Goal: Task Accomplishment & Management: Use online tool/utility

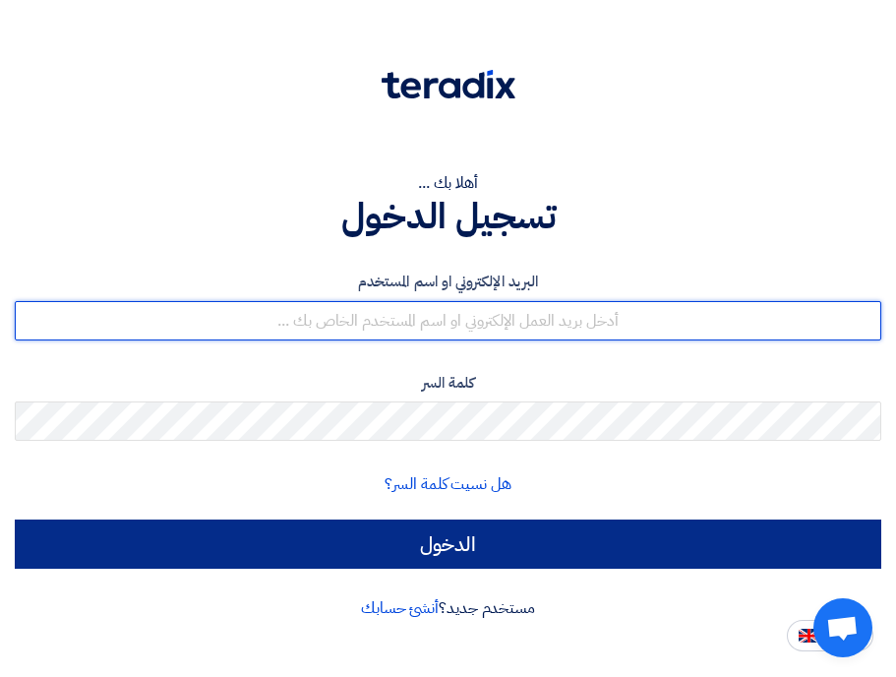
type input "Deema.Almarsumi@cenomi.com"
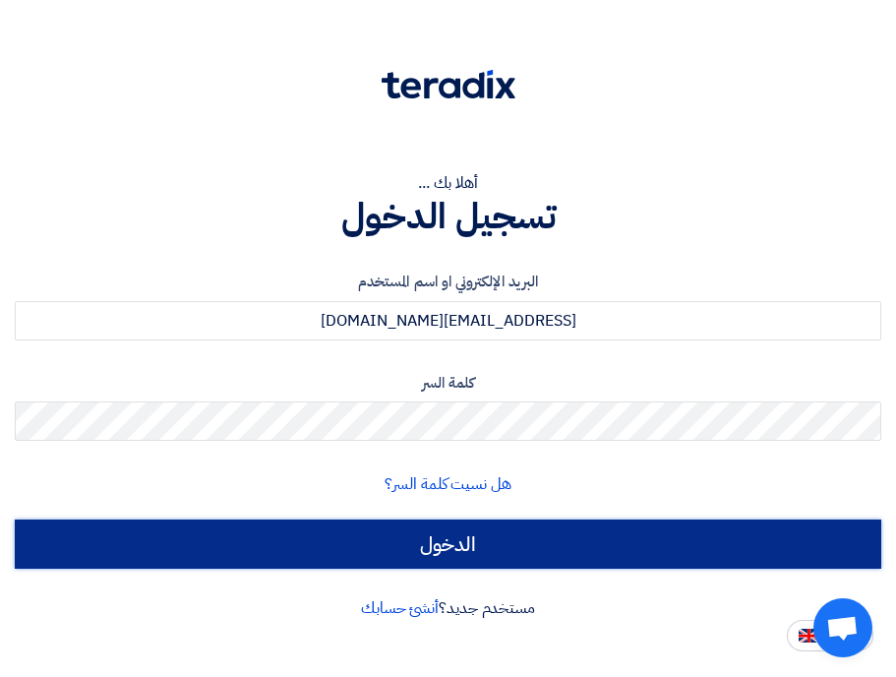
click at [339, 532] on input "الدخول" at bounding box center [448, 543] width 867 height 49
type input "Sign in"
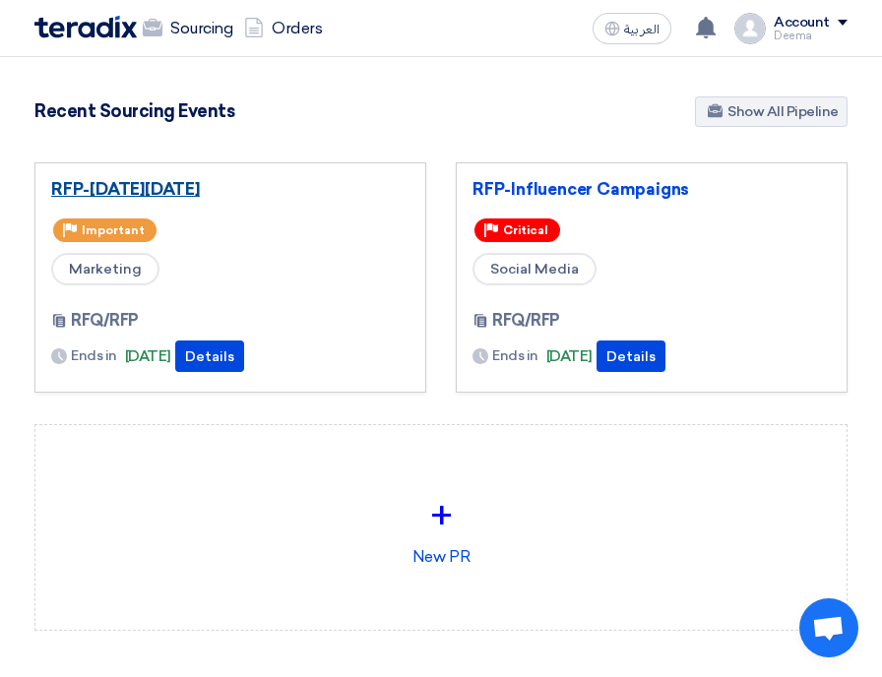
click at [231, 194] on link "RFP-[DATE][DATE]" at bounding box center [230, 189] width 358 height 20
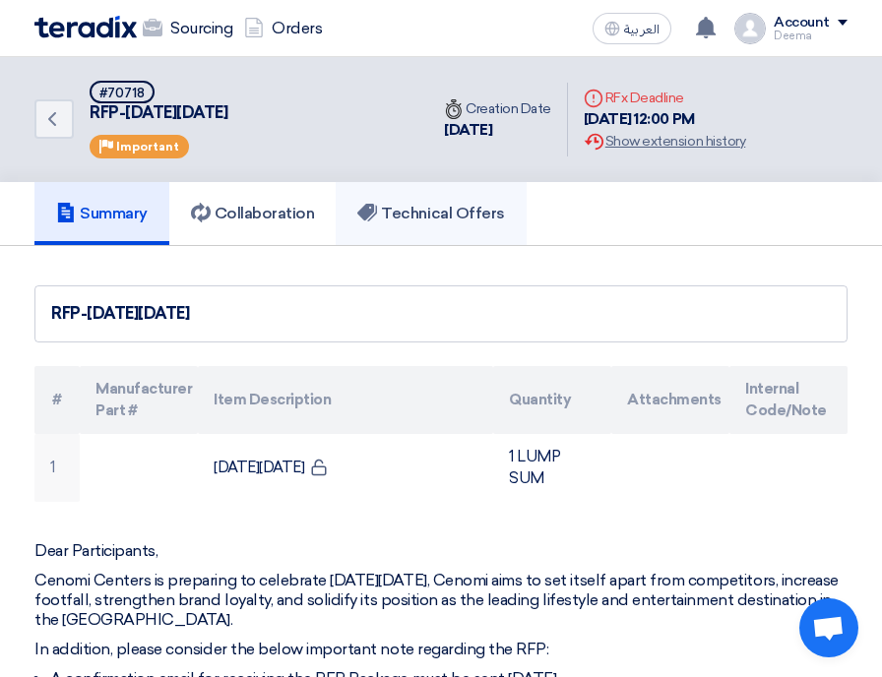
click at [386, 220] on h5 "Technical Offers" at bounding box center [430, 214] width 147 height 20
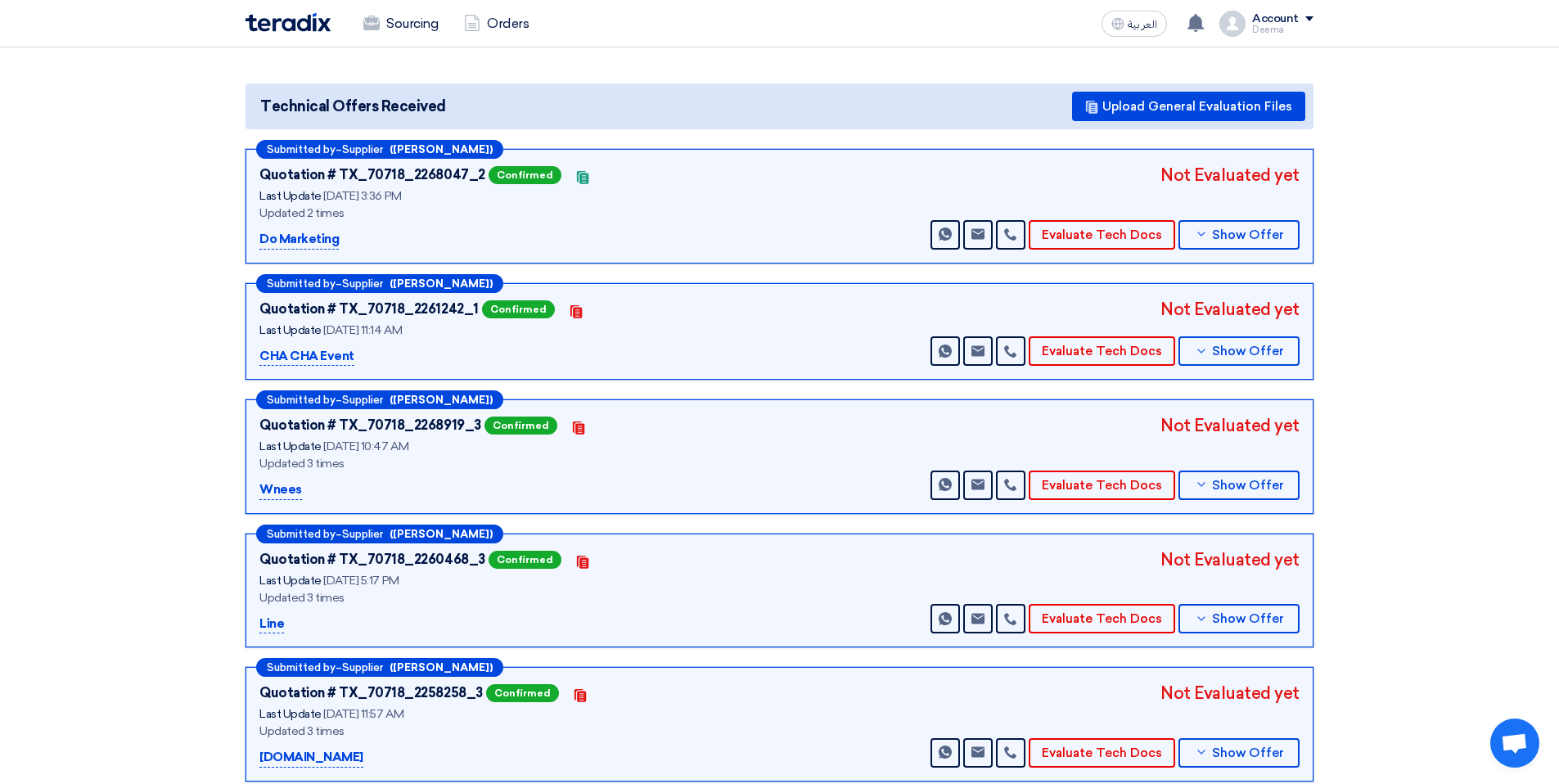
scroll to position [146, 0]
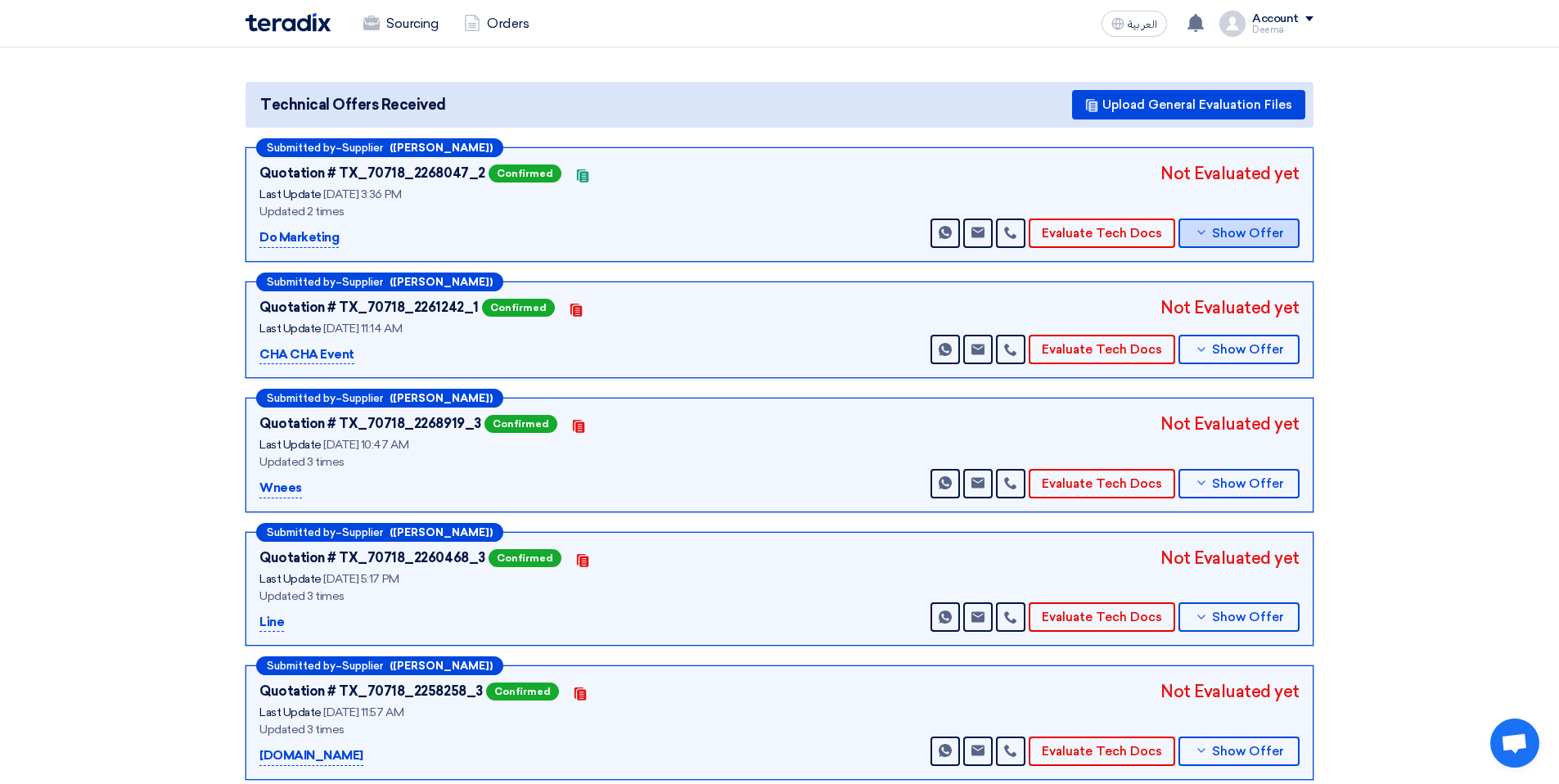
click at [745, 240] on button "Show Offer" at bounding box center [1240, 233] width 121 height 29
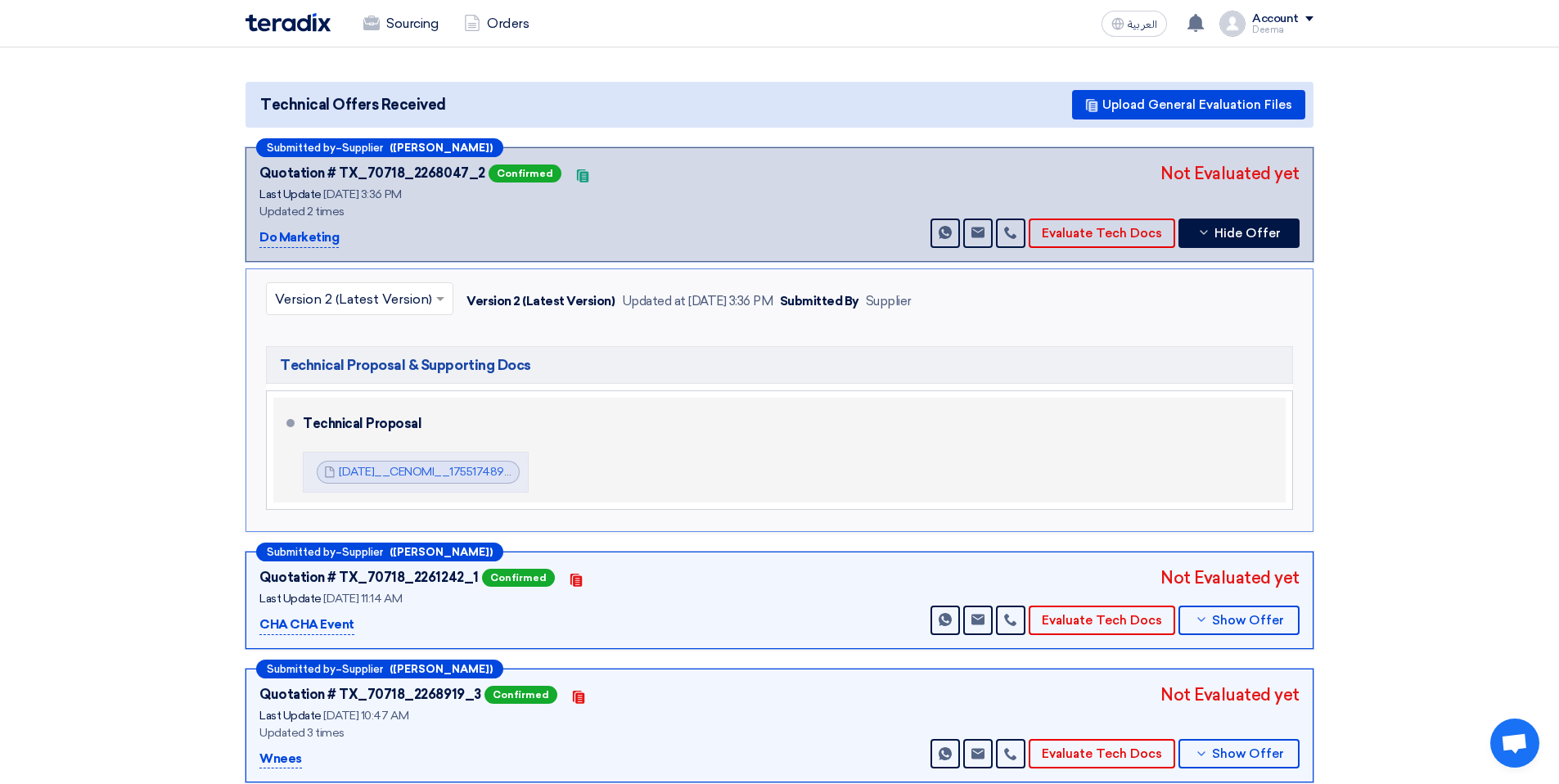
click at [745, 448] on div "Technical Proposal National_DAY__CENOMI__1755174890124.pdf National_DAY__CENOMI…" at bounding box center [791, 450] width 977 height 91
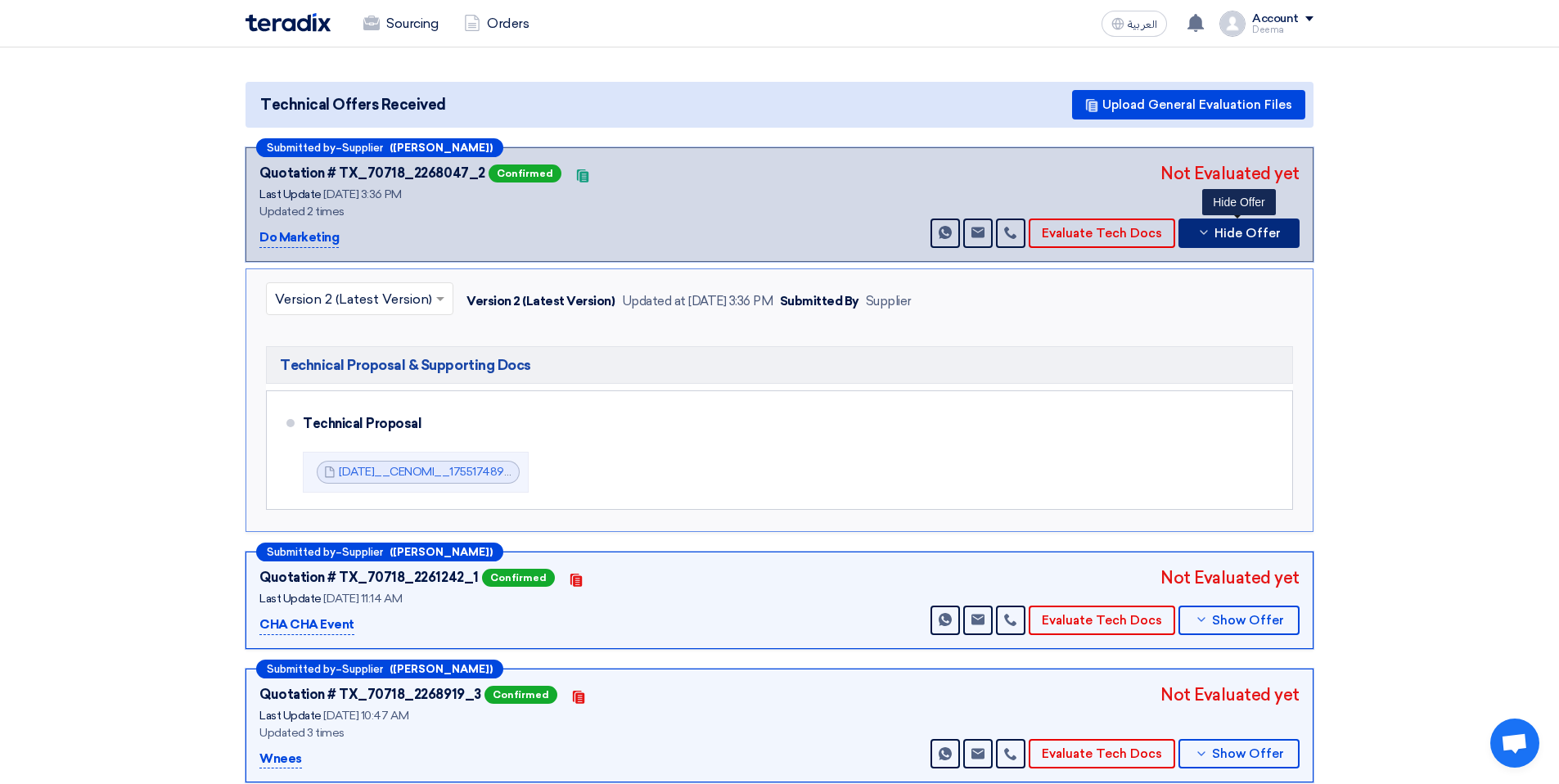
click at [745, 239] on span "Hide Offer" at bounding box center [1248, 234] width 67 height 12
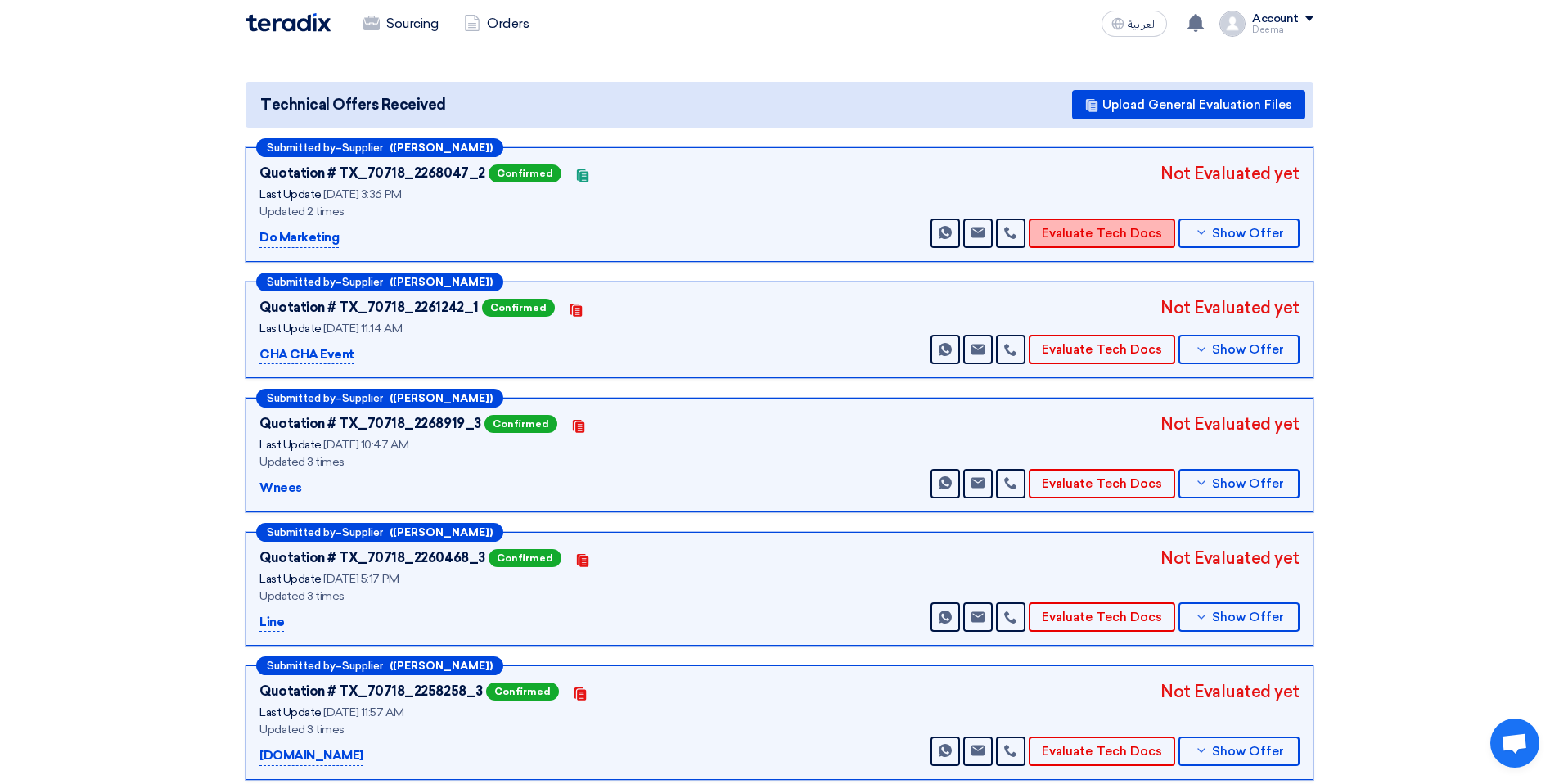
click at [745, 245] on button "Evaluate Tech Docs" at bounding box center [1102, 233] width 146 height 29
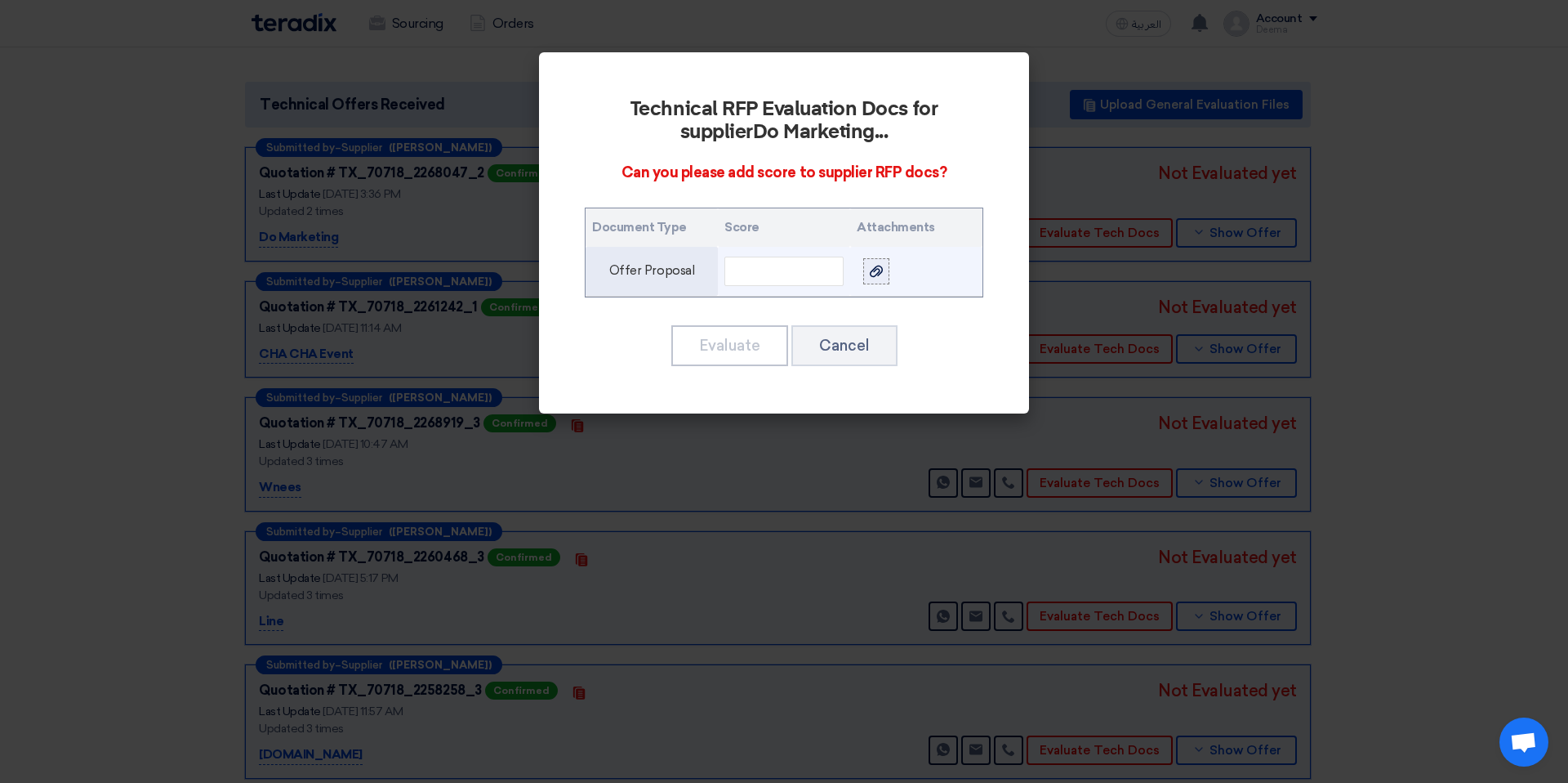
click at [743, 275] on icon at bounding box center [877, 272] width 13 height 13
click at [0, 0] on input "file" at bounding box center [0, 0] width 0 height 0
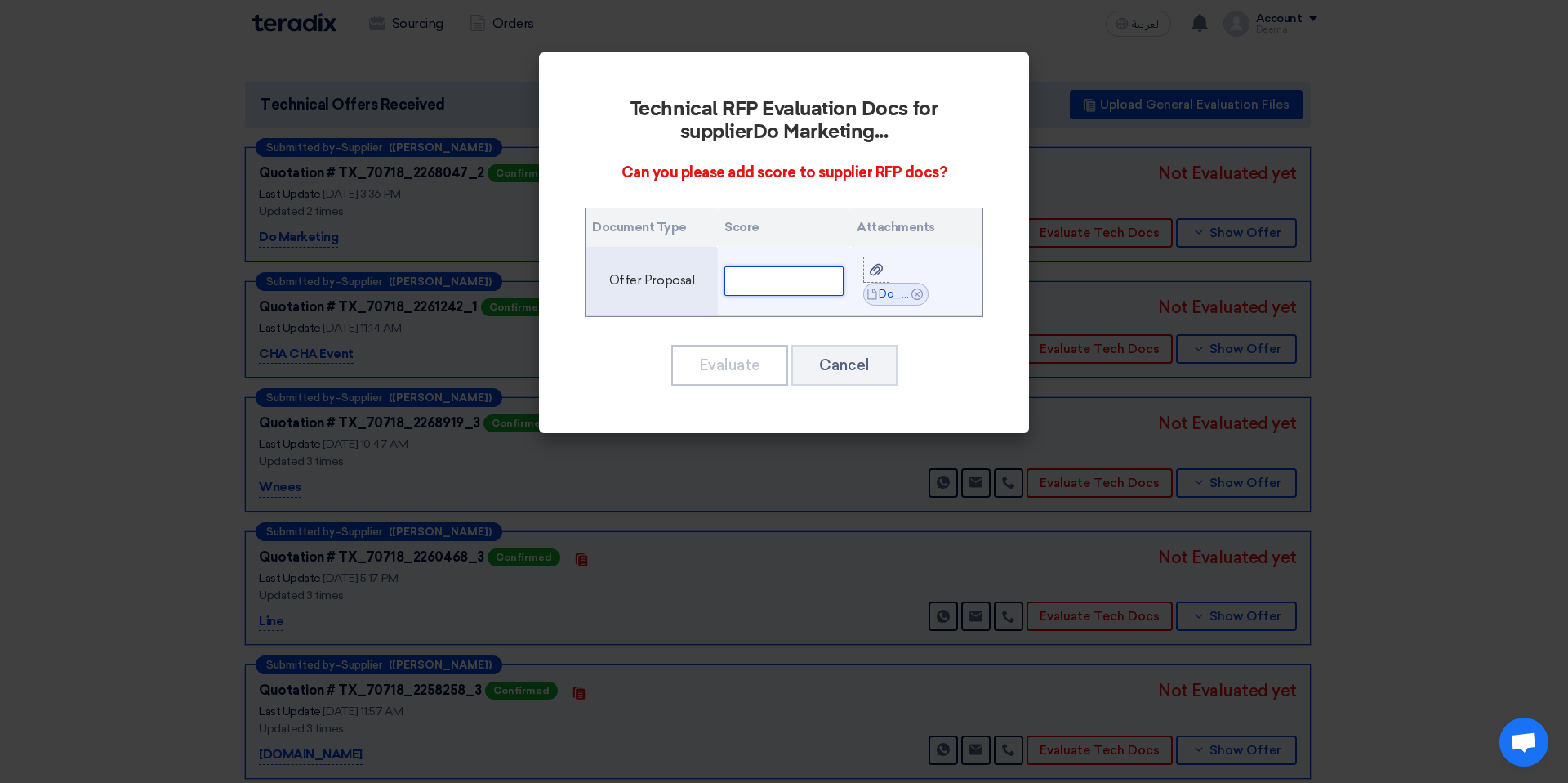
click at [743, 284] on input "text" at bounding box center [784, 281] width 120 height 29
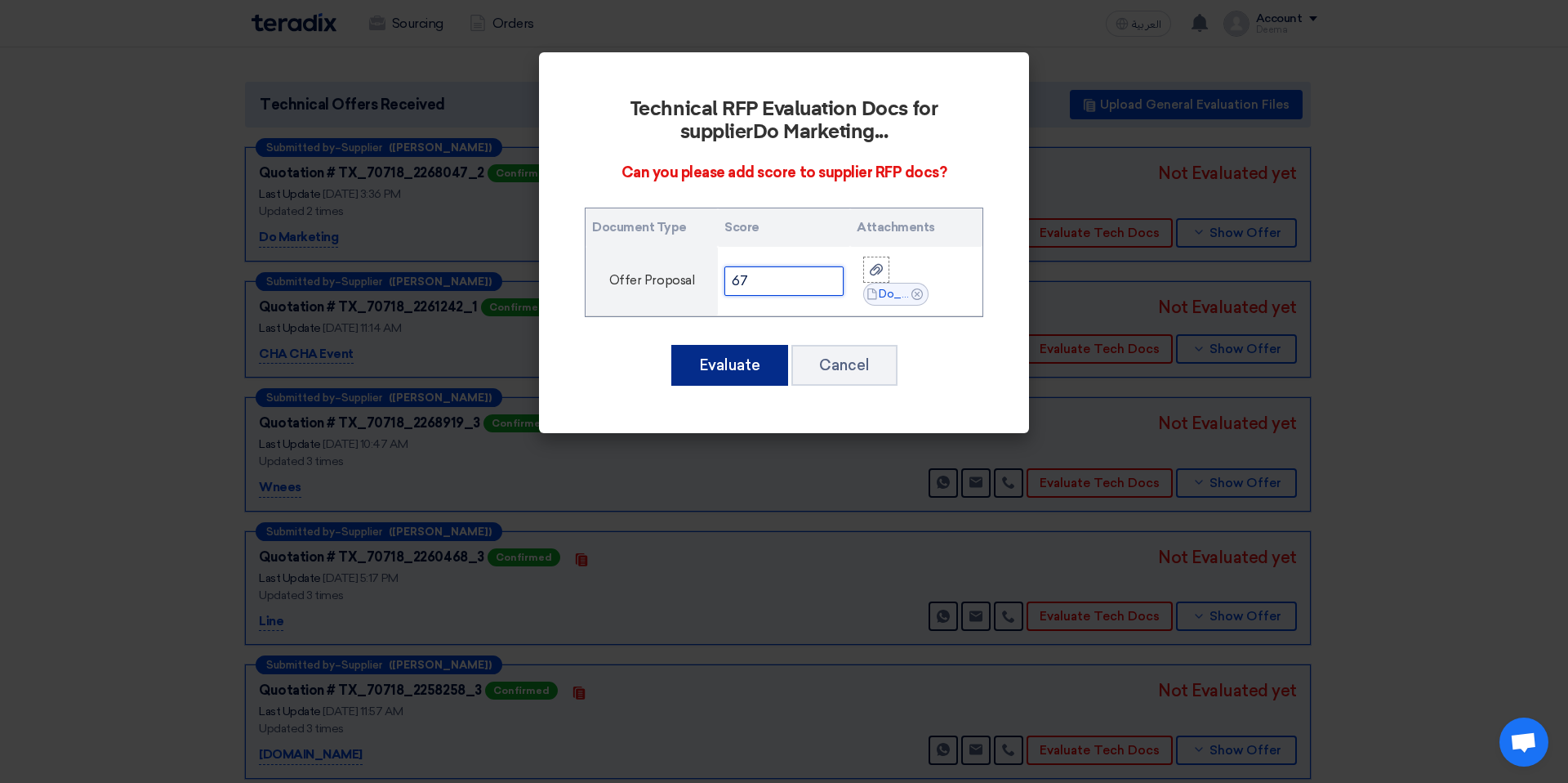
type input "67"
click at [743, 369] on button "Evaluate" at bounding box center [730, 365] width 117 height 41
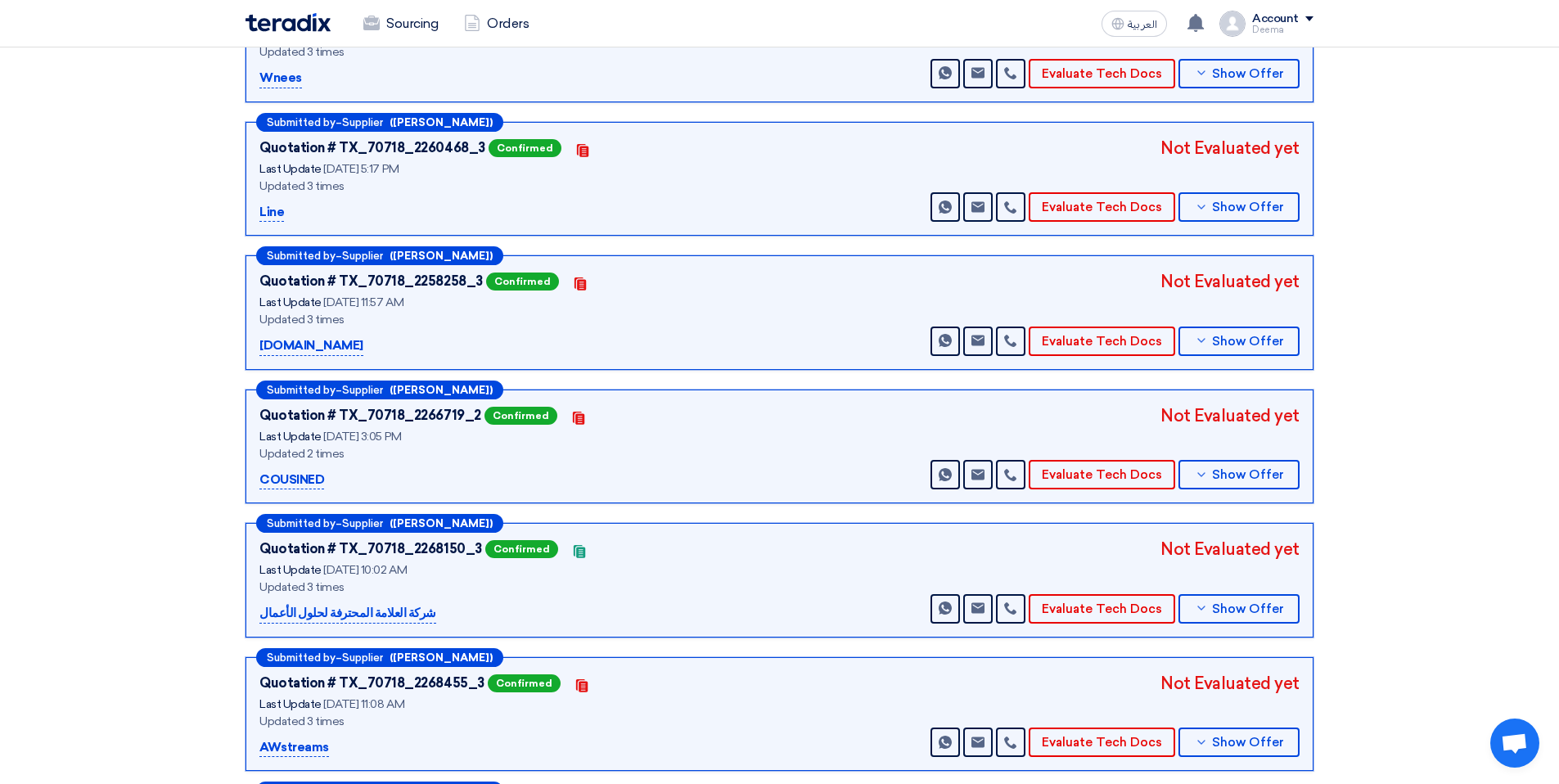
scroll to position [555, 0]
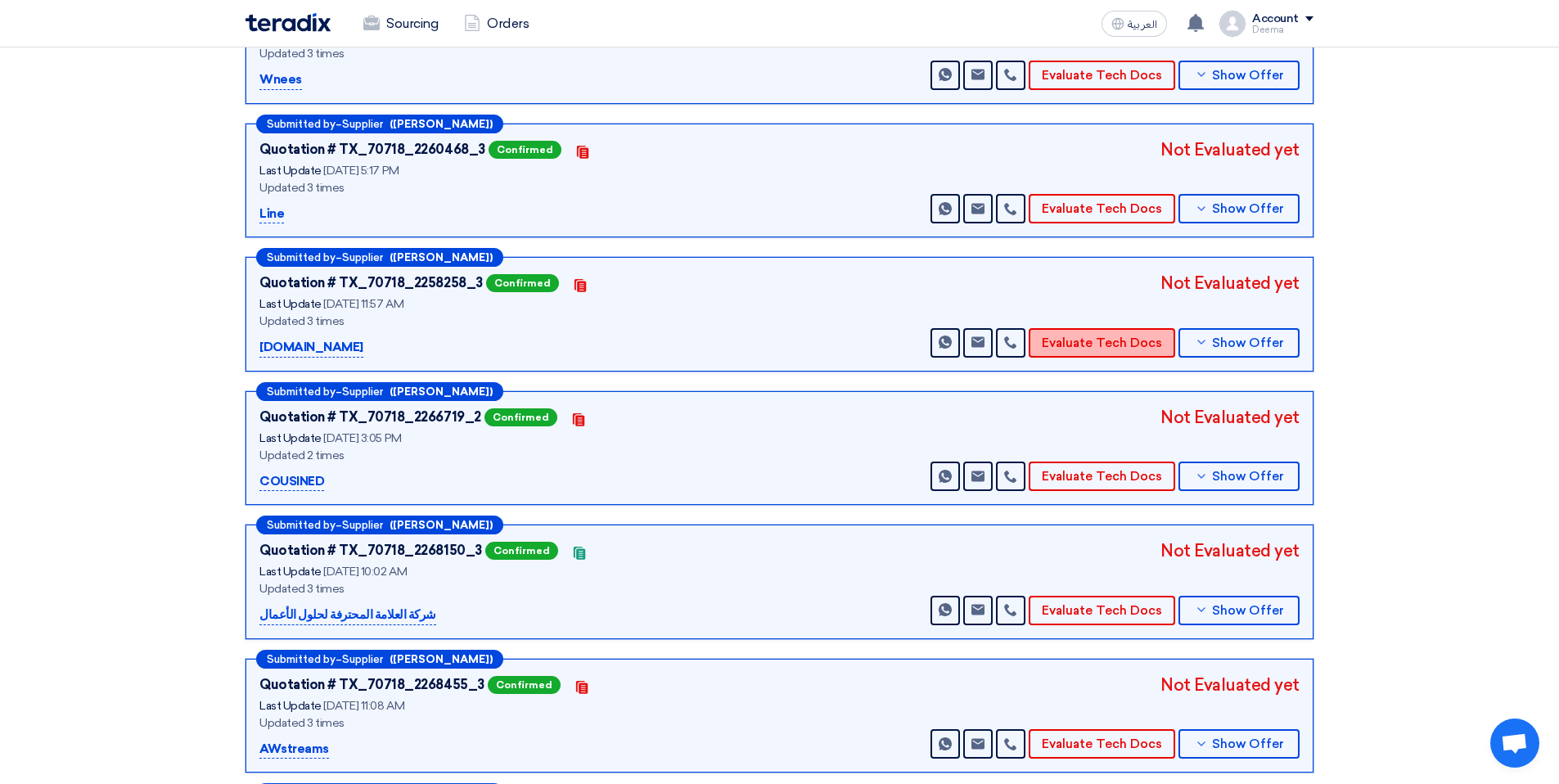
click at [1151, 341] on button "Evaluate Tech Docs" at bounding box center [1102, 343] width 146 height 29
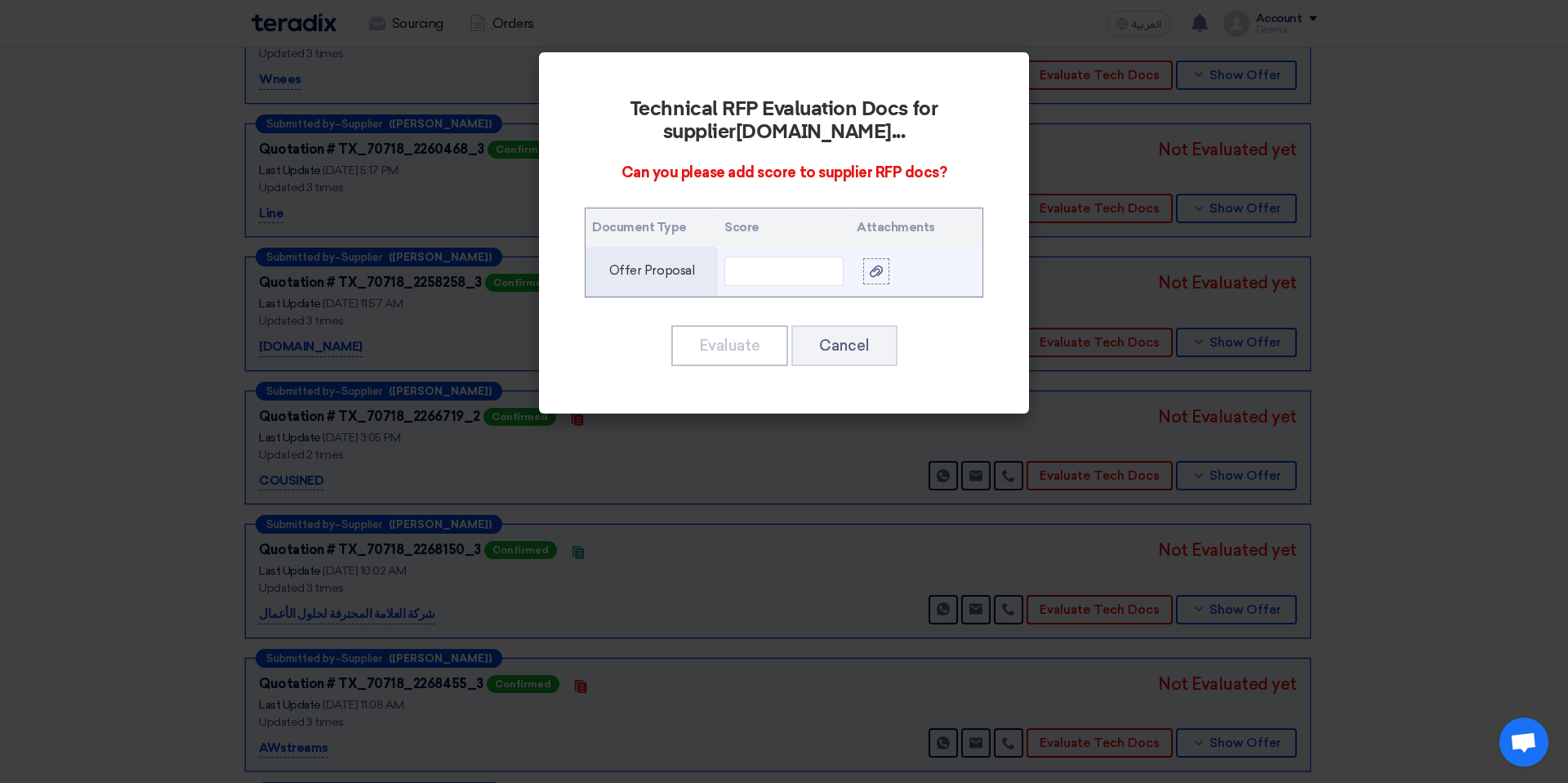
click at [785, 286] on td at bounding box center [784, 272] width 132 height 50
click at [785, 265] on input "text" at bounding box center [784, 271] width 120 height 29
click at [826, 293] on td at bounding box center [784, 272] width 132 height 50
click at [752, 281] on input "text" at bounding box center [784, 271] width 120 height 29
click at [768, 273] on input "text" at bounding box center [784, 271] width 120 height 29
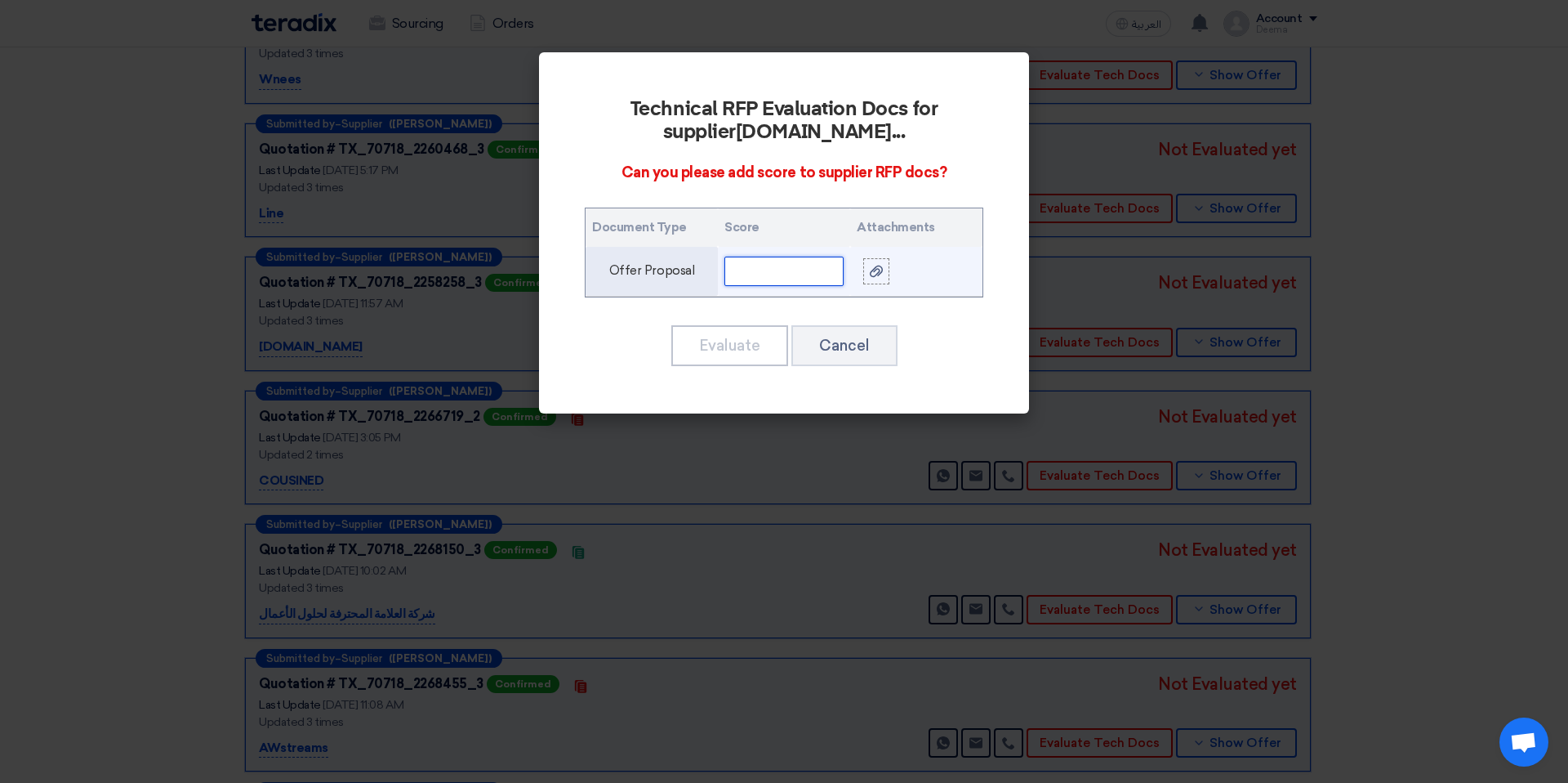
click at [822, 280] on input "text" at bounding box center [784, 271] width 120 height 29
click at [877, 278] on div at bounding box center [877, 271] width 17 height 19
click at [0, 0] on input "file" at bounding box center [0, 0] width 0 height 0
click at [811, 268] on input "text" at bounding box center [784, 271] width 120 height 29
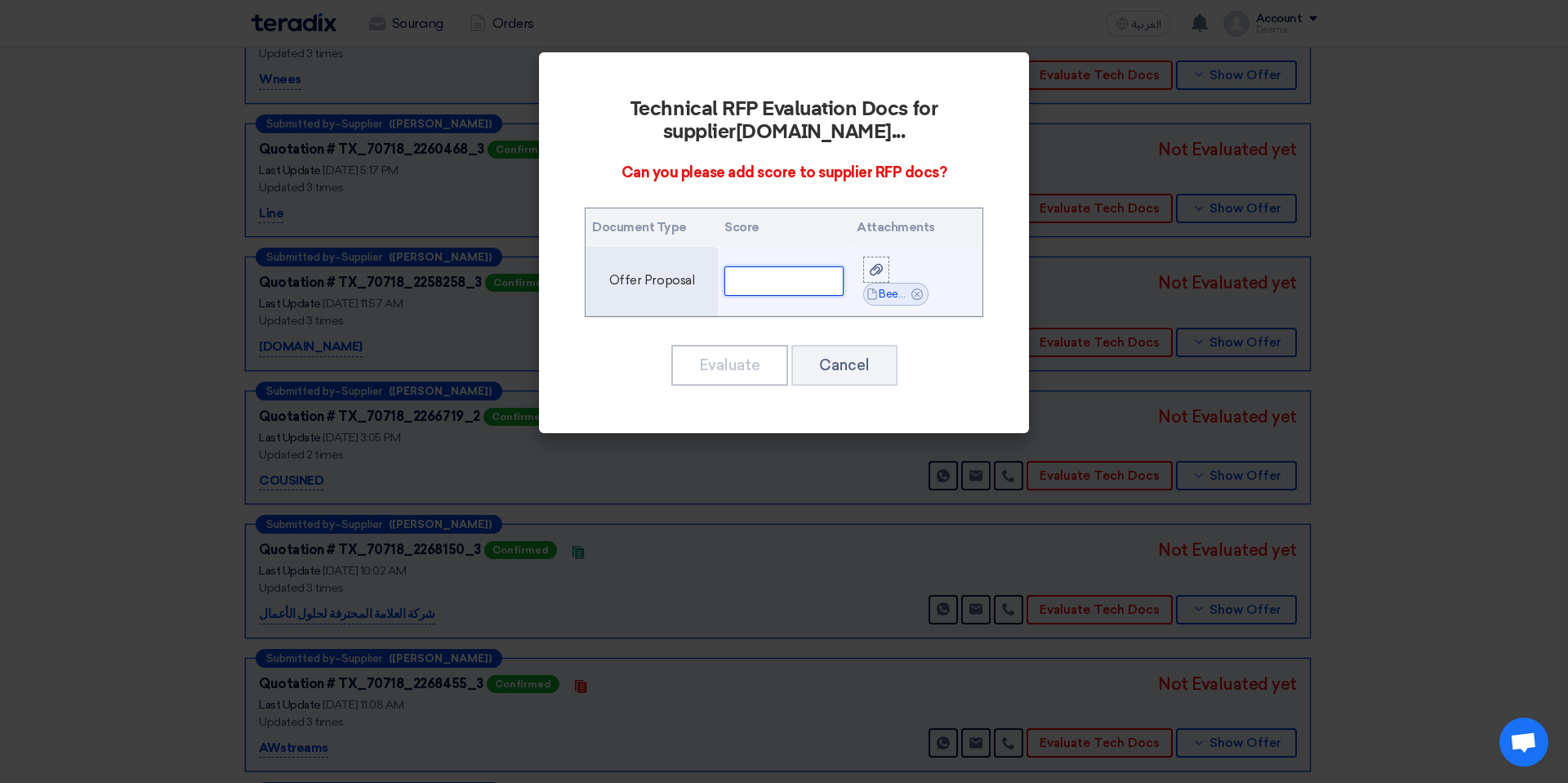
click at [775, 281] on input "text" at bounding box center [784, 281] width 120 height 29
type input "5"
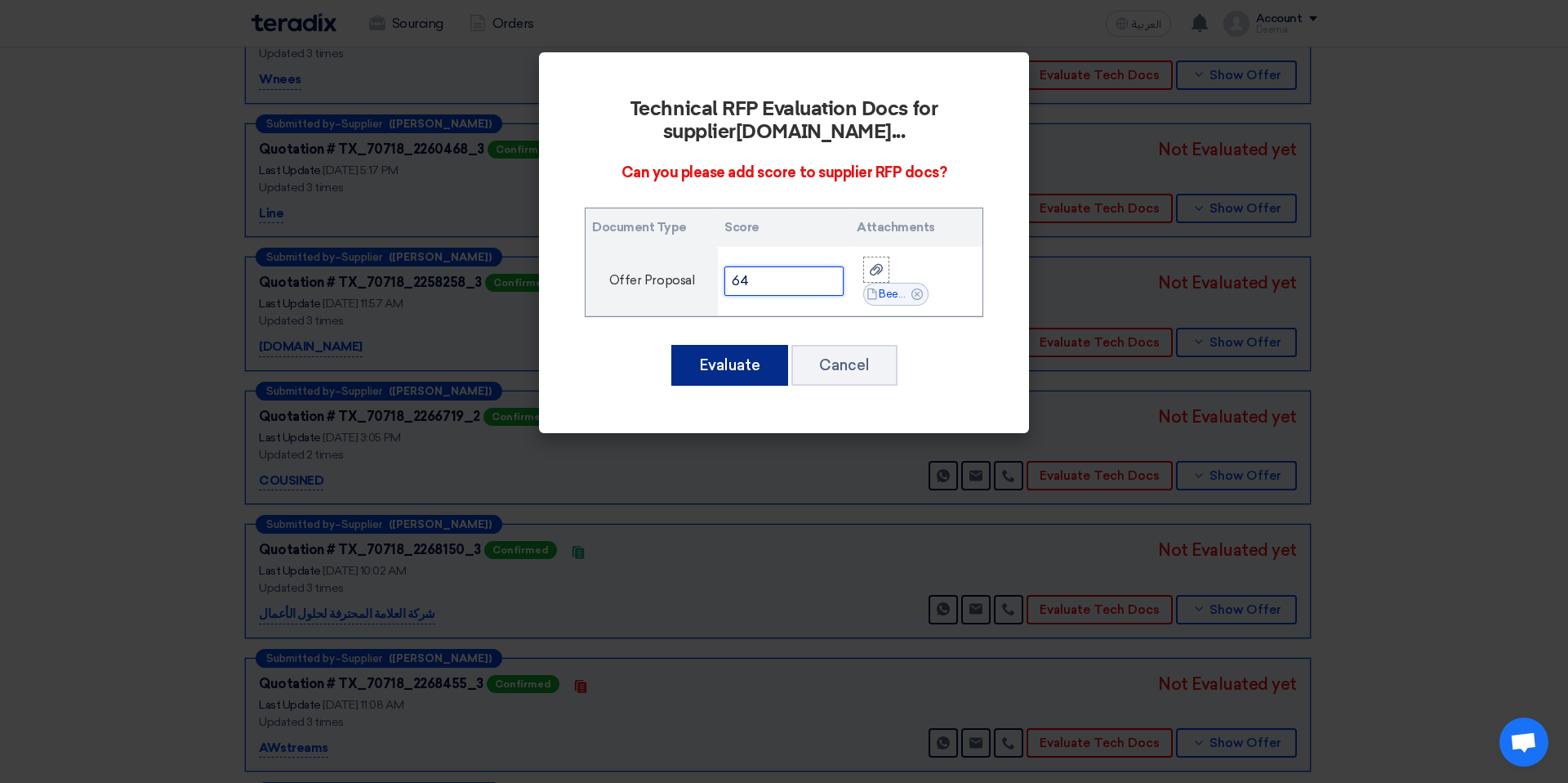
type input "64"
click at [703, 353] on button "Evaluate" at bounding box center [730, 365] width 117 height 41
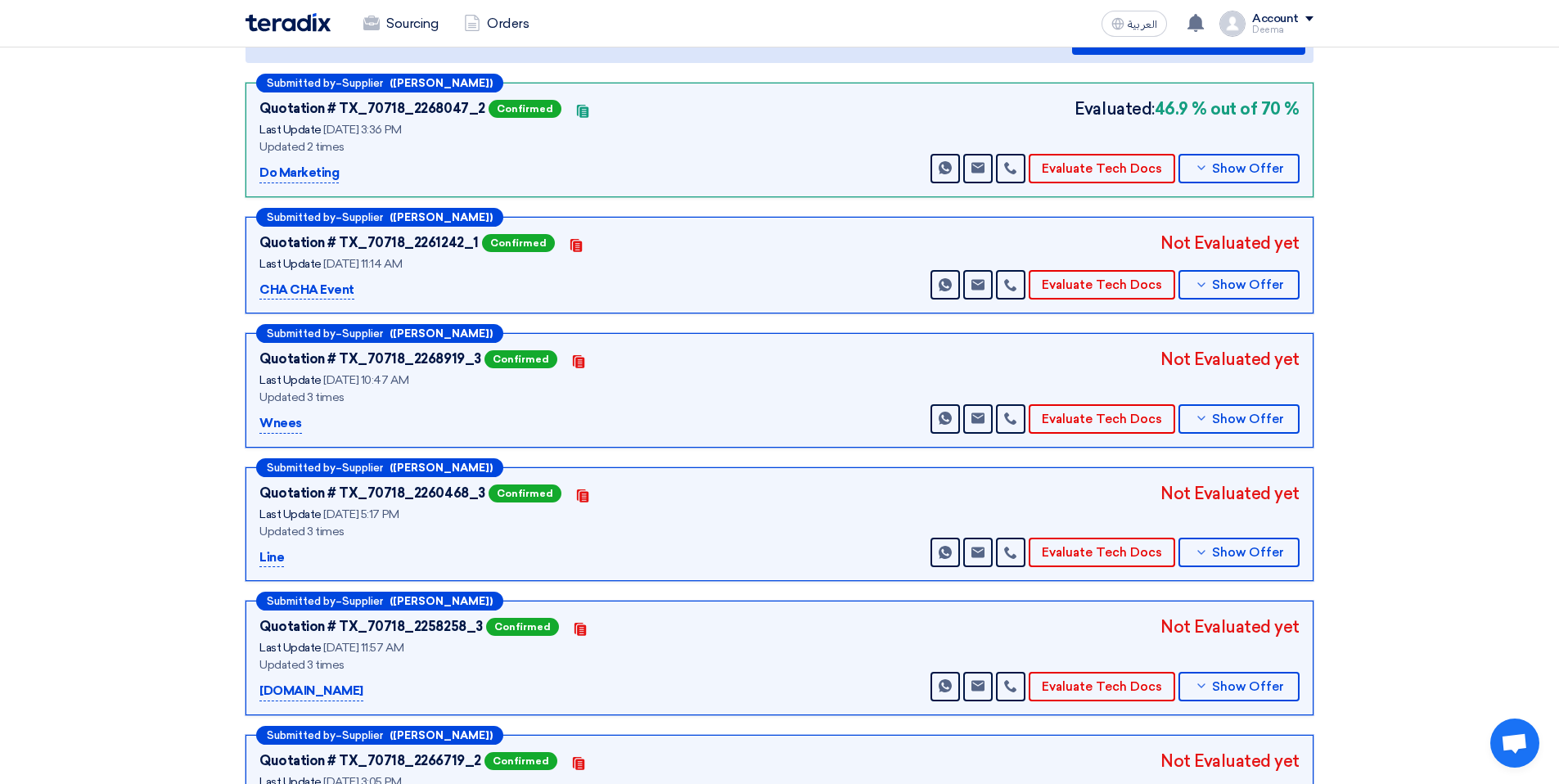
scroll to position [175, 0]
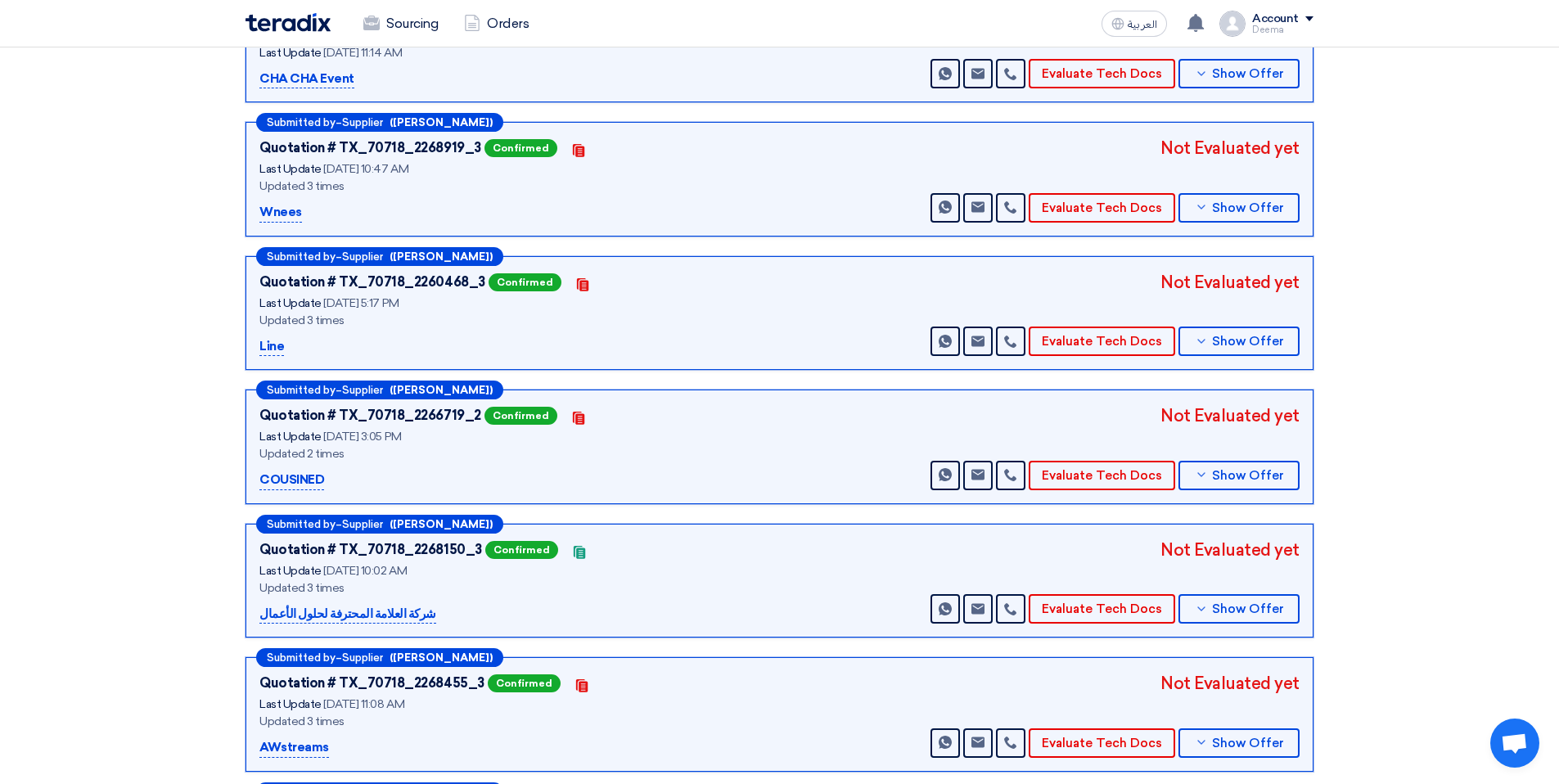
scroll to position [751, 0]
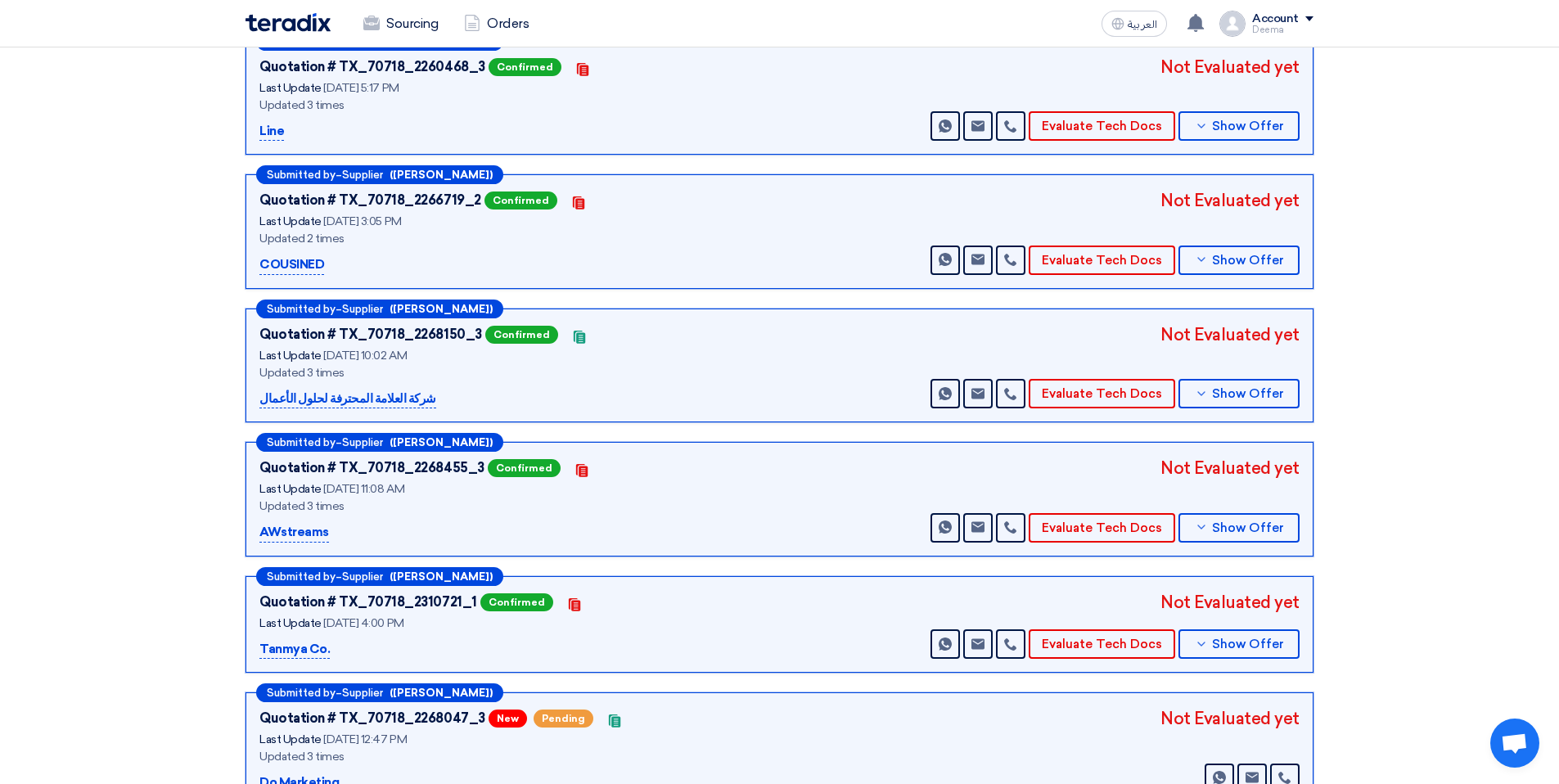
scroll to position [640, 0]
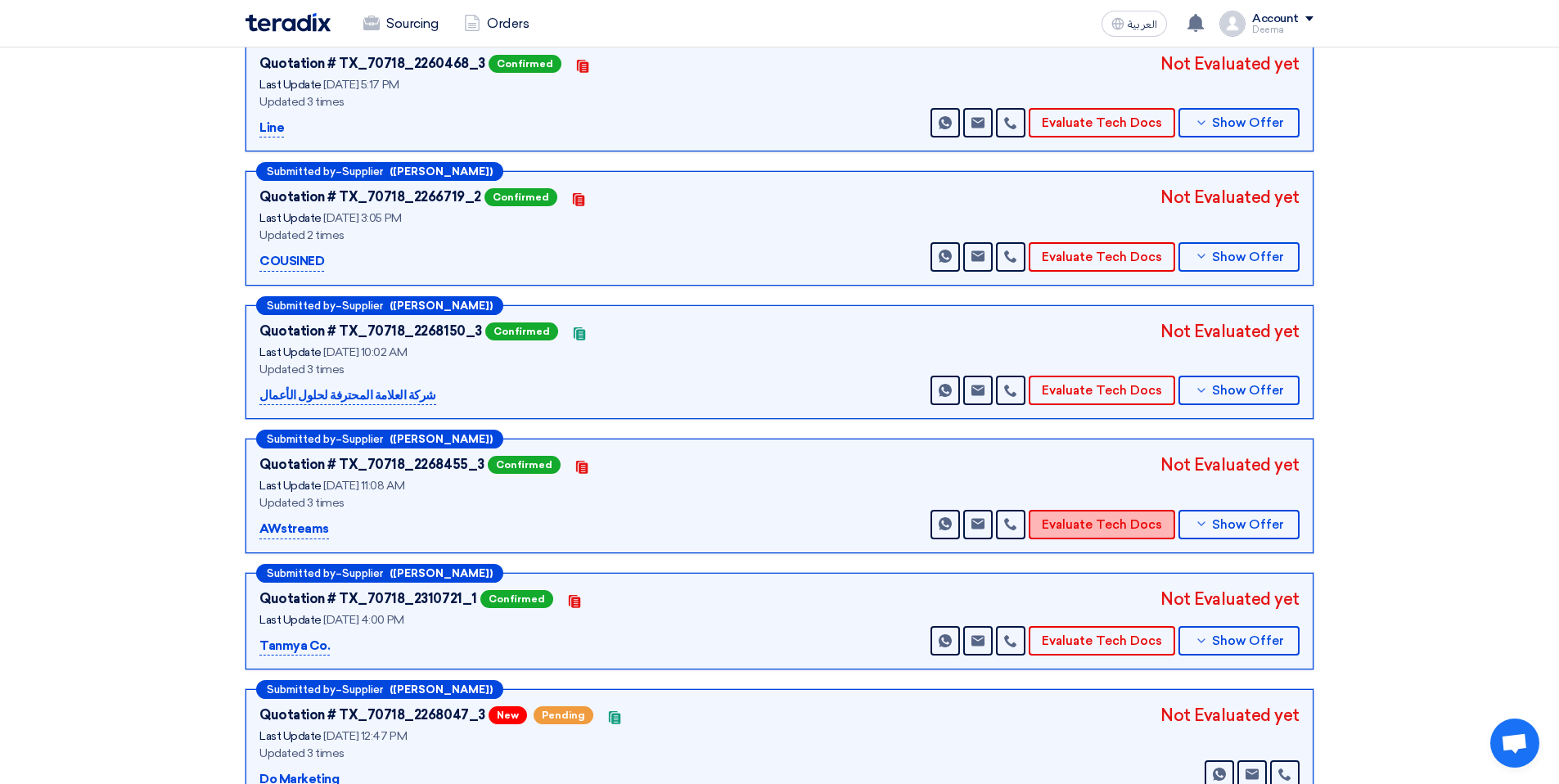
click at [1164, 527] on button "Evaluate Tech Docs" at bounding box center [1102, 524] width 146 height 29
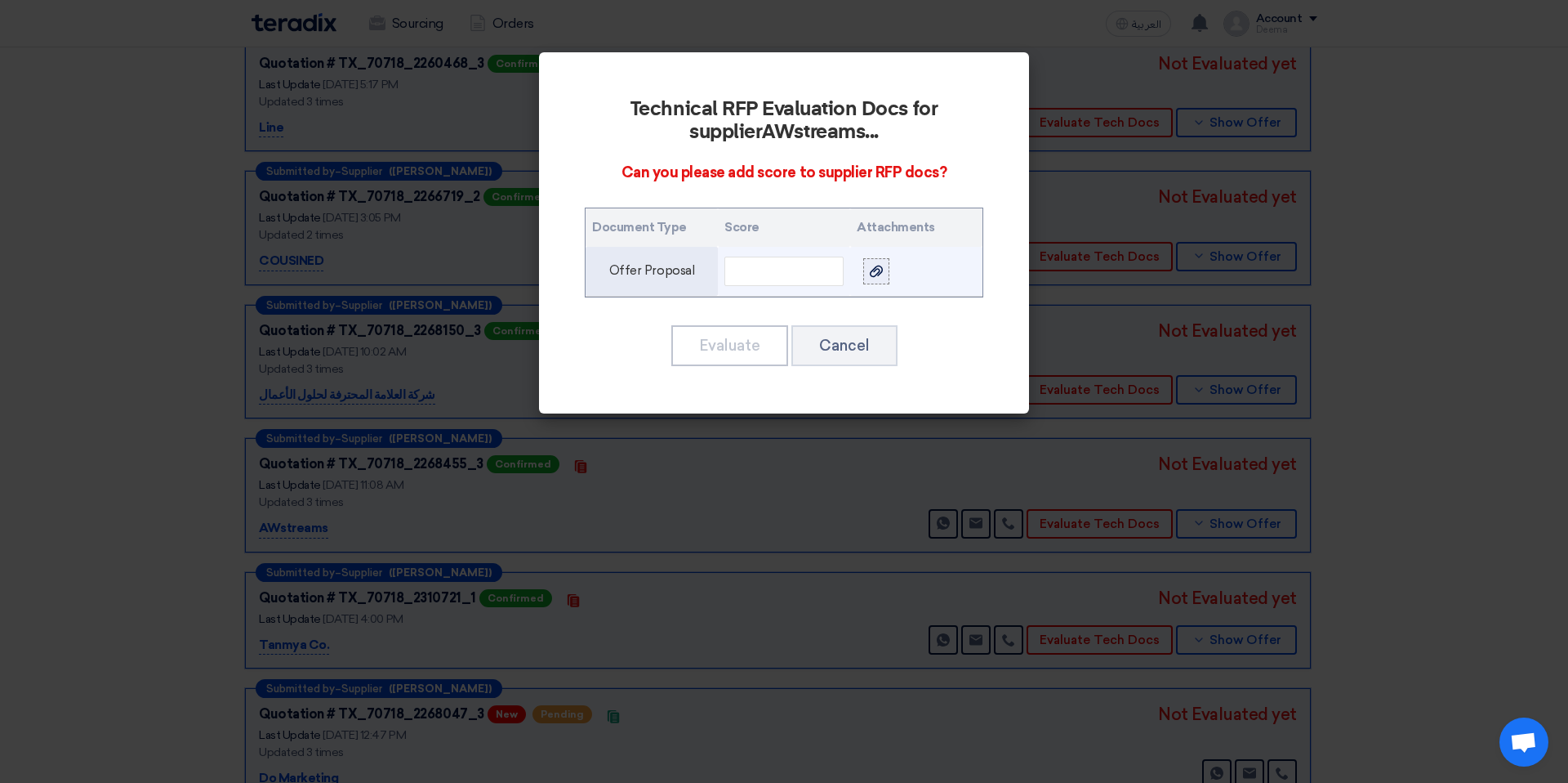
click at [884, 278] on div at bounding box center [877, 271] width 17 height 19
click at [0, 0] on input "file" at bounding box center [0, 0] width 0 height 0
click at [784, 274] on input "text" at bounding box center [784, 271] width 120 height 29
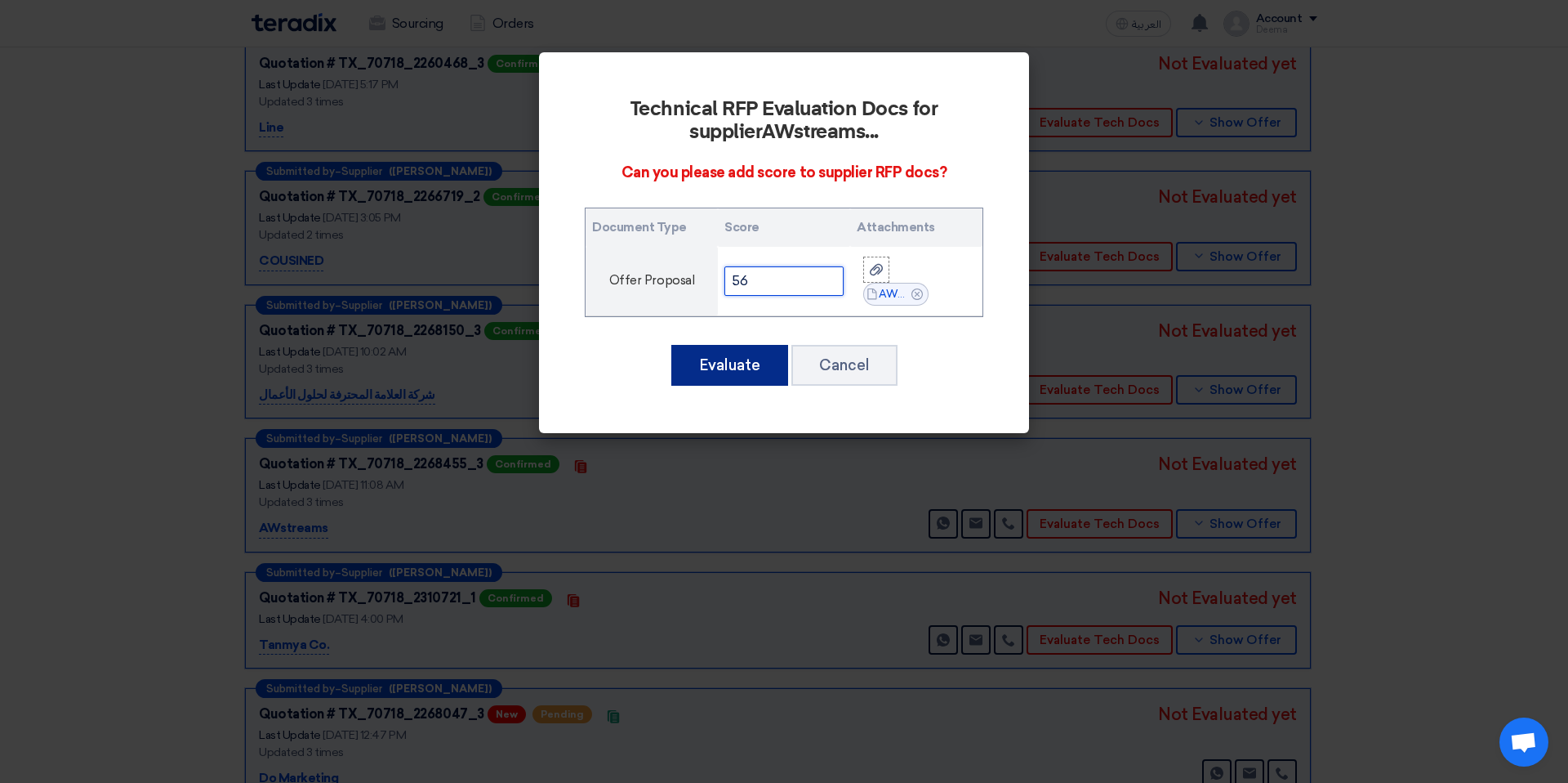
type input "56"
click at [699, 369] on button "Evaluate" at bounding box center [730, 365] width 117 height 41
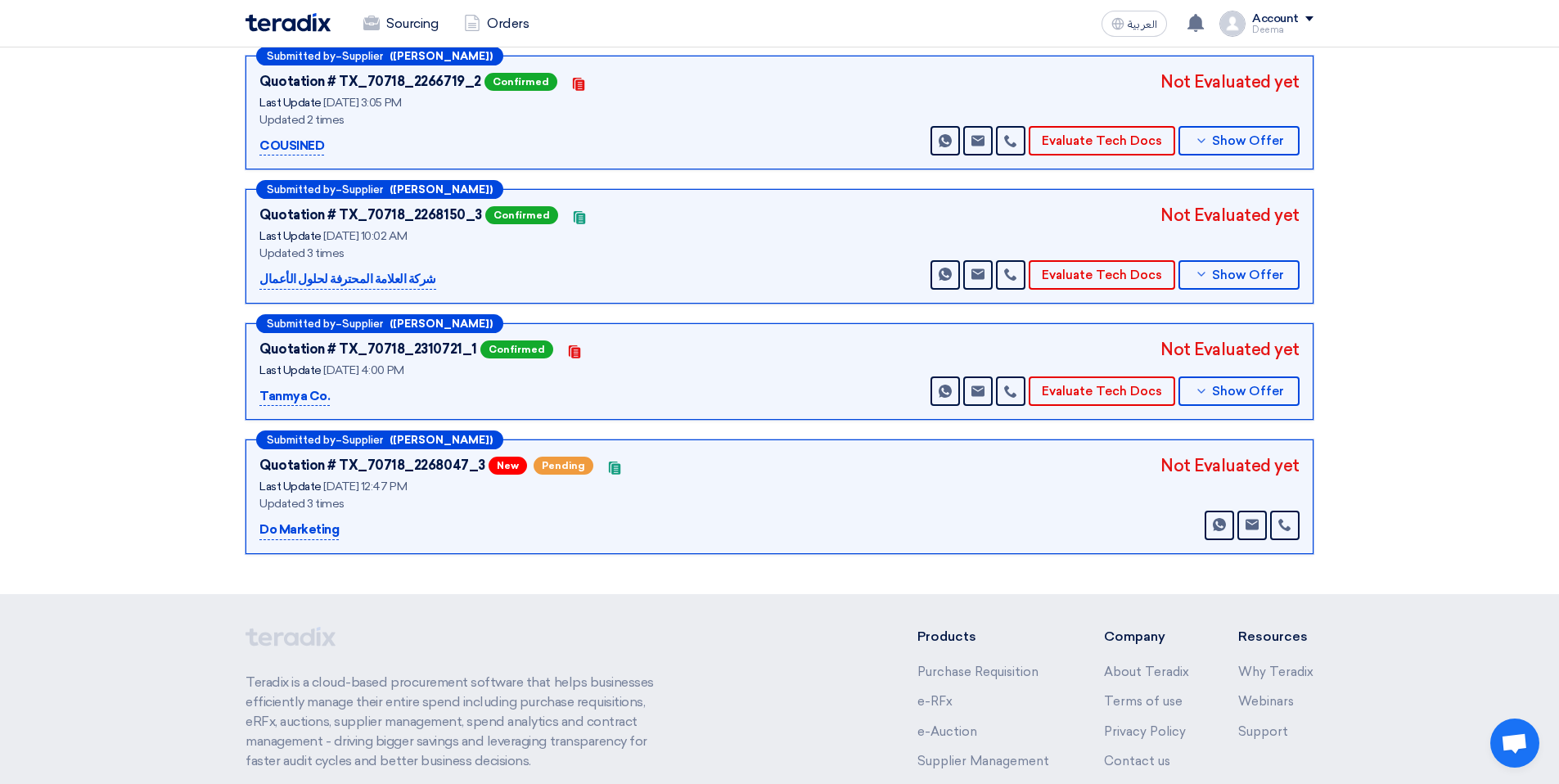
scroll to position [907, 0]
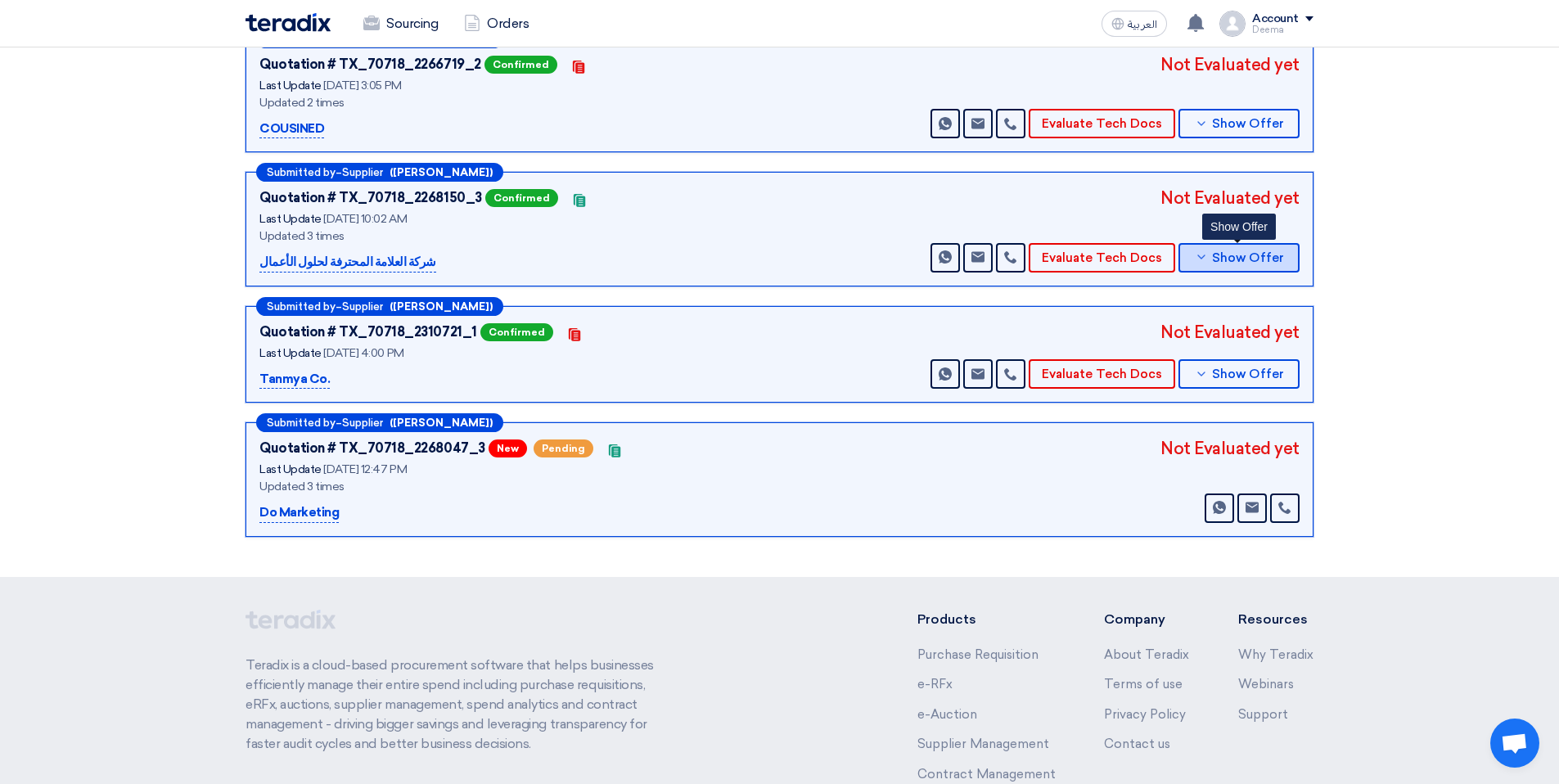
click at [1201, 259] on icon at bounding box center [1201, 257] width 13 height 13
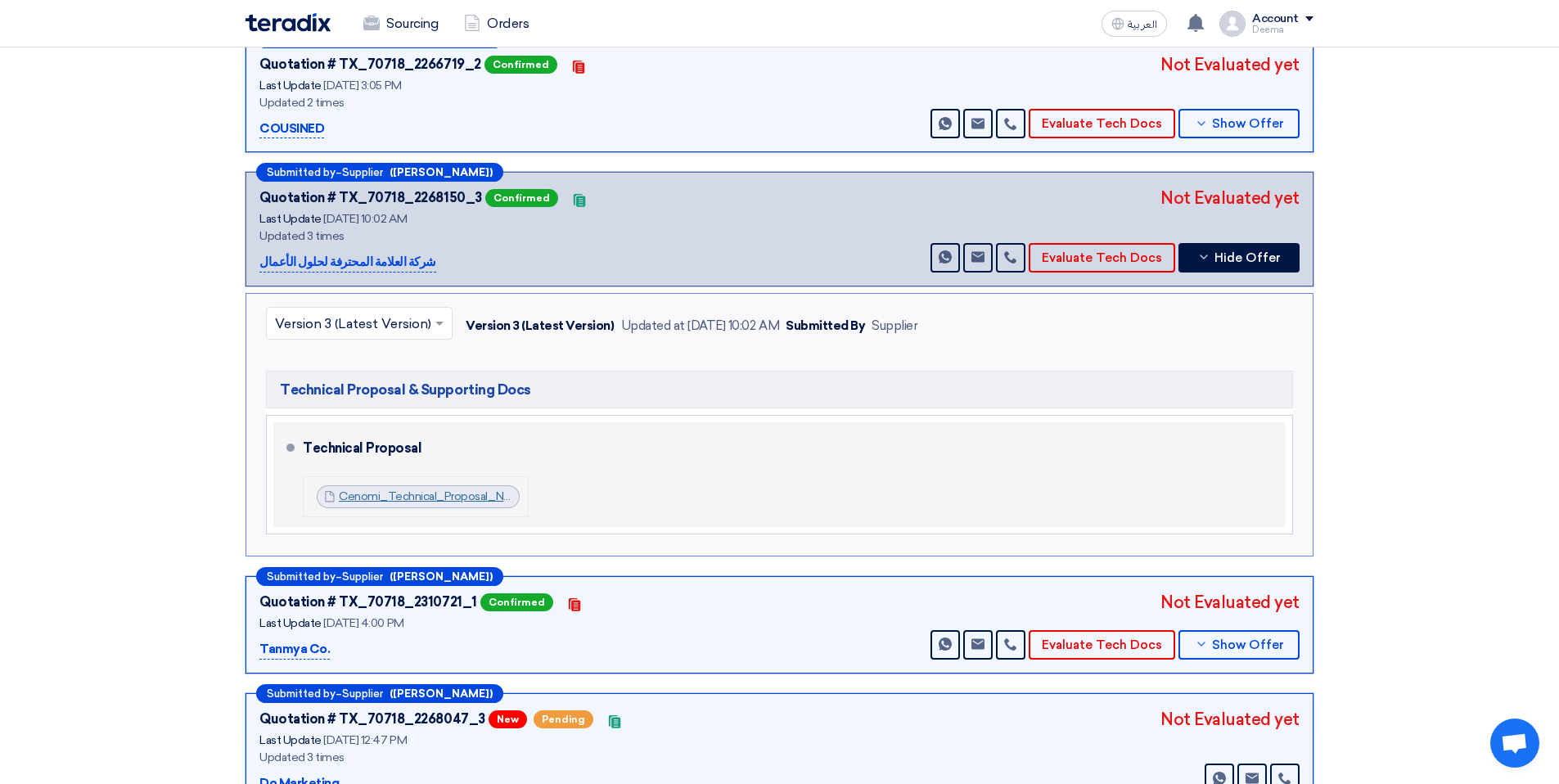
click at [382, 496] on link "Cenomi_Technical_Proposal_N_1756018860123.pdf" at bounding box center [474, 496] width 271 height 14
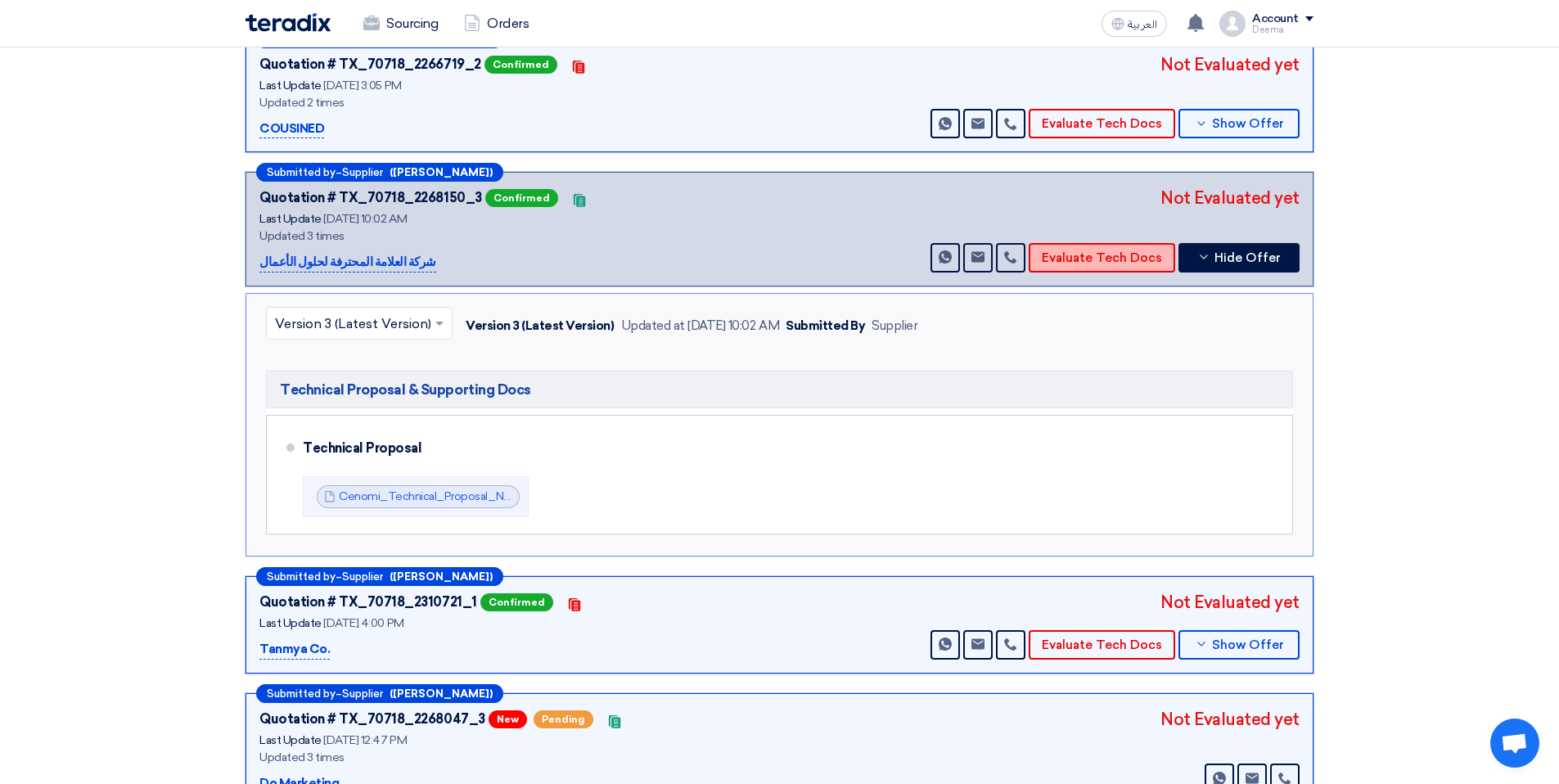
click at [1119, 264] on button "Evaluate Tech Docs" at bounding box center [1102, 257] width 146 height 29
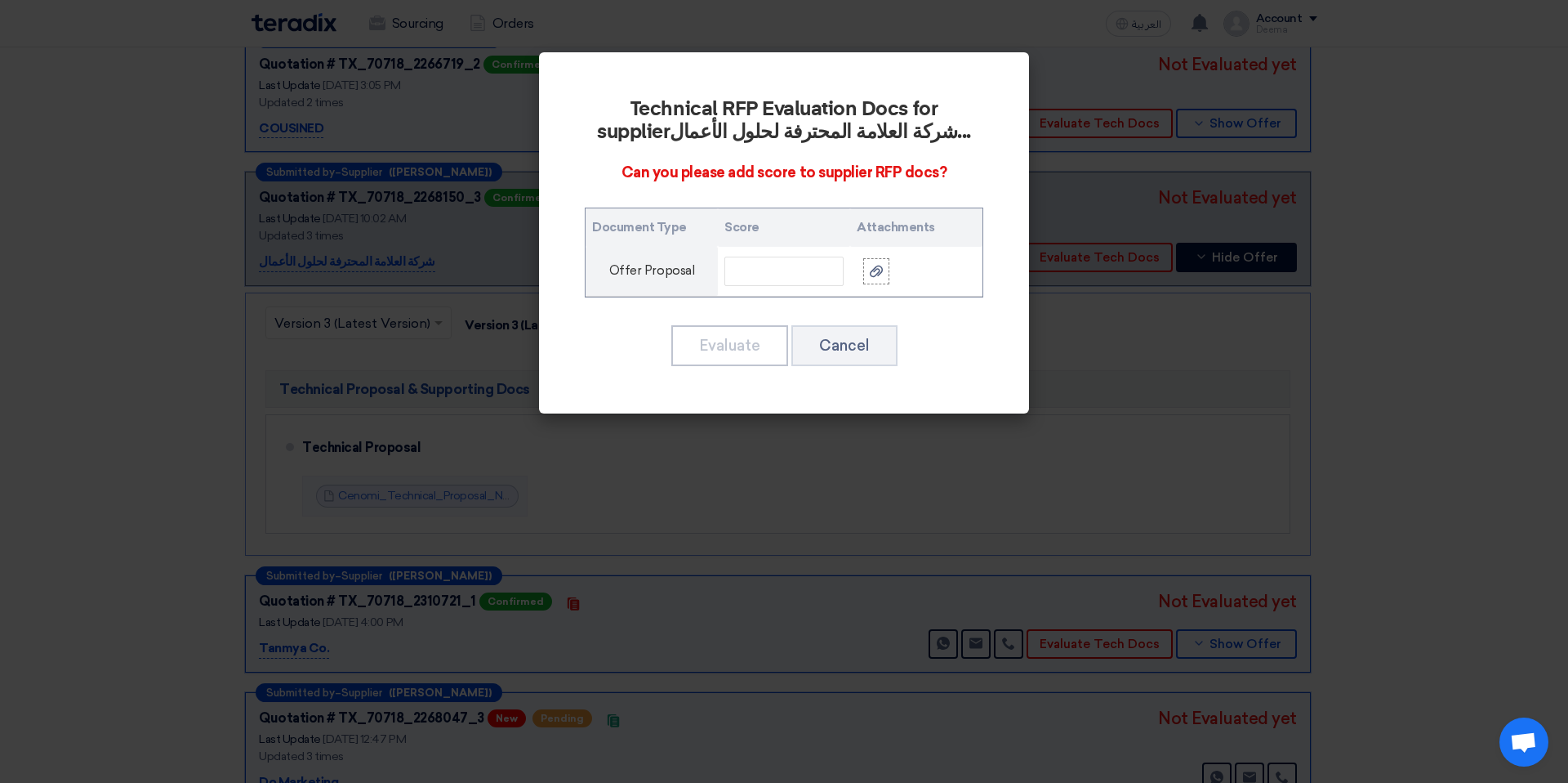
click at [1556, 286] on modal-container "Technical RFP Evaluation Docs for supplier شركة العلامة المحترفة لحلول الأعمال …" at bounding box center [784, 391] width 1568 height 783
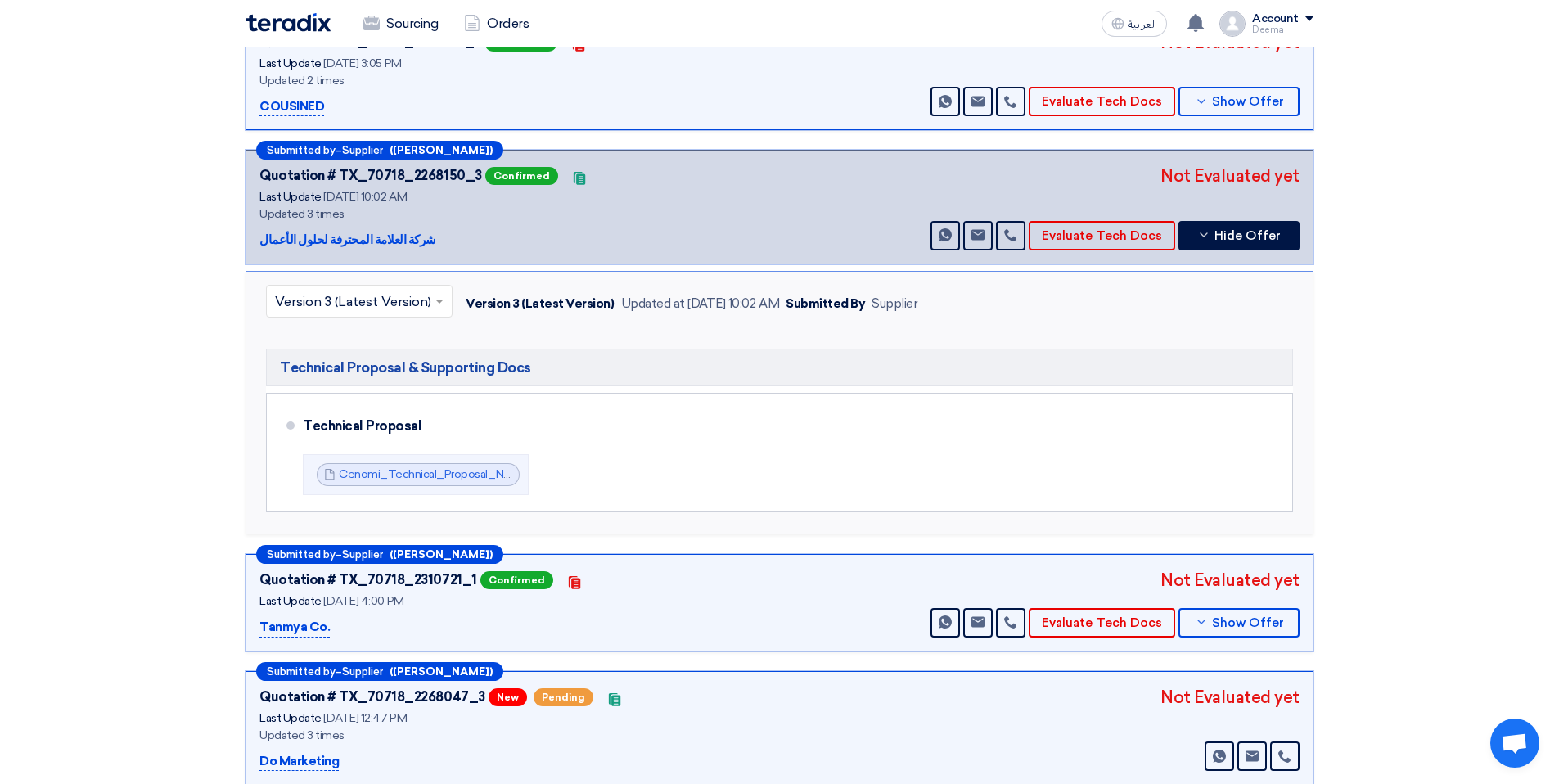
scroll to position [934, 0]
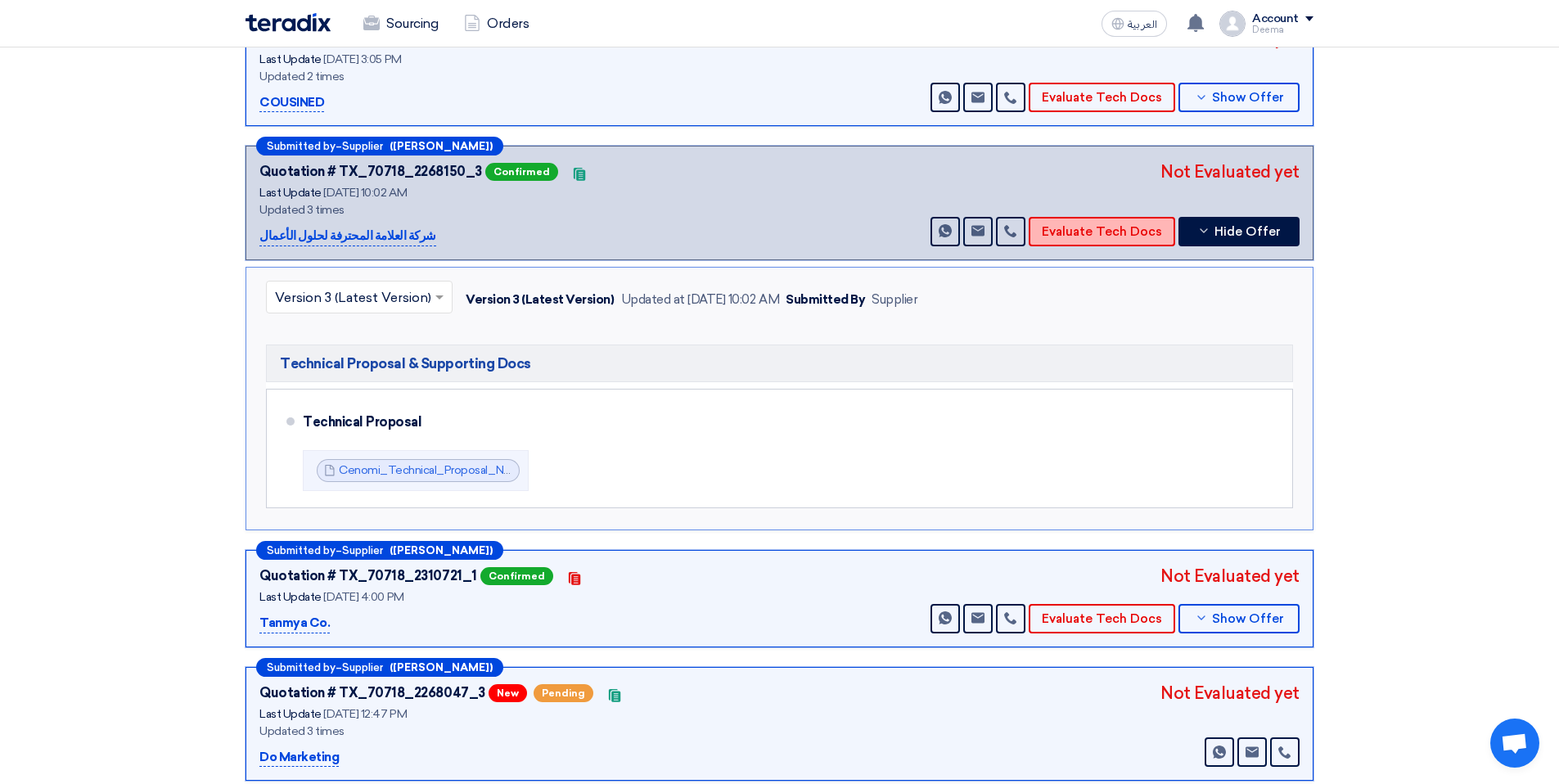
click at [1093, 233] on button "Evaluate Tech Docs" at bounding box center [1102, 231] width 146 height 29
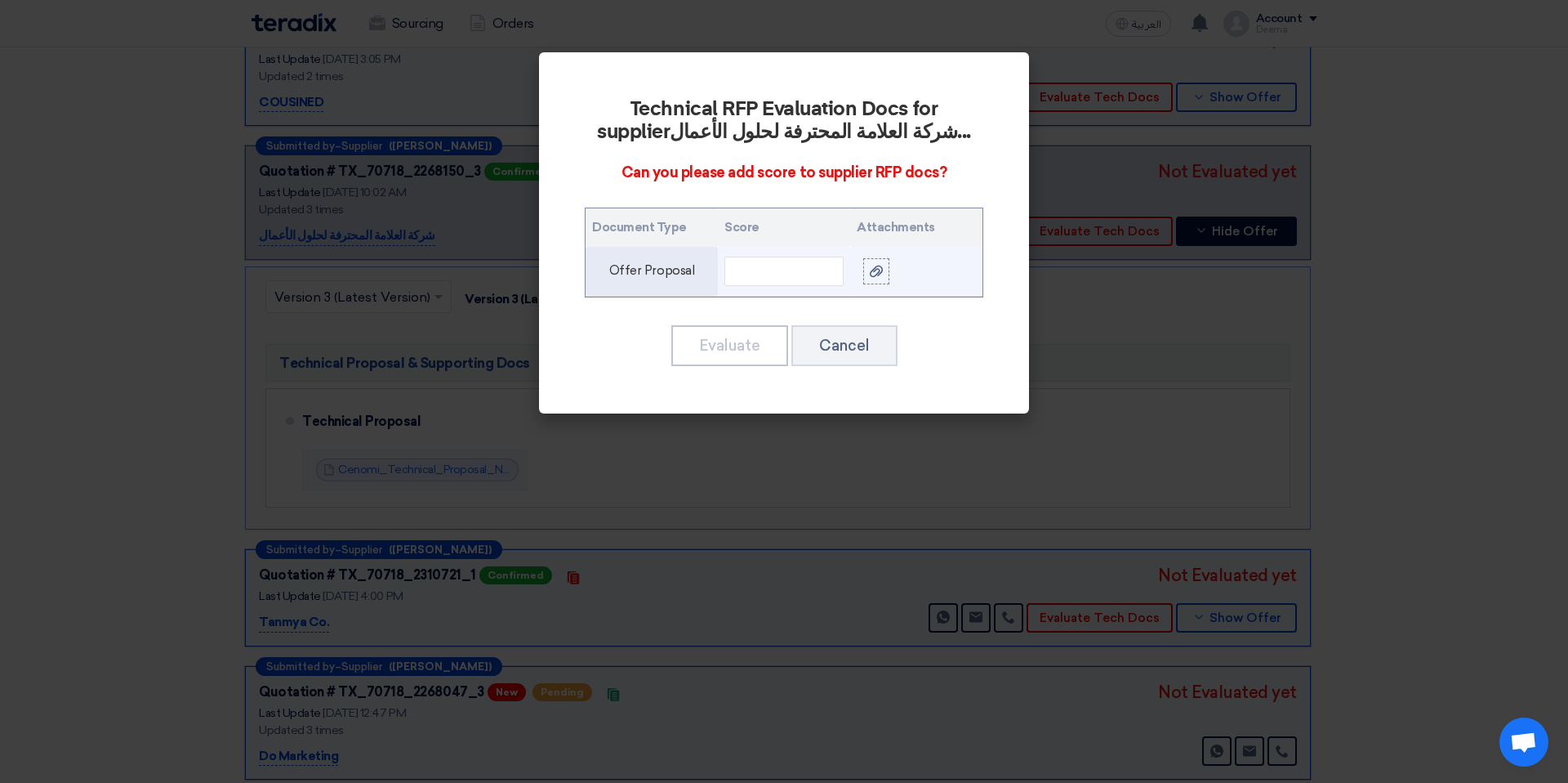
click at [882, 287] on td at bounding box center [916, 272] width 132 height 50
click at [881, 277] on icon at bounding box center [877, 272] width 13 height 13
click at [0, 0] on input "file" at bounding box center [0, 0] width 0 height 0
click at [820, 267] on input "text" at bounding box center [784, 271] width 120 height 29
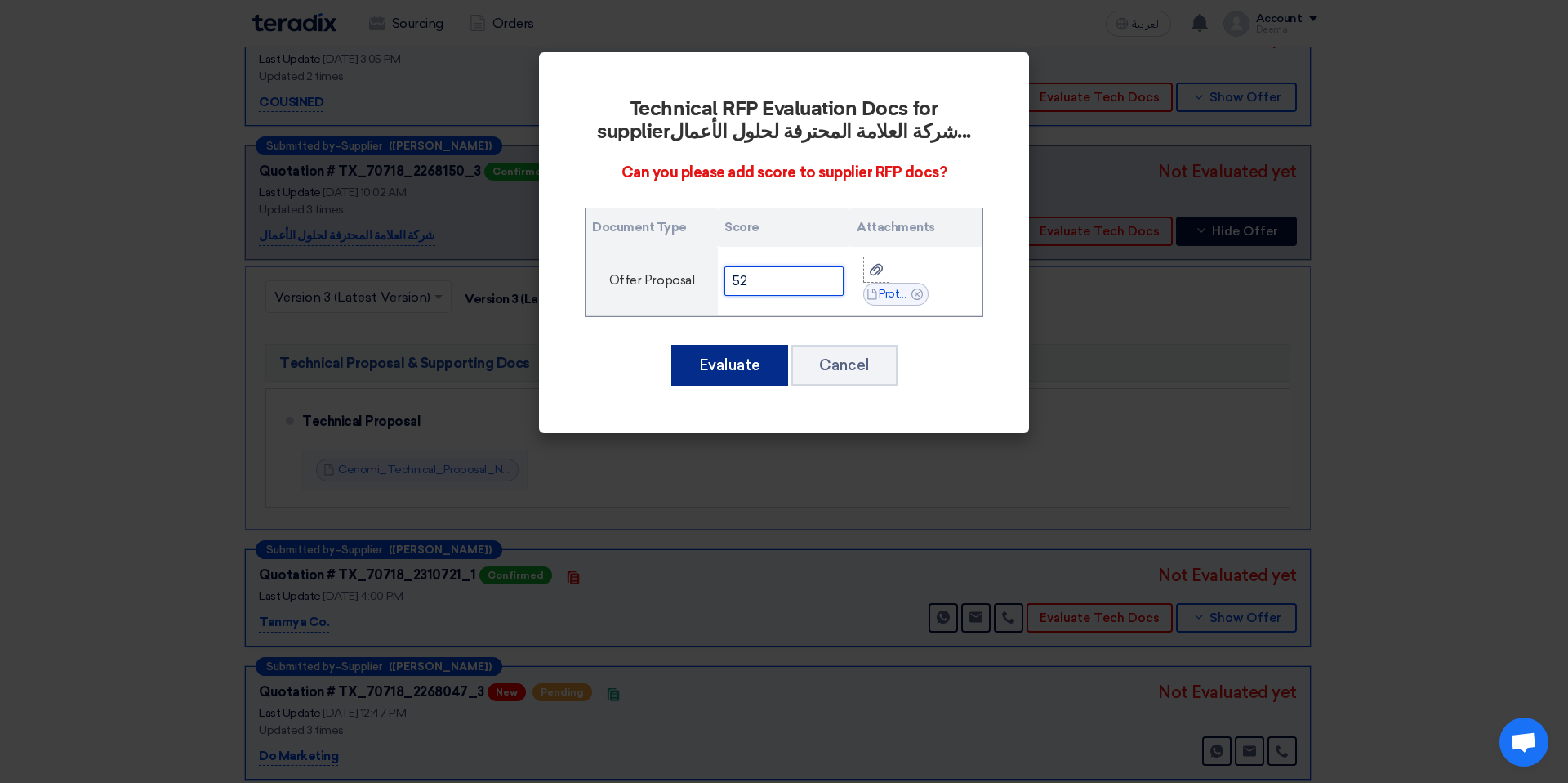
type input "52"
click at [715, 369] on button "Evaluate" at bounding box center [730, 365] width 117 height 41
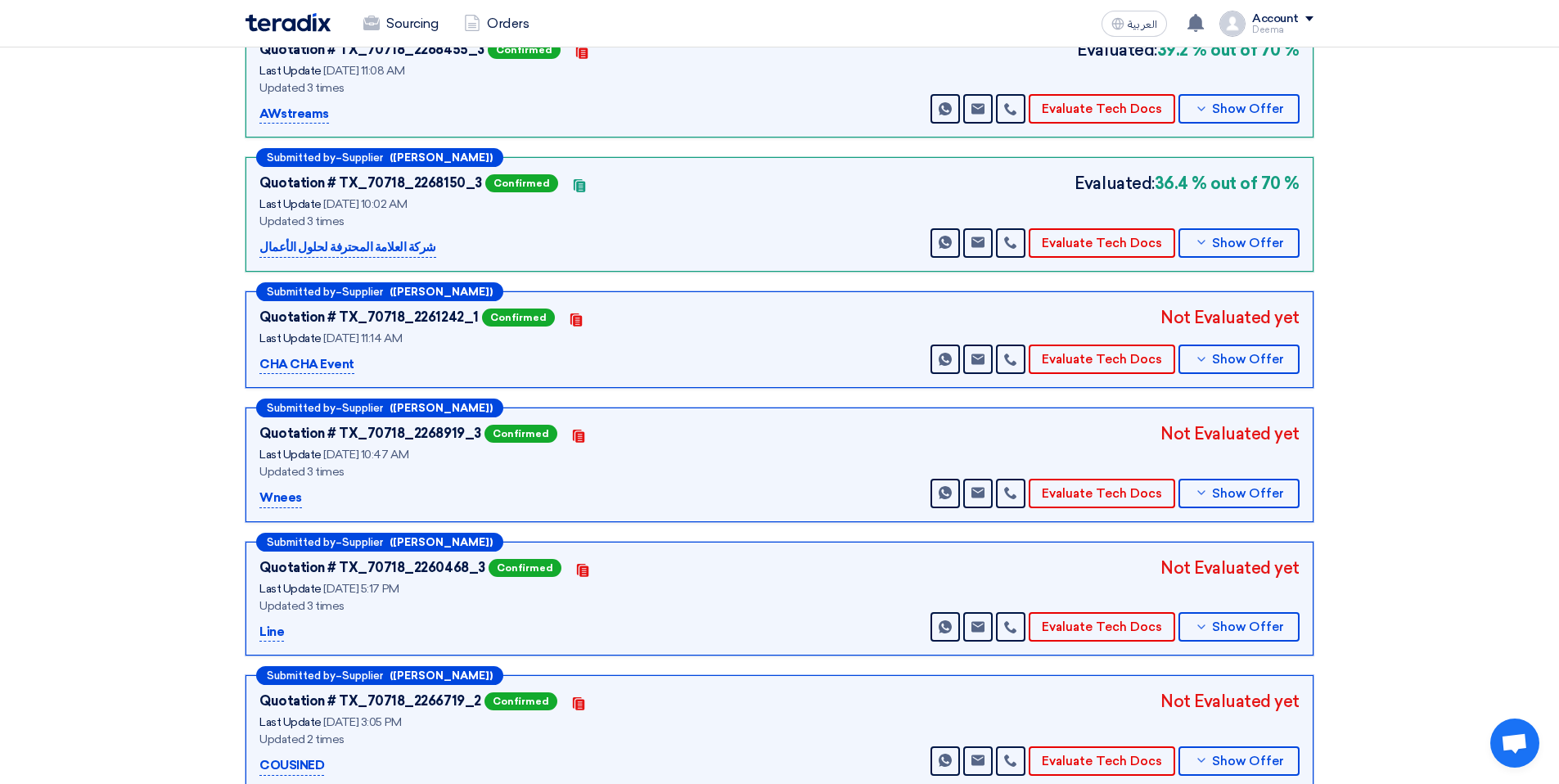
scroll to position [487, 0]
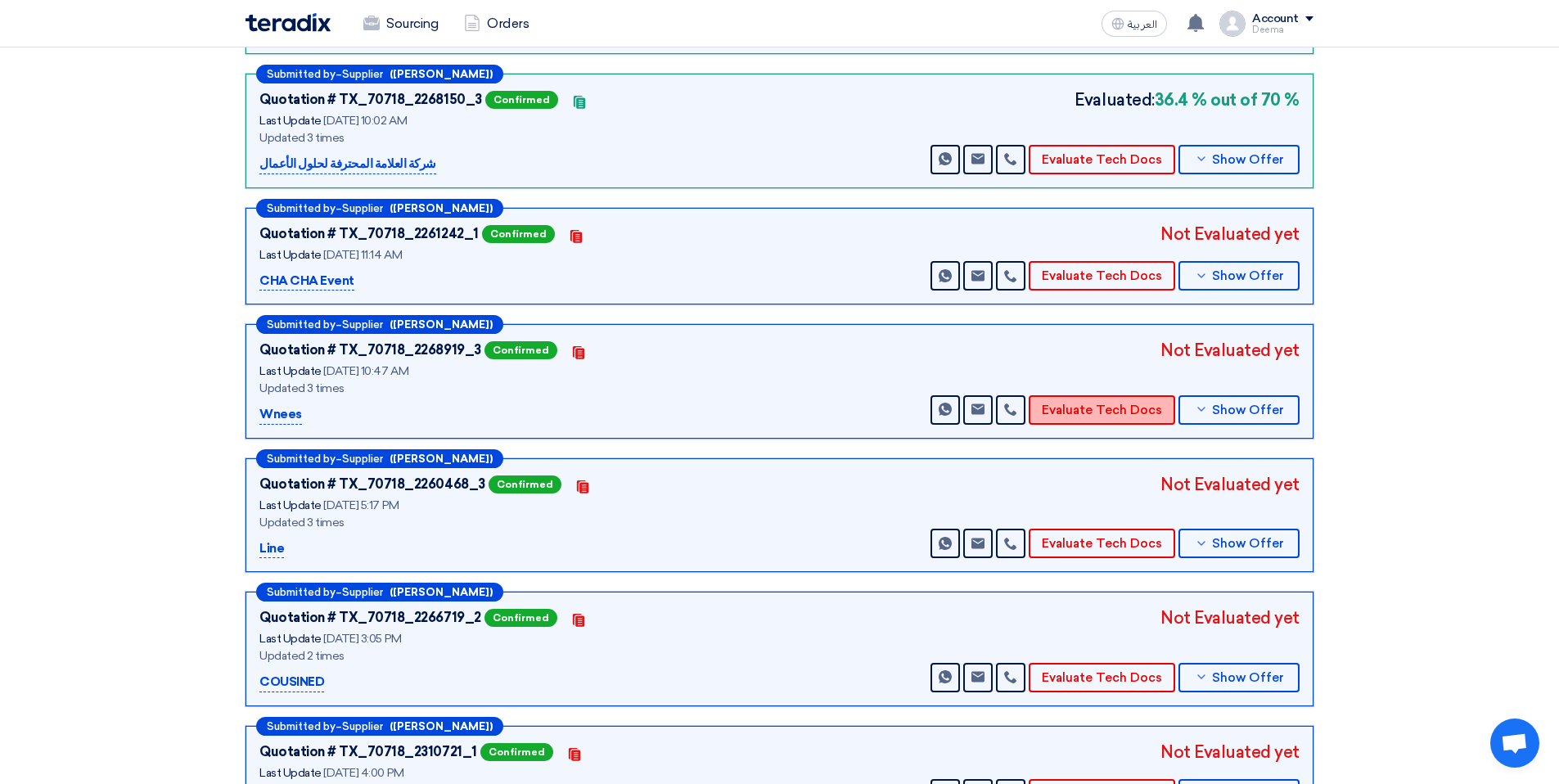
click at [1162, 414] on button "Evaluate Tech Docs" at bounding box center [1102, 409] width 146 height 29
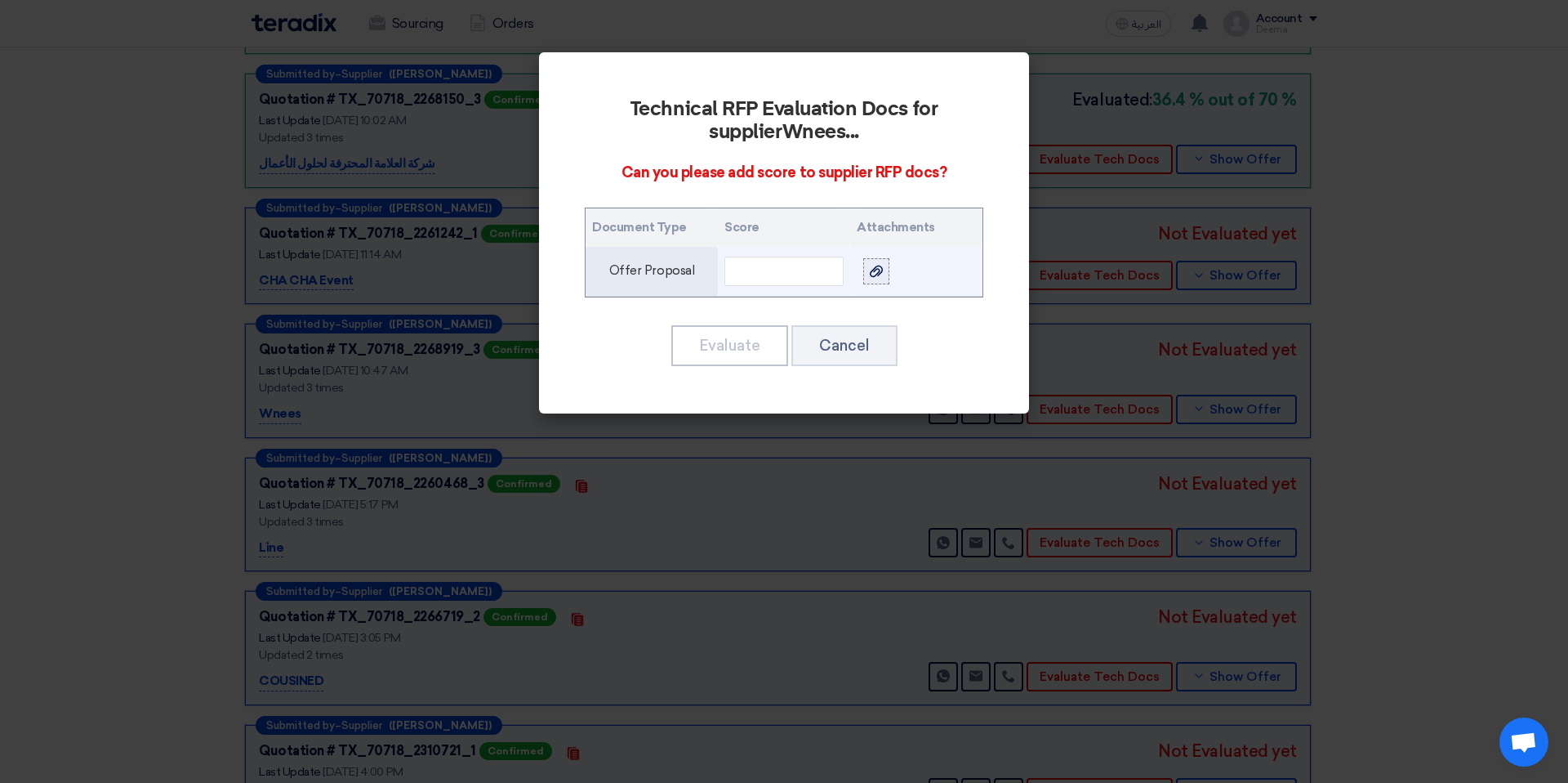
click at [875, 274] on icon at bounding box center [877, 272] width 13 height 13
click at [0, 0] on input "file" at bounding box center [0, 0] width 0 height 0
click at [750, 255] on td at bounding box center [784, 272] width 132 height 50
click at [758, 272] on input "text" at bounding box center [784, 271] width 120 height 29
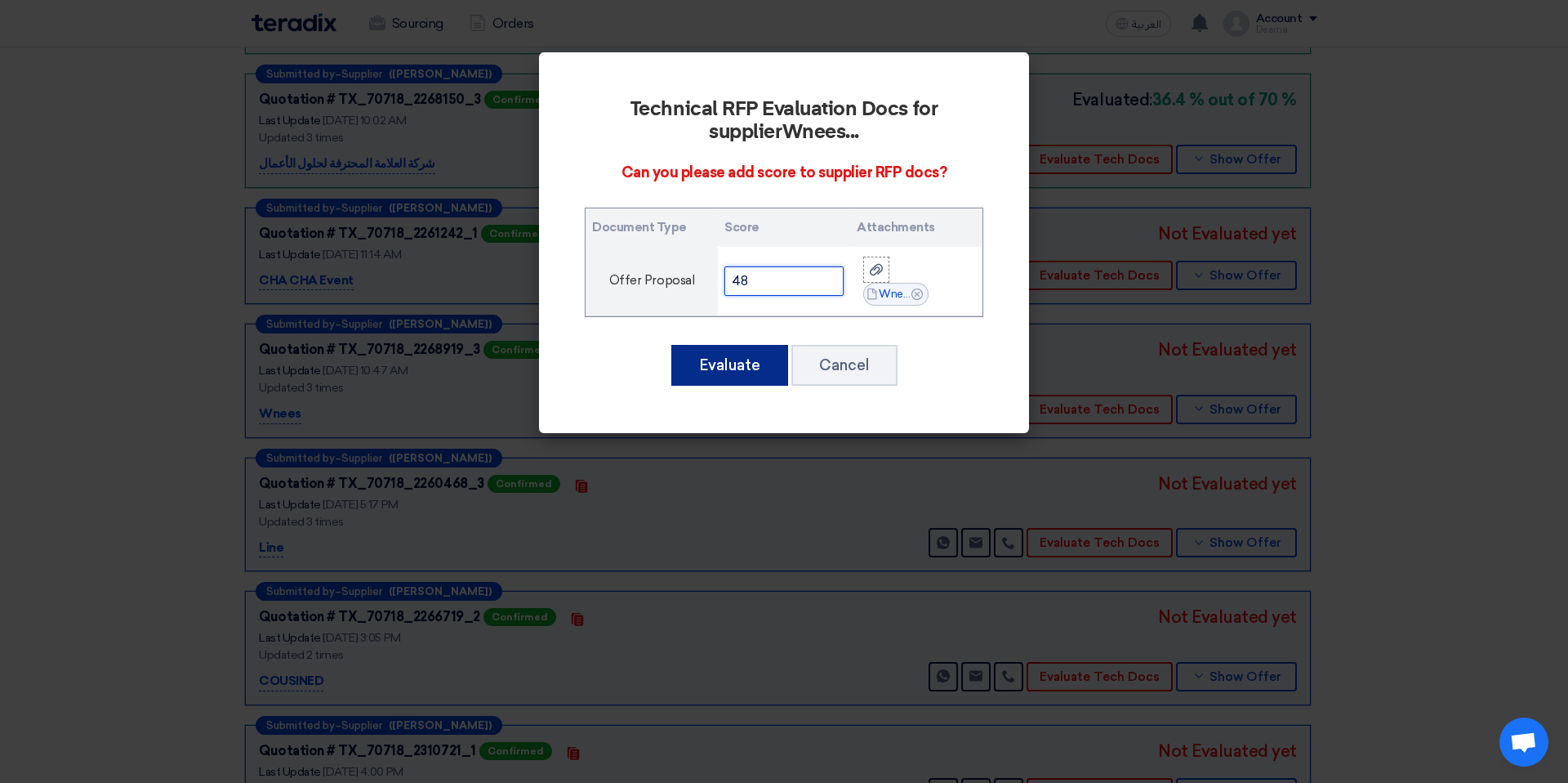
type input "48"
click at [735, 347] on button "Evaluate" at bounding box center [730, 365] width 117 height 41
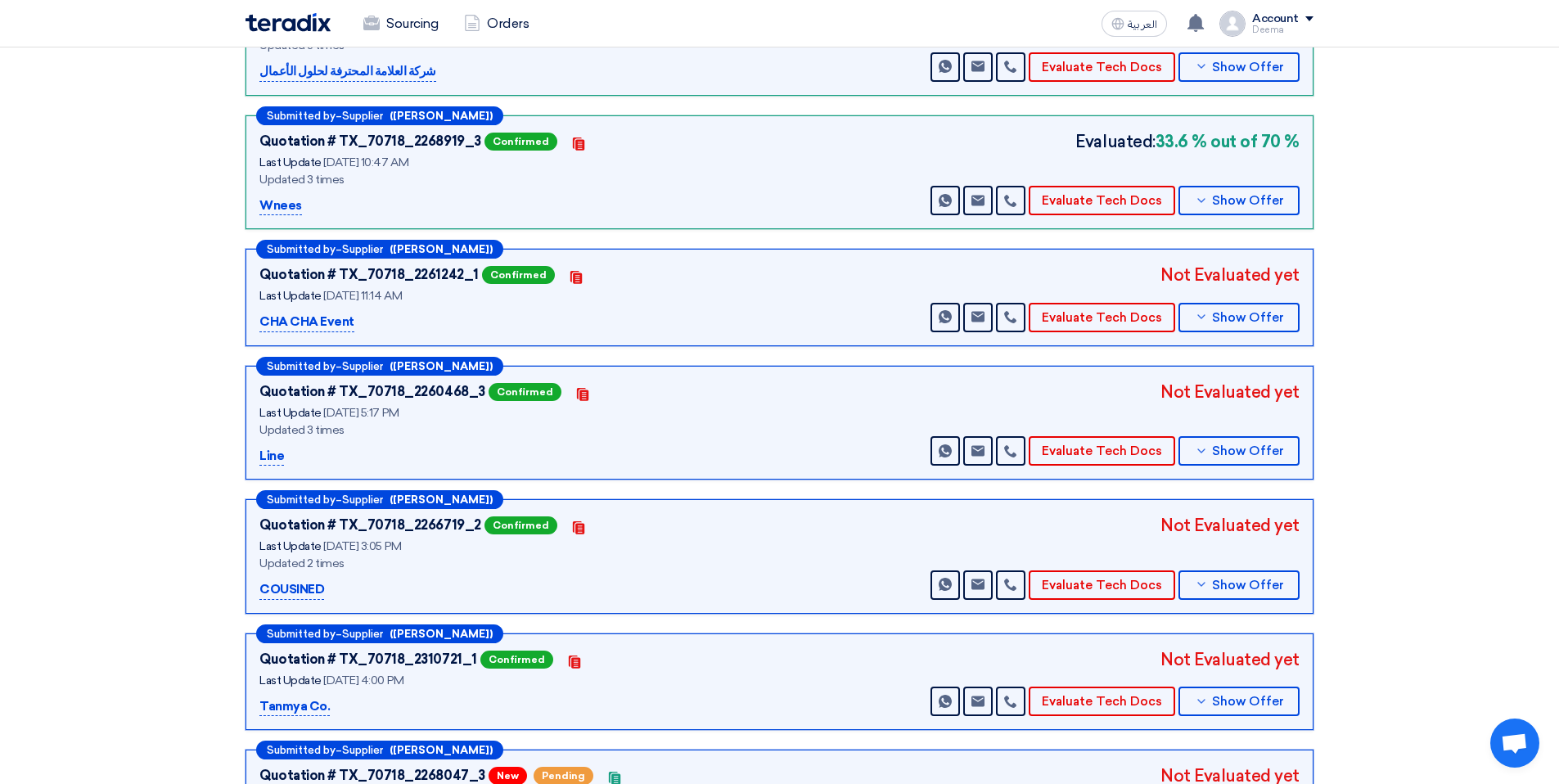
scroll to position [581, 0]
click at [1081, 313] on button "Evaluate Tech Docs" at bounding box center [1102, 316] width 146 height 29
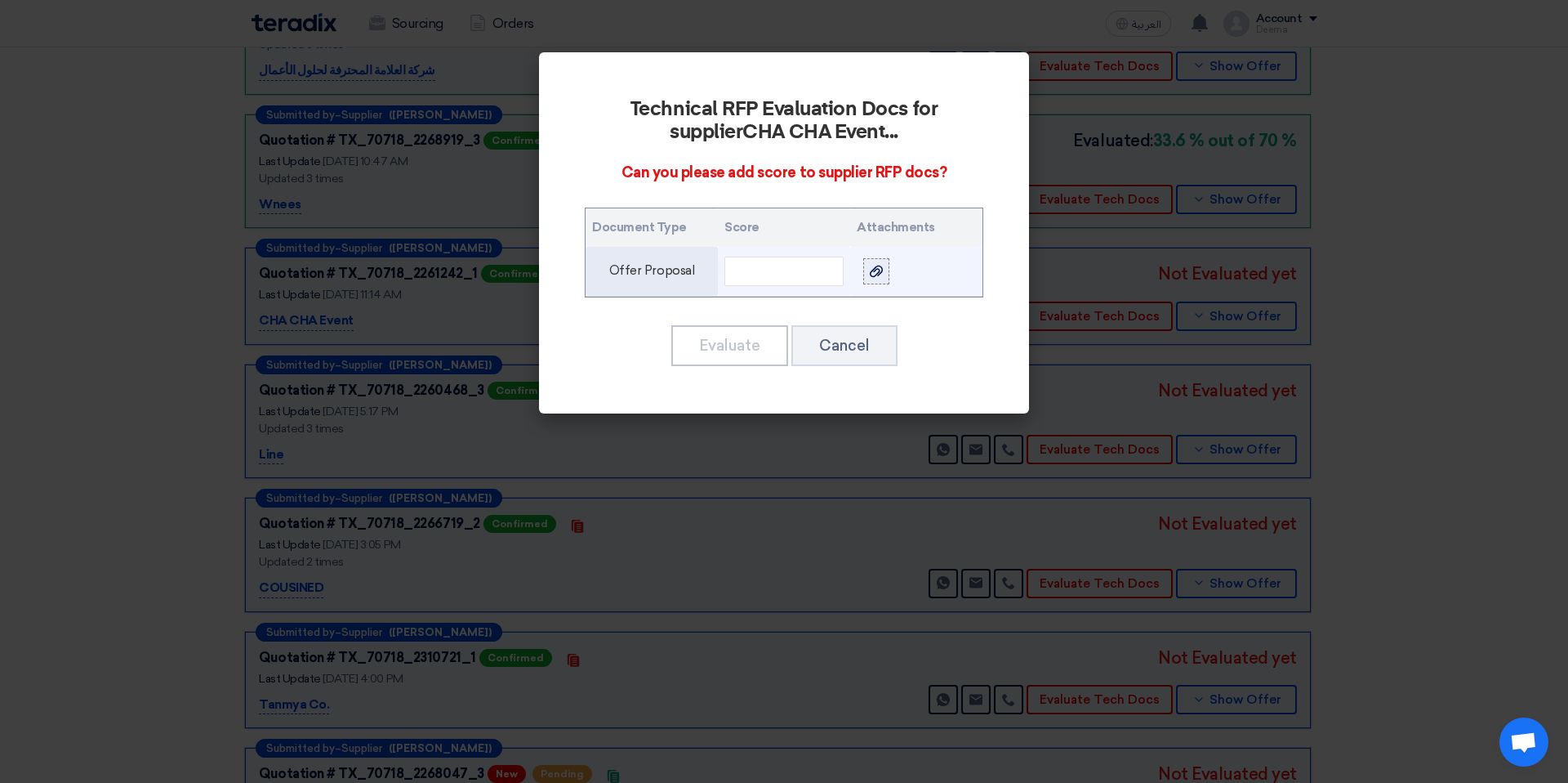
click at [883, 276] on div at bounding box center [877, 271] width 17 height 19
click at [0, 0] on input "file" at bounding box center [0, 0] width 0 height 0
click at [823, 280] on input "text" at bounding box center [784, 271] width 120 height 29
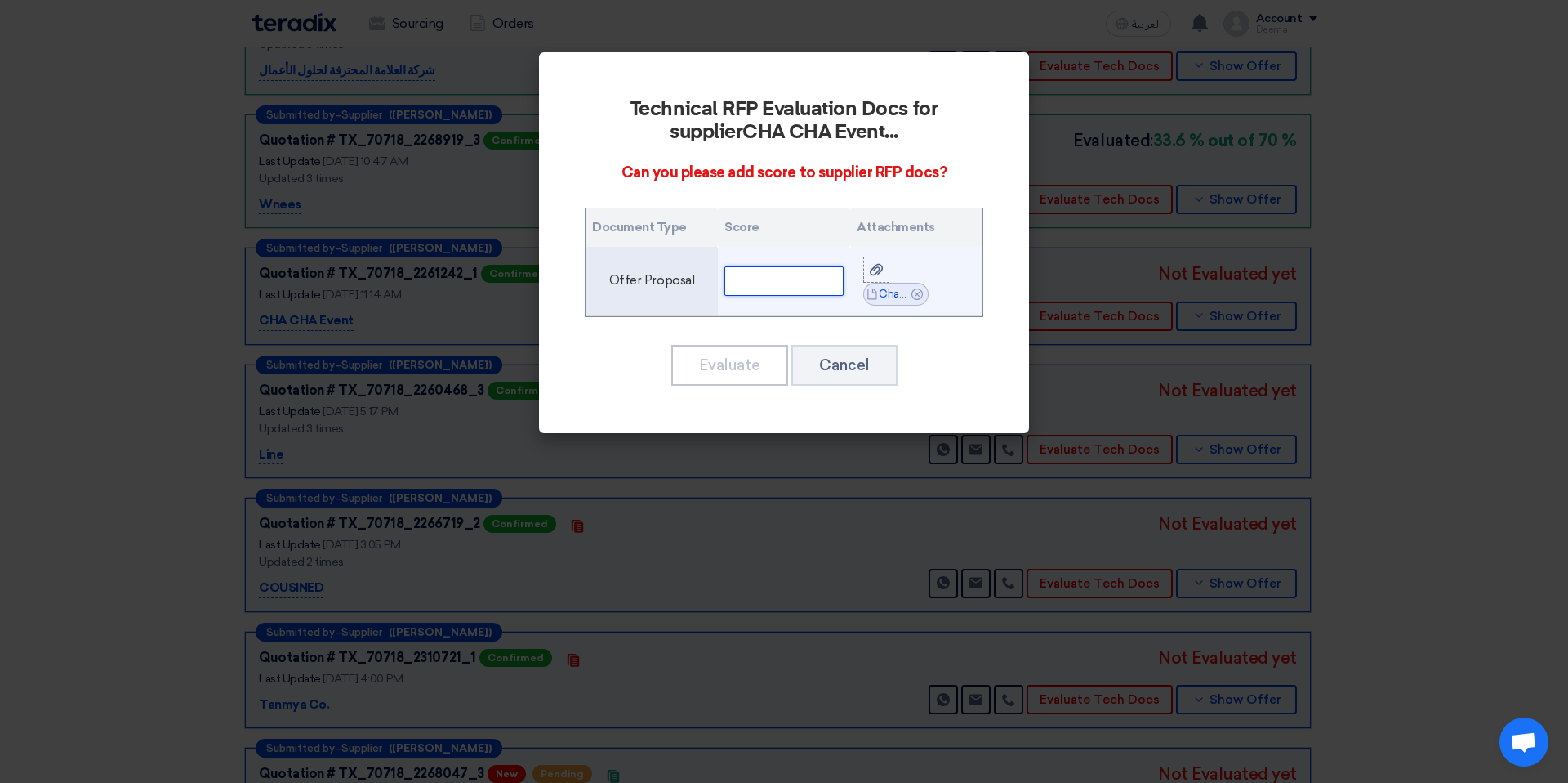
click at [784, 291] on input "text" at bounding box center [784, 281] width 120 height 29
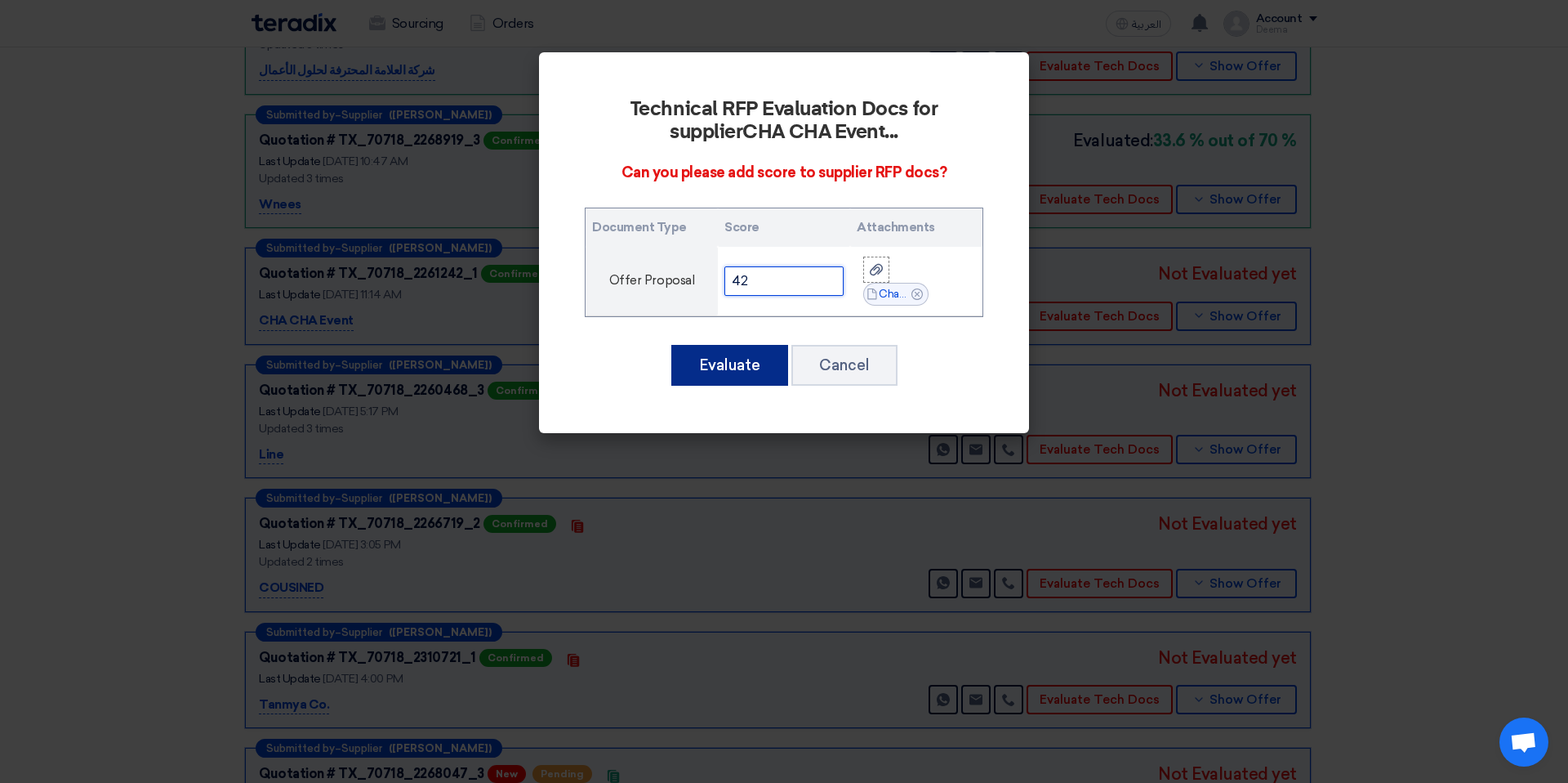
type input "42"
click at [691, 351] on button "Evaluate" at bounding box center [730, 365] width 117 height 41
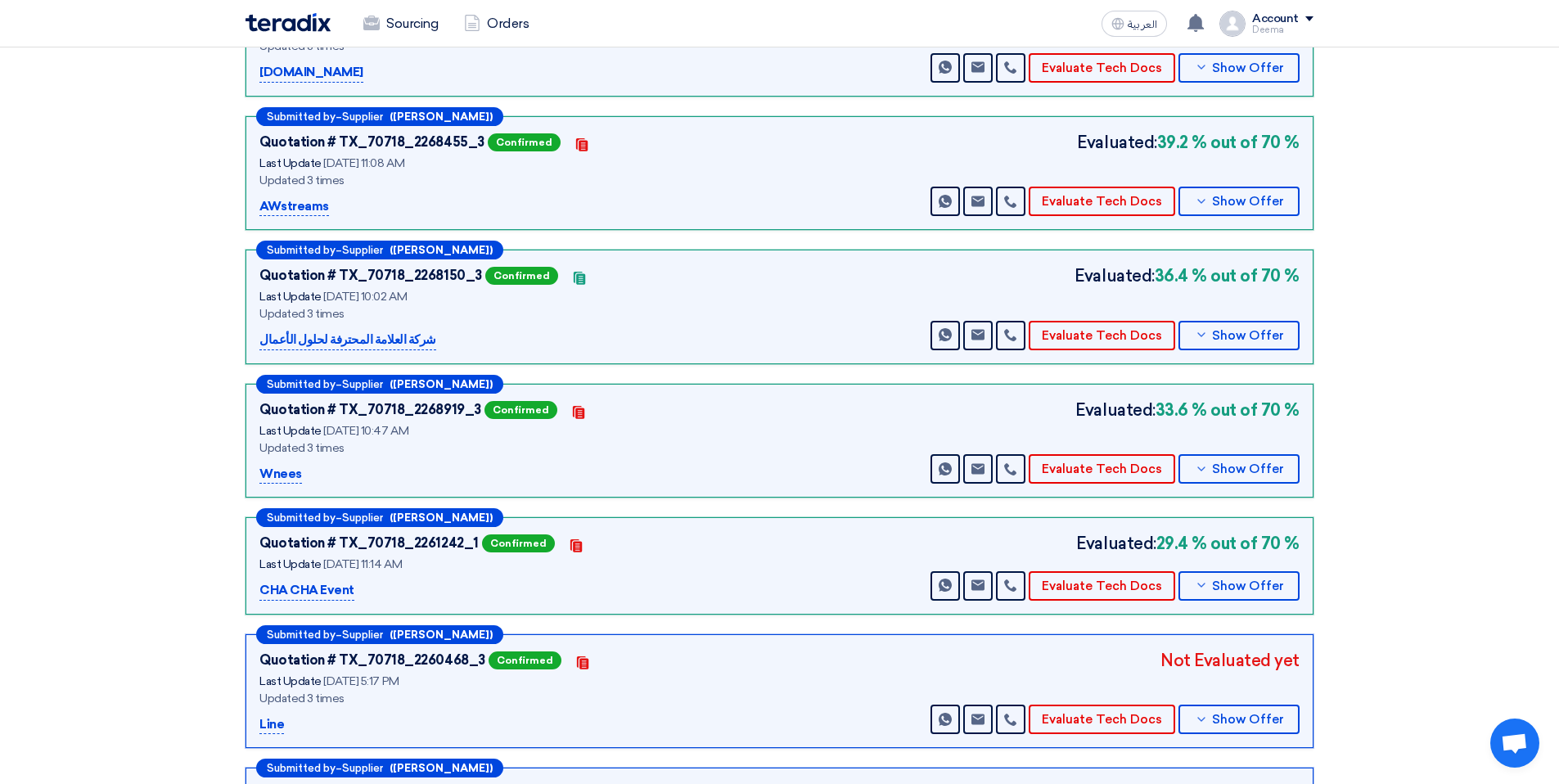
scroll to position [648, 0]
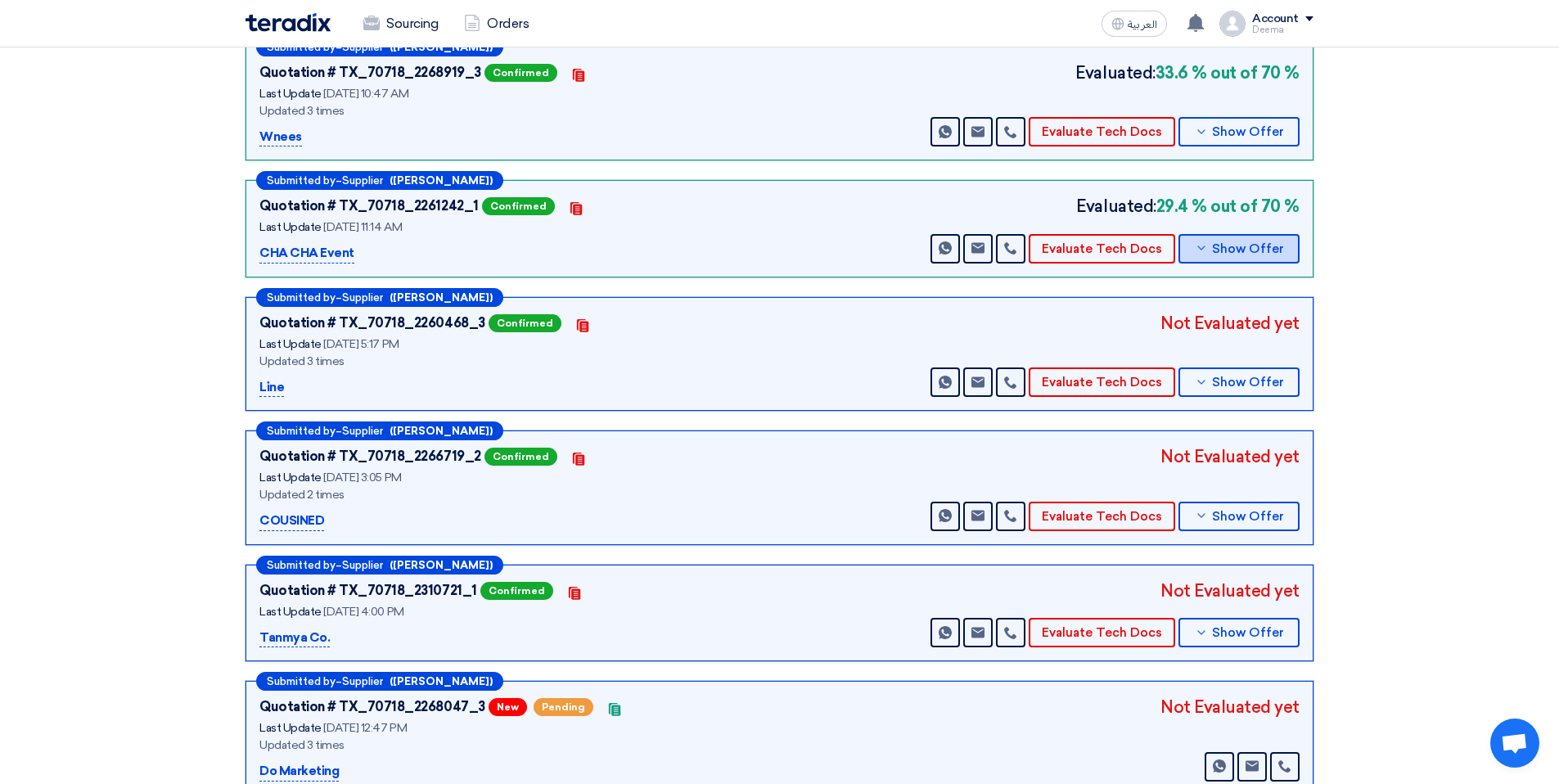
click at [1261, 244] on span "Show Offer" at bounding box center [1248, 249] width 72 height 12
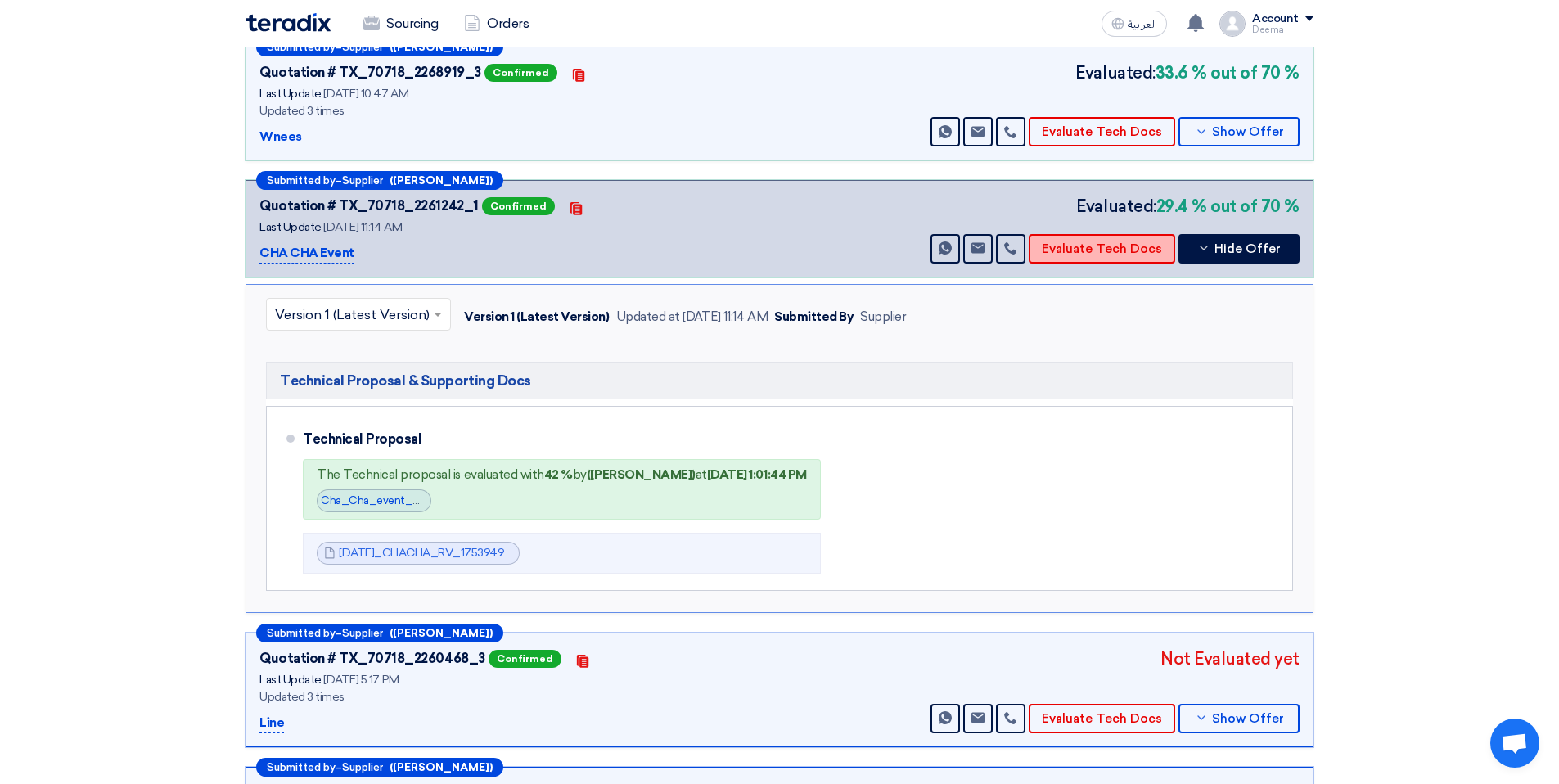
click at [1068, 256] on button "Evaluate Tech Docs" at bounding box center [1102, 248] width 146 height 29
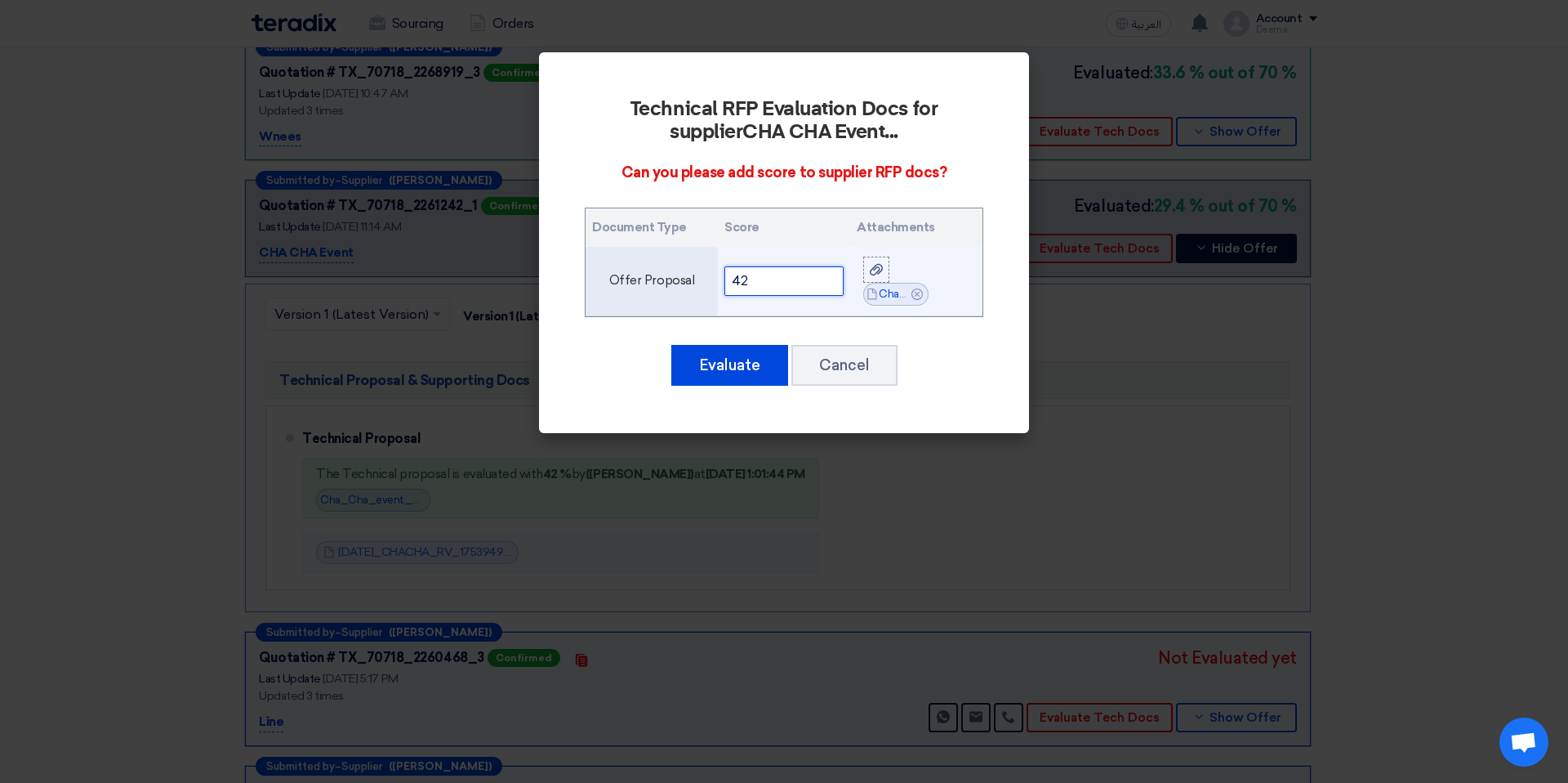
click at [822, 281] on input "42" at bounding box center [784, 281] width 120 height 29
click at [919, 295] on icon "Cancel" at bounding box center [917, 294] width 12 height 12
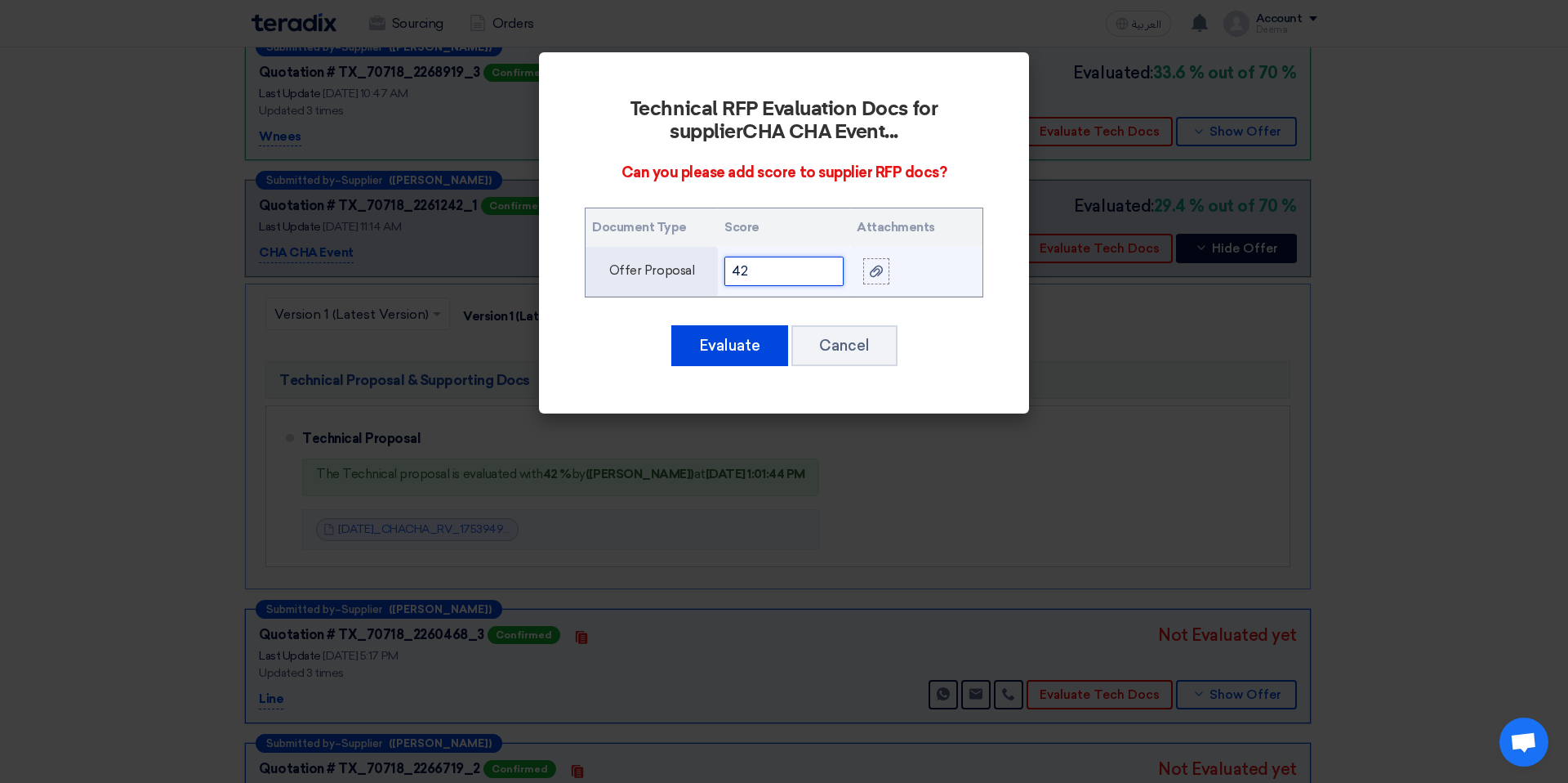
drag, startPoint x: 821, startPoint y: 274, endPoint x: 691, endPoint y: 277, distance: 130.0
click at [691, 277] on tr "Offer Proposal 42" at bounding box center [784, 272] width 397 height 50
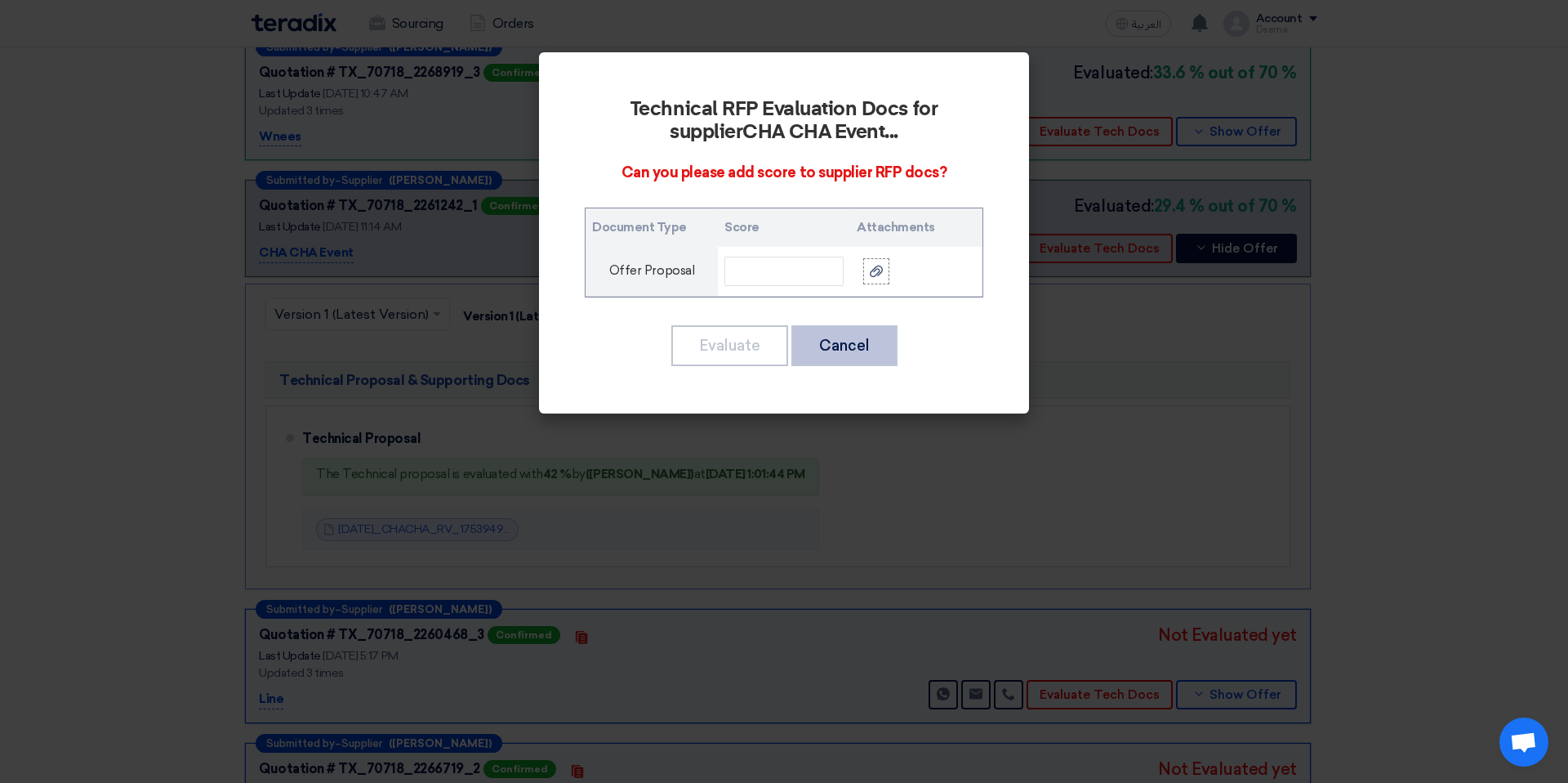
click at [796, 336] on button "Cancel" at bounding box center [844, 345] width 106 height 41
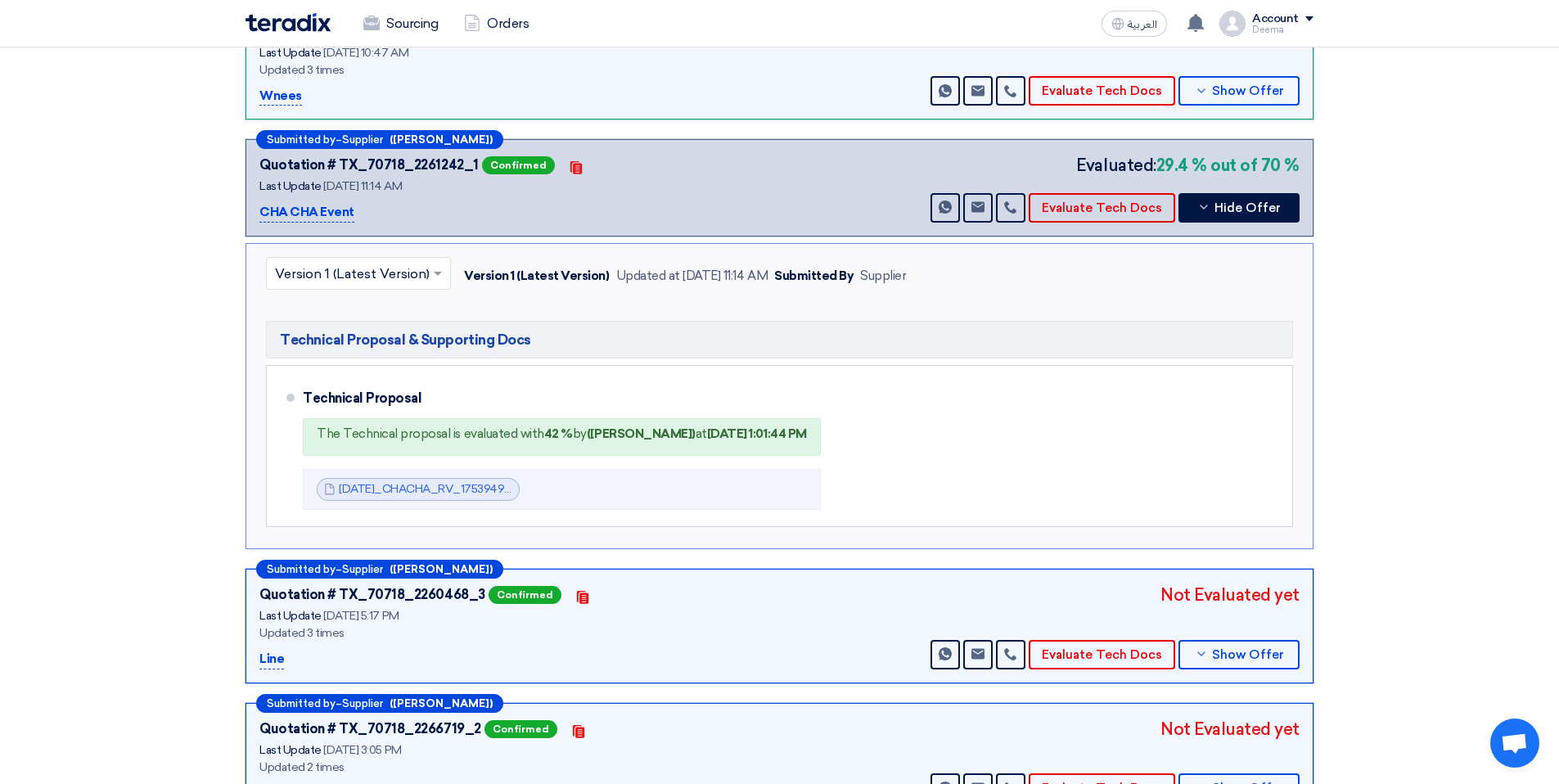
scroll to position [698, 0]
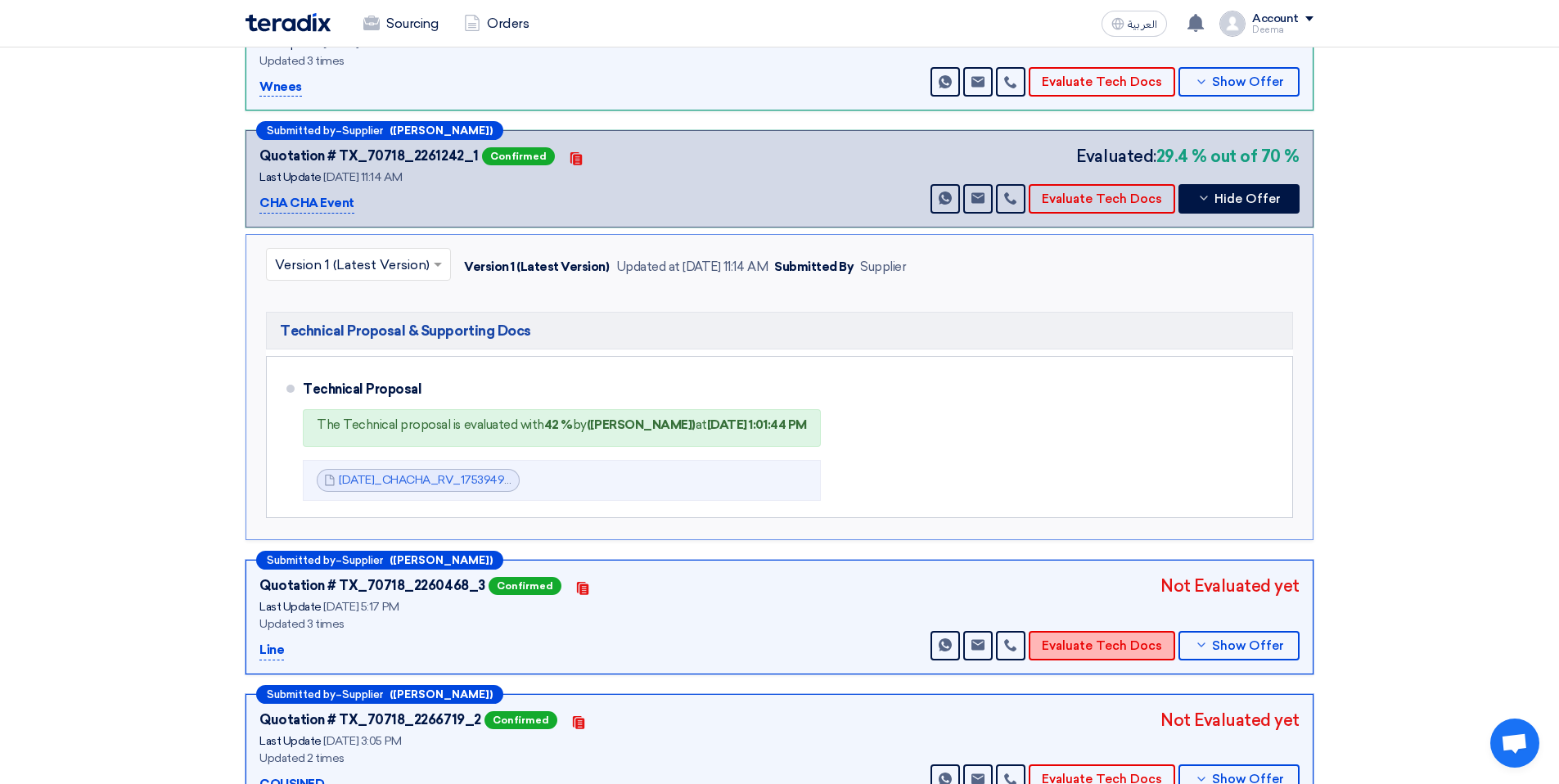
click at [1139, 639] on button "Evaluate Tech Docs" at bounding box center [1102, 645] width 146 height 29
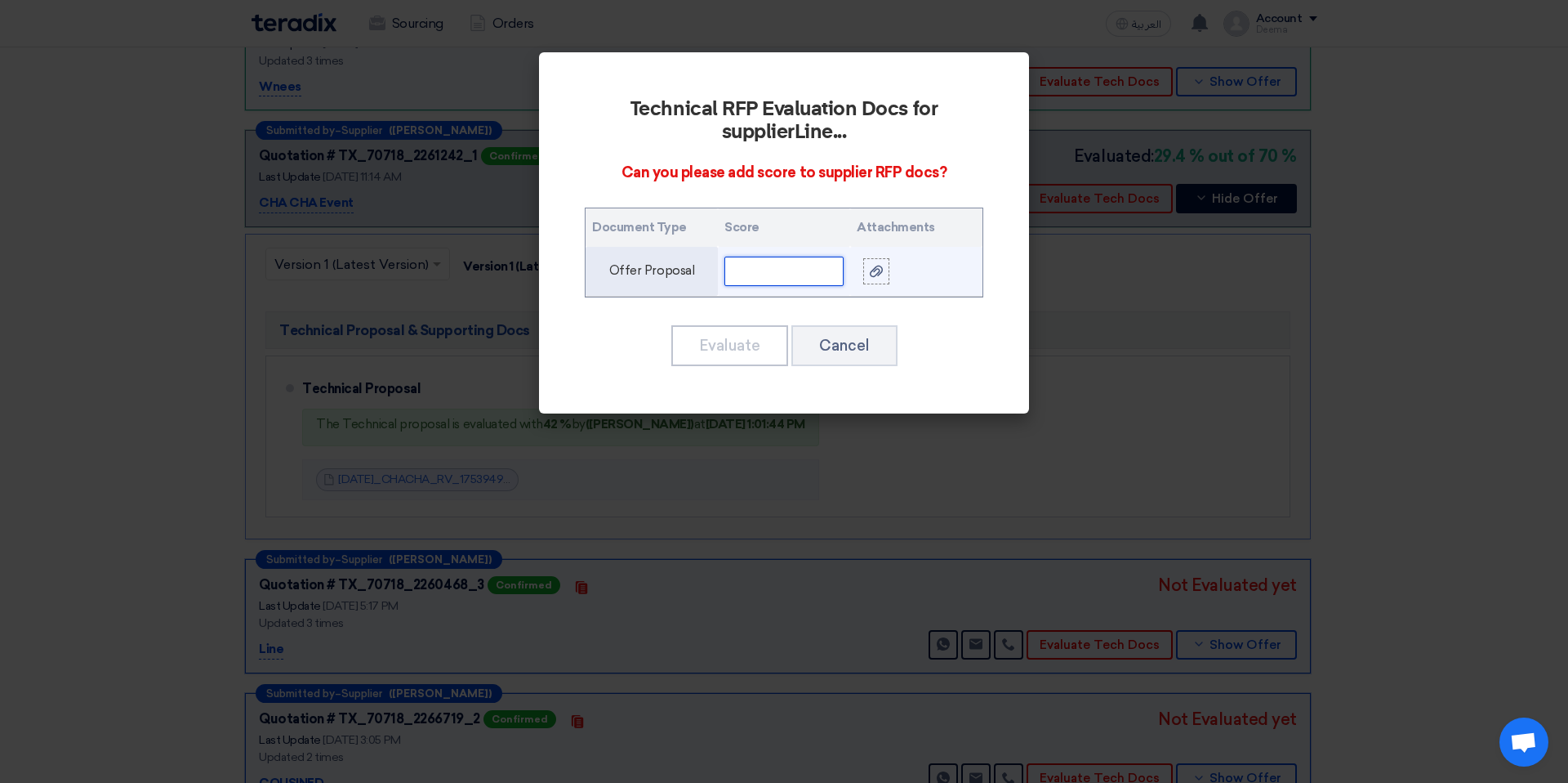
click at [818, 268] on input "text" at bounding box center [784, 271] width 120 height 29
type input "42"
click at [872, 277] on icon at bounding box center [877, 272] width 13 height 13
click at [0, 0] on input "file" at bounding box center [0, 0] width 0 height 0
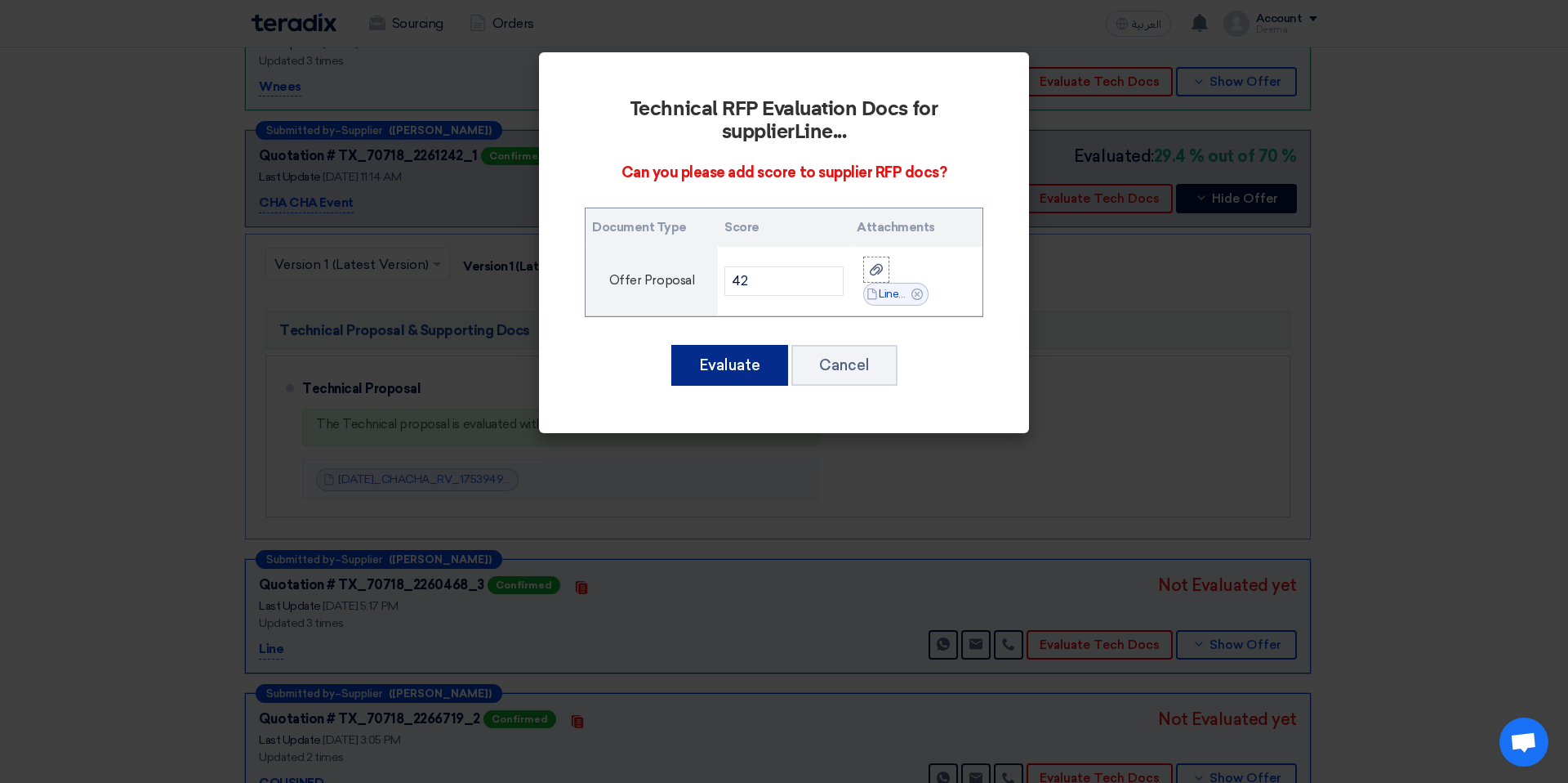
click at [737, 360] on button "Evaluate" at bounding box center [730, 365] width 117 height 41
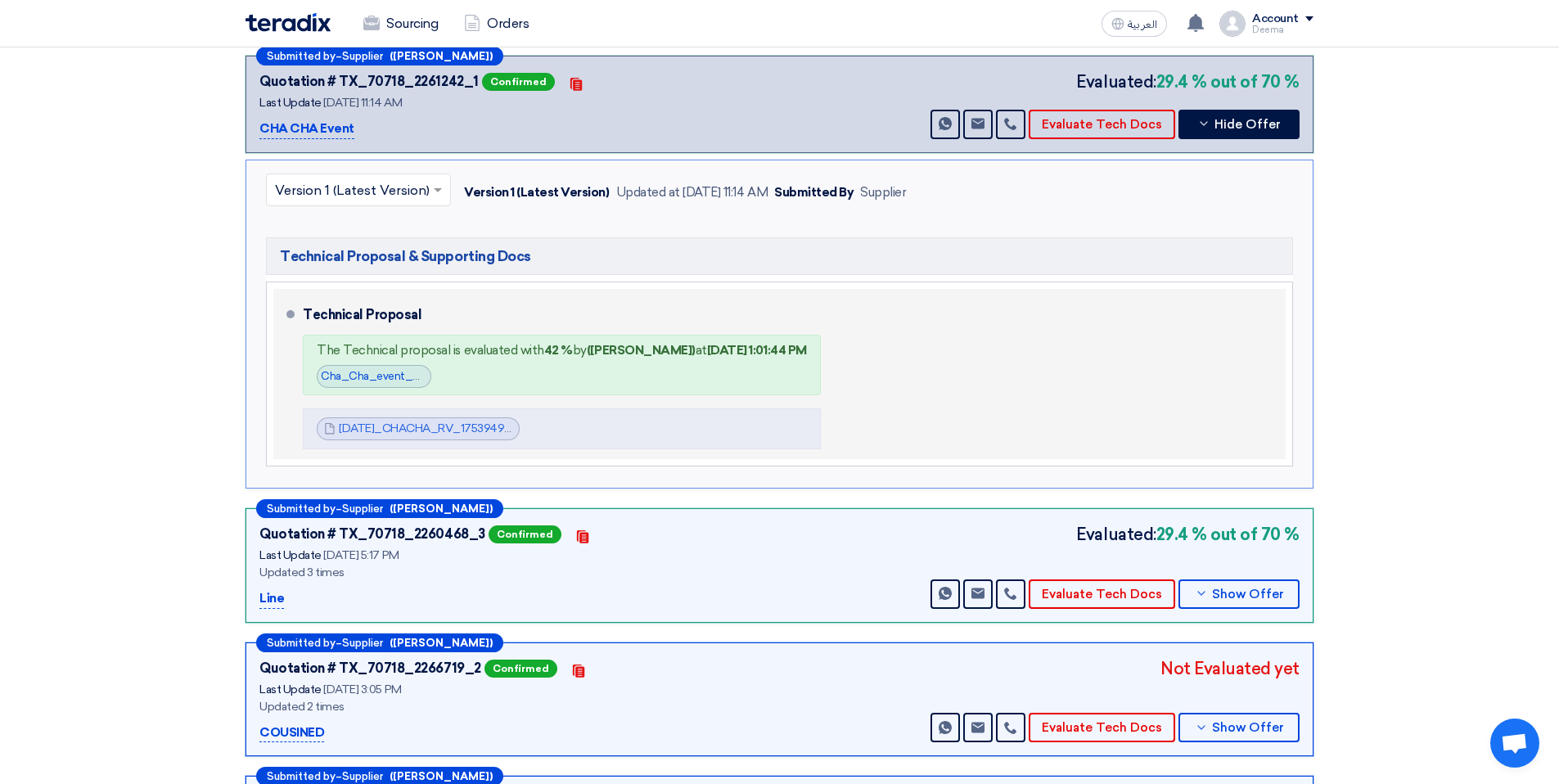
scroll to position [768, 0]
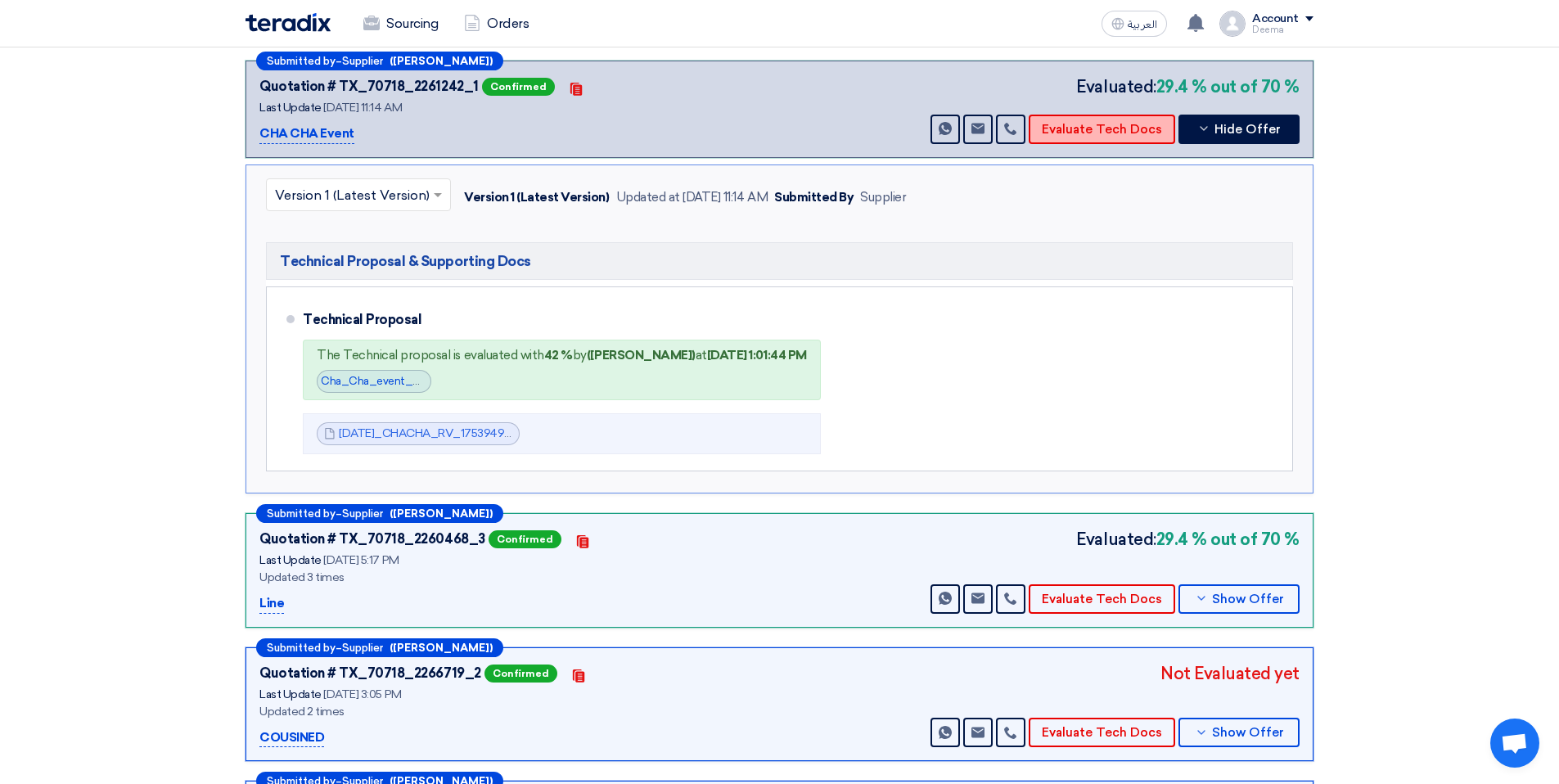
click at [1157, 141] on button "Evaluate Tech Docs" at bounding box center [1102, 129] width 146 height 29
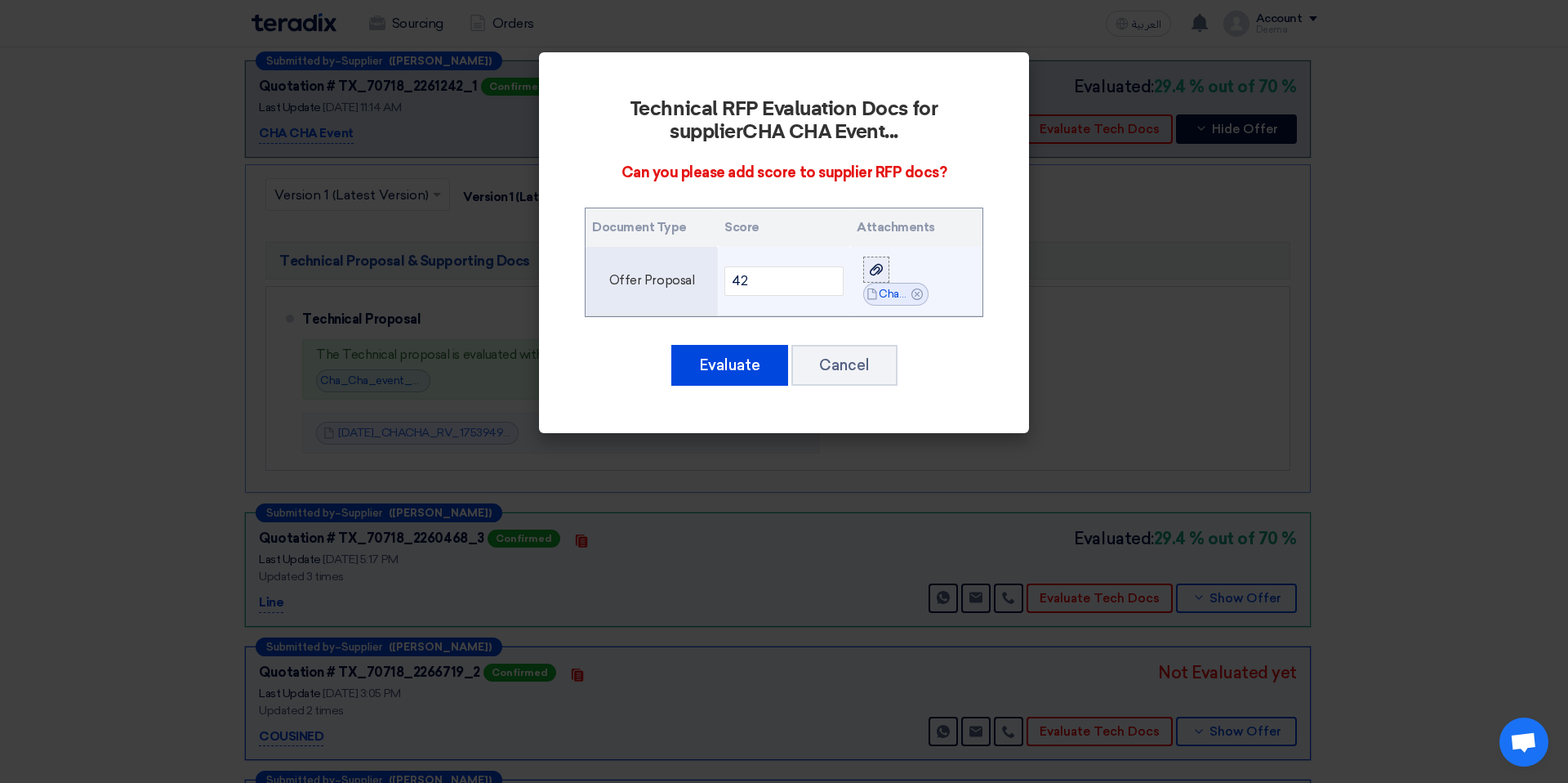
click at [877, 267] on use at bounding box center [877, 270] width 13 height 12
click at [0, 0] on input "file" at bounding box center [0, 0] width 0 height 0
click at [808, 286] on input "42" at bounding box center [784, 281] width 120 height 29
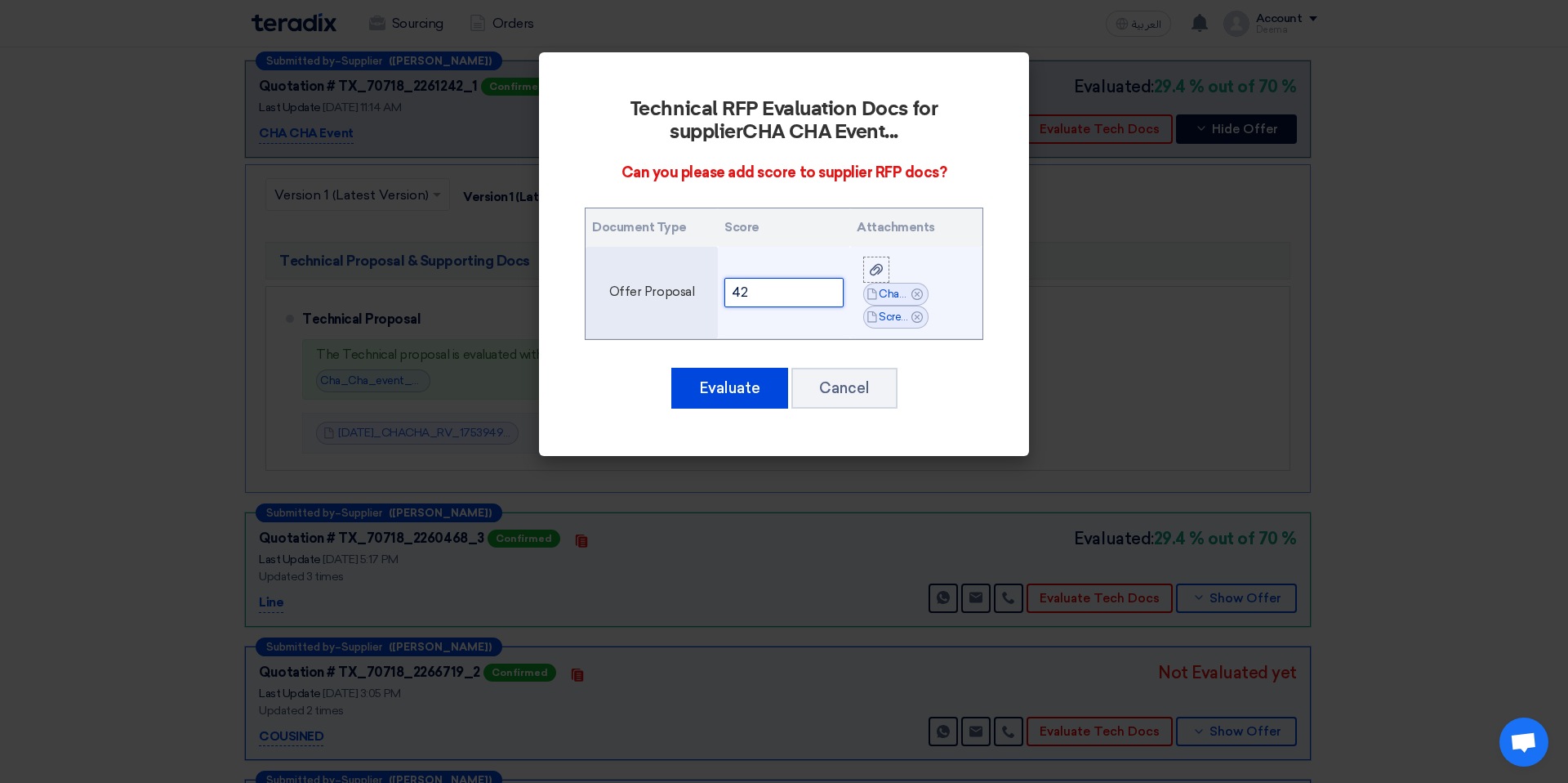
type input "4"
type input "C"
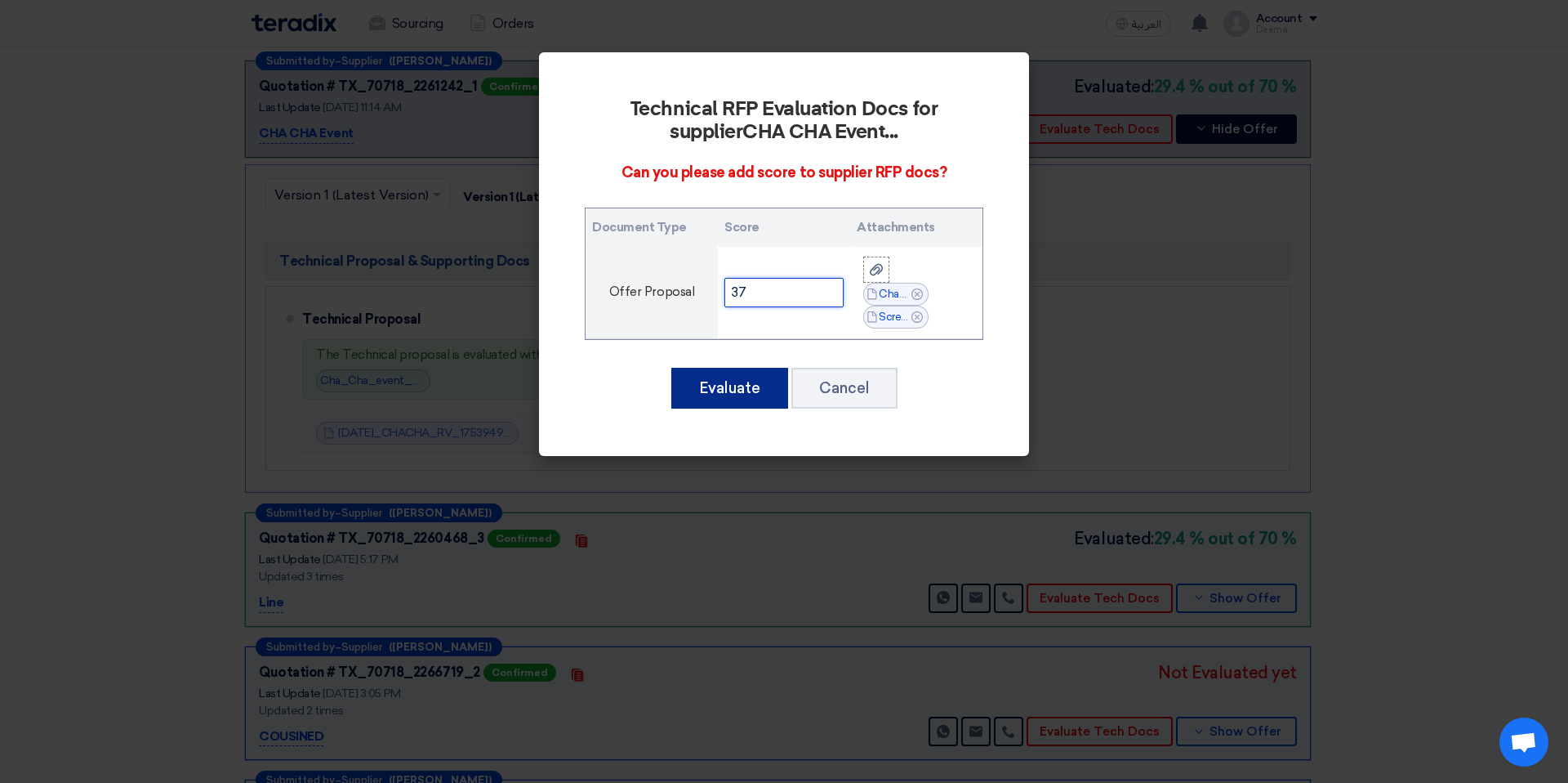
type input "37"
click at [710, 394] on button "Evaluate" at bounding box center [730, 388] width 117 height 41
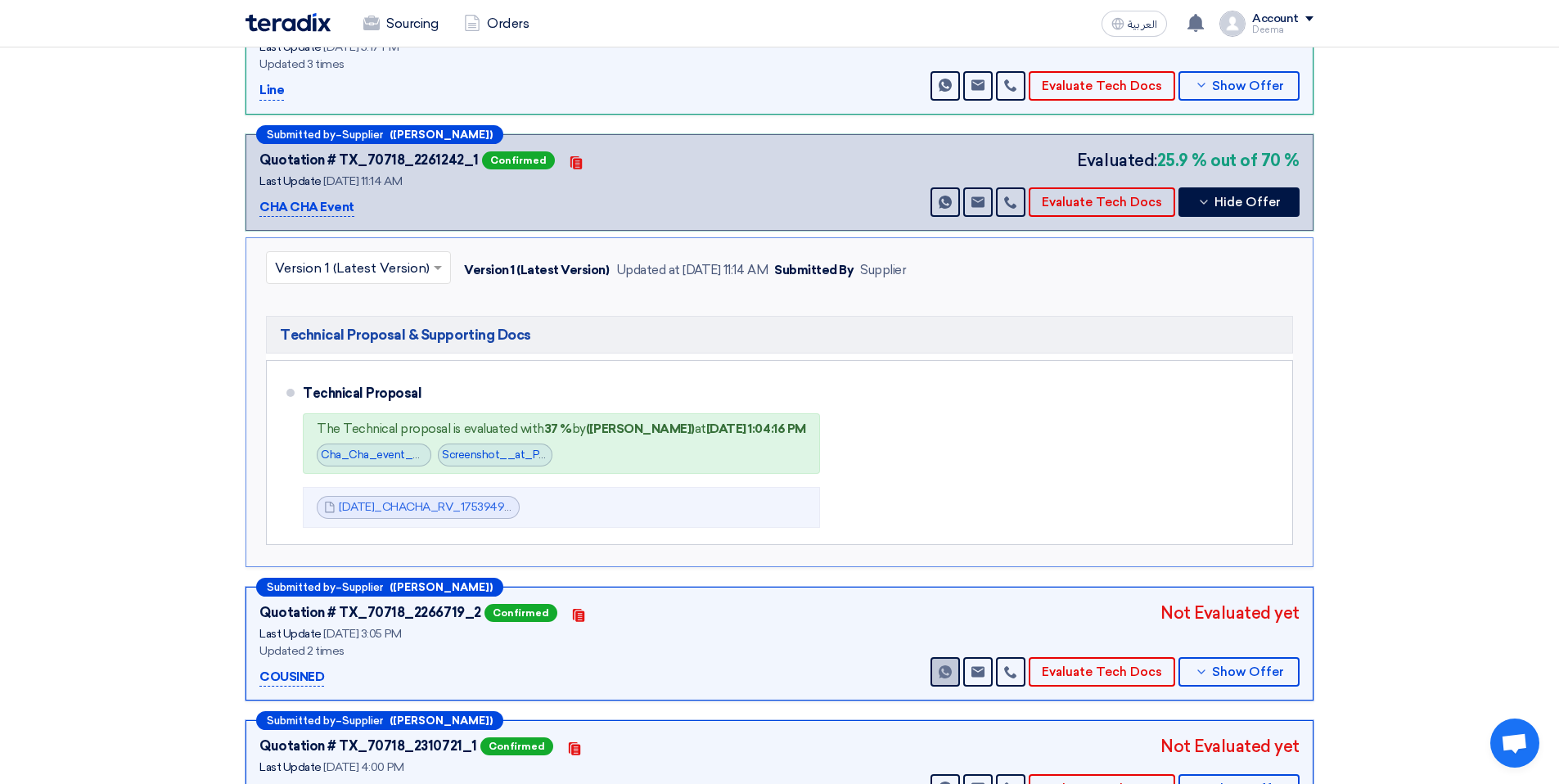
scroll to position [1072, 0]
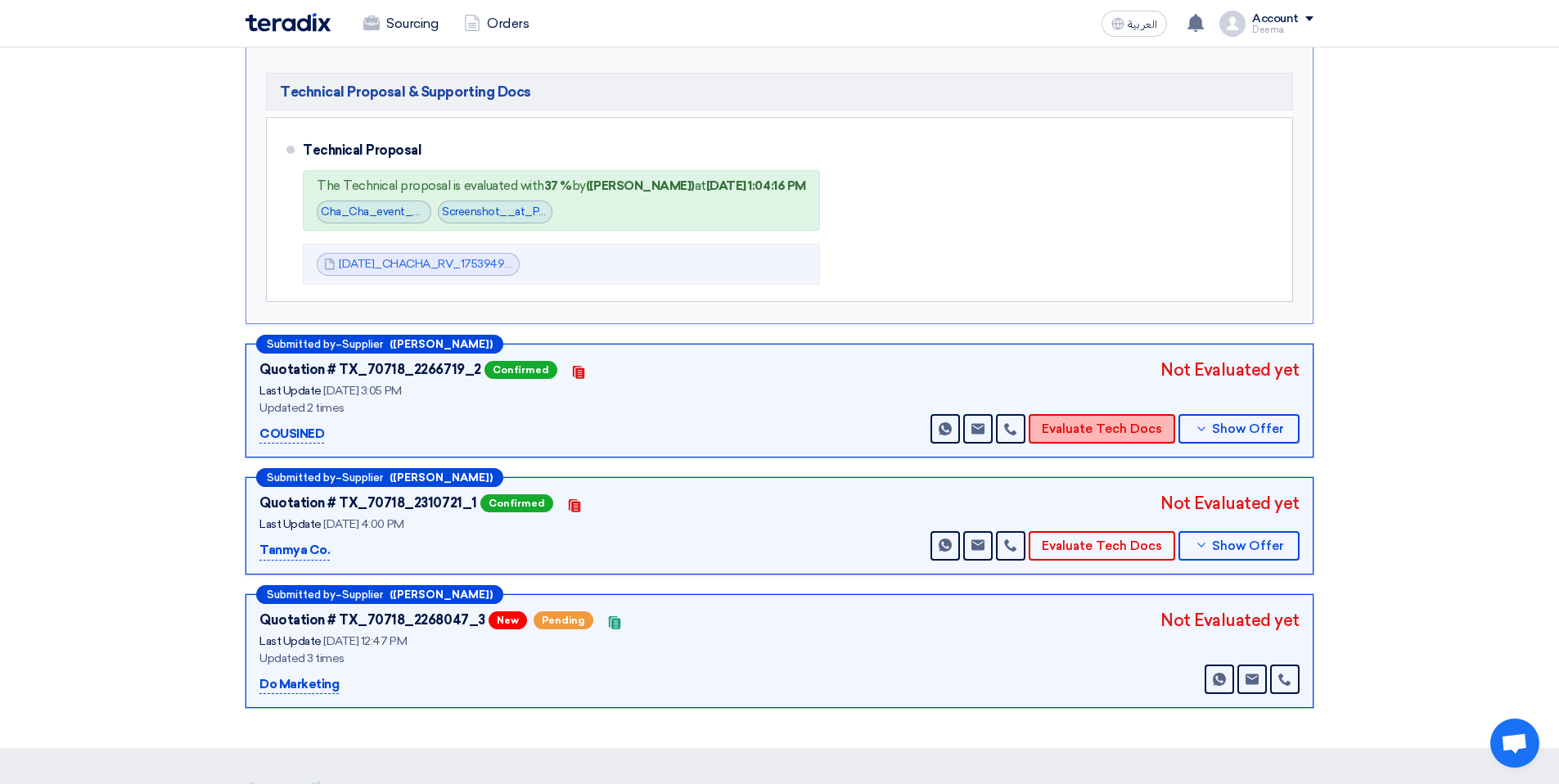
click at [1136, 429] on button "Evaluate Tech Docs" at bounding box center [1102, 428] width 146 height 29
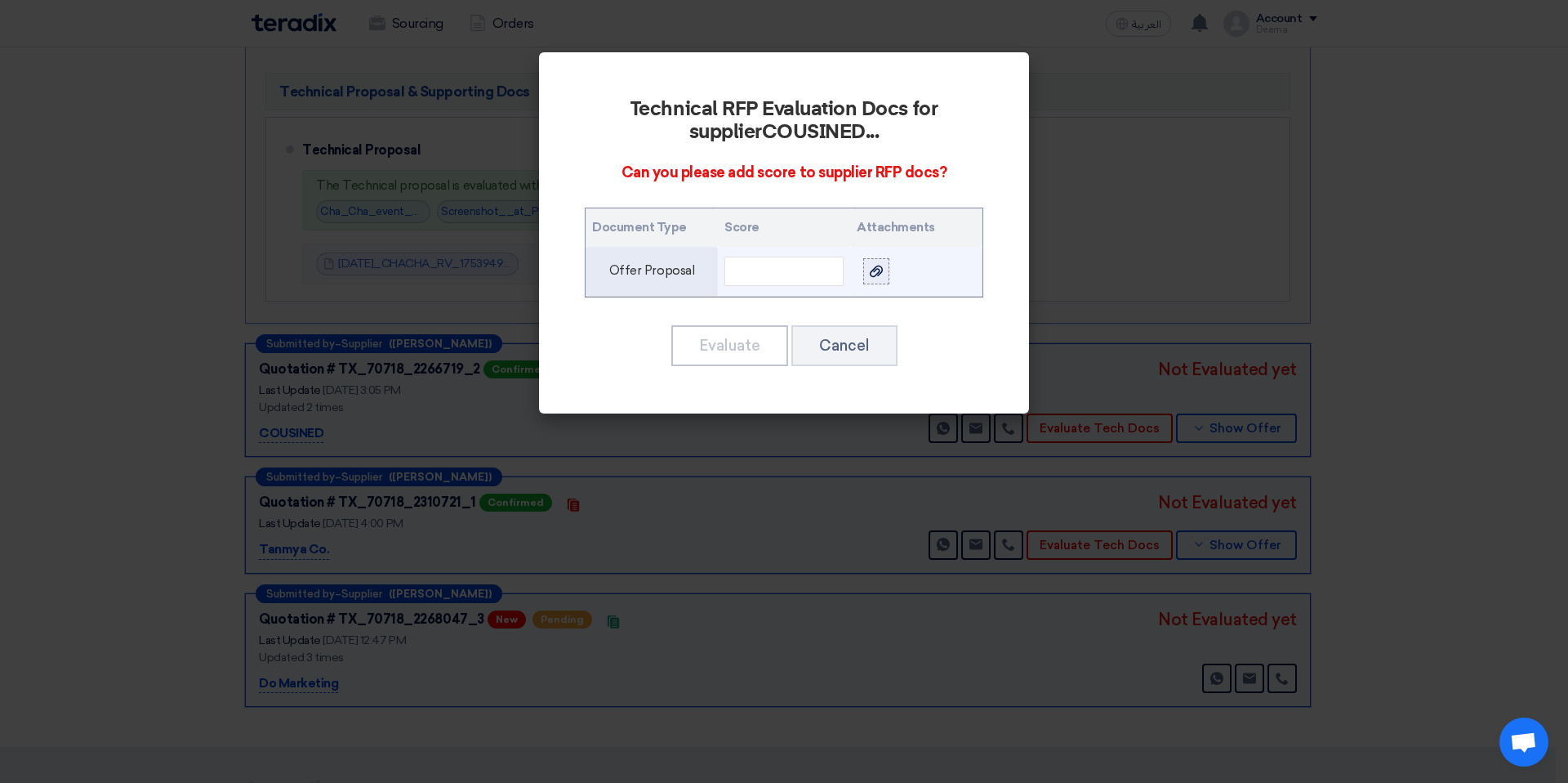
click at [877, 280] on label at bounding box center [876, 271] width 26 height 26
click at [0, 0] on input "file" at bounding box center [0, 0] width 0 height 0
click at [818, 265] on input "text" at bounding box center [784, 271] width 120 height 29
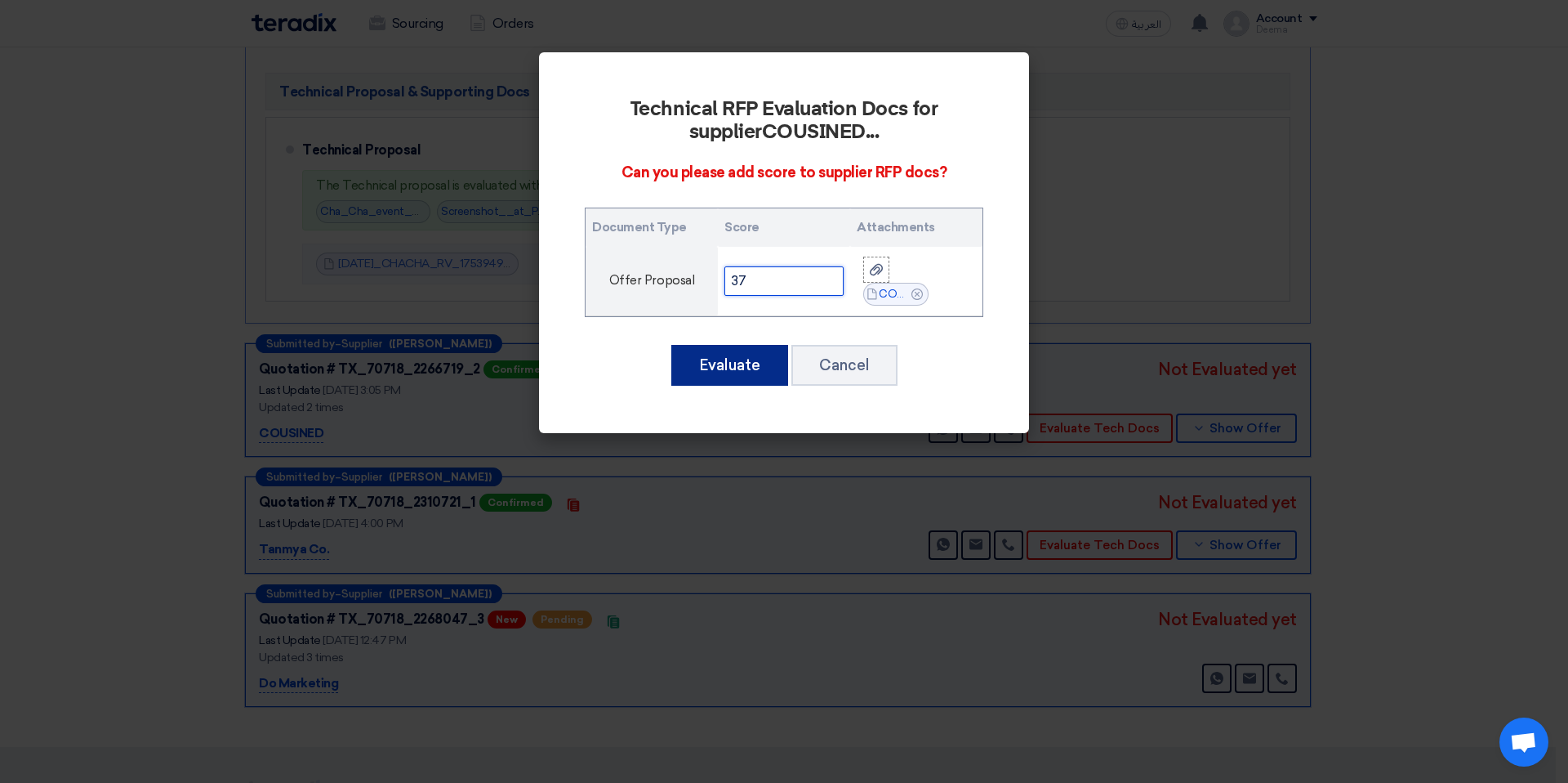
type input "37"
click at [730, 363] on button "Evaluate" at bounding box center [730, 365] width 117 height 41
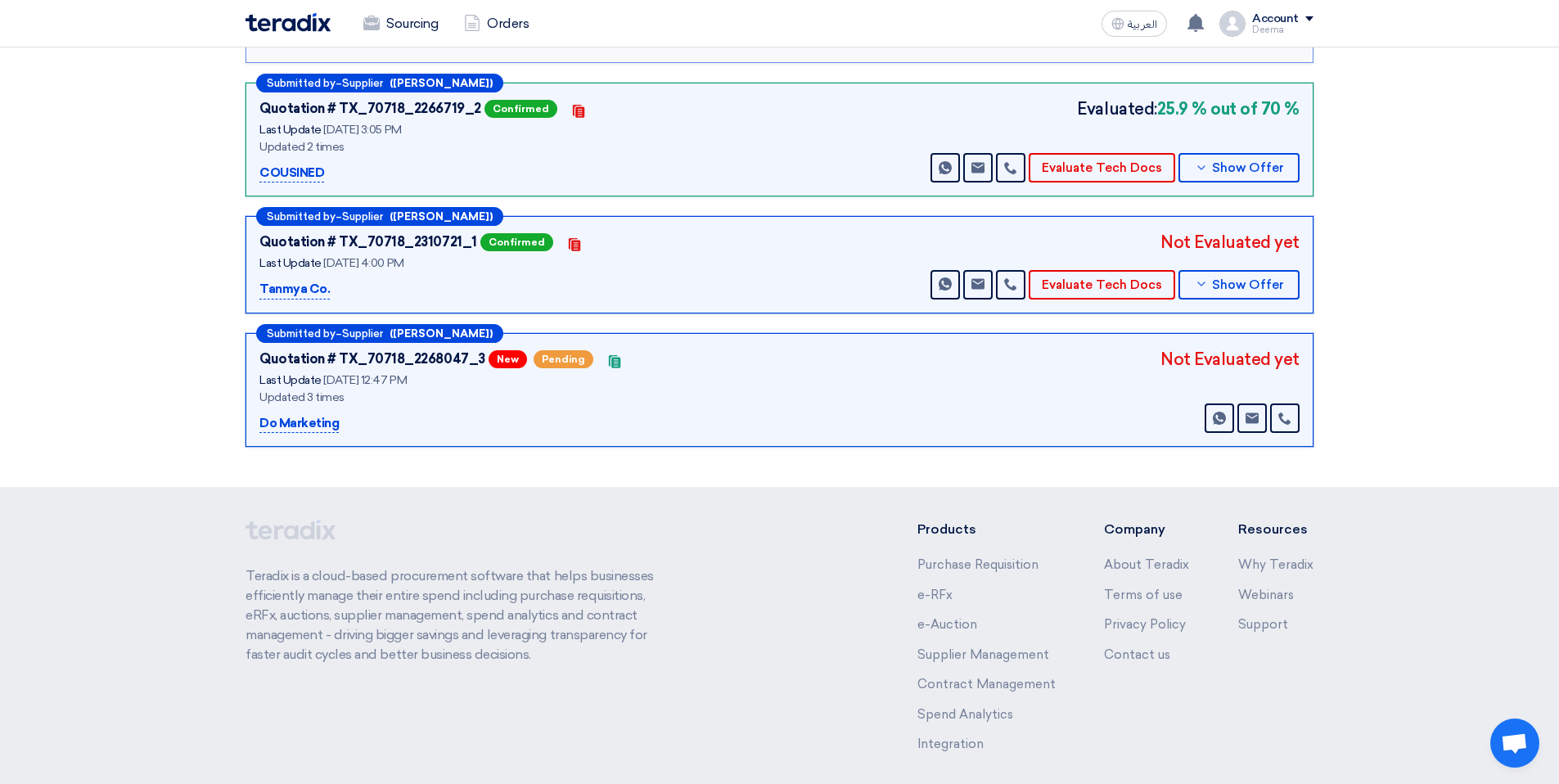
scroll to position [1332, 0]
click at [1102, 284] on button "Evaluate Tech Docs" at bounding box center [1102, 285] width 146 height 29
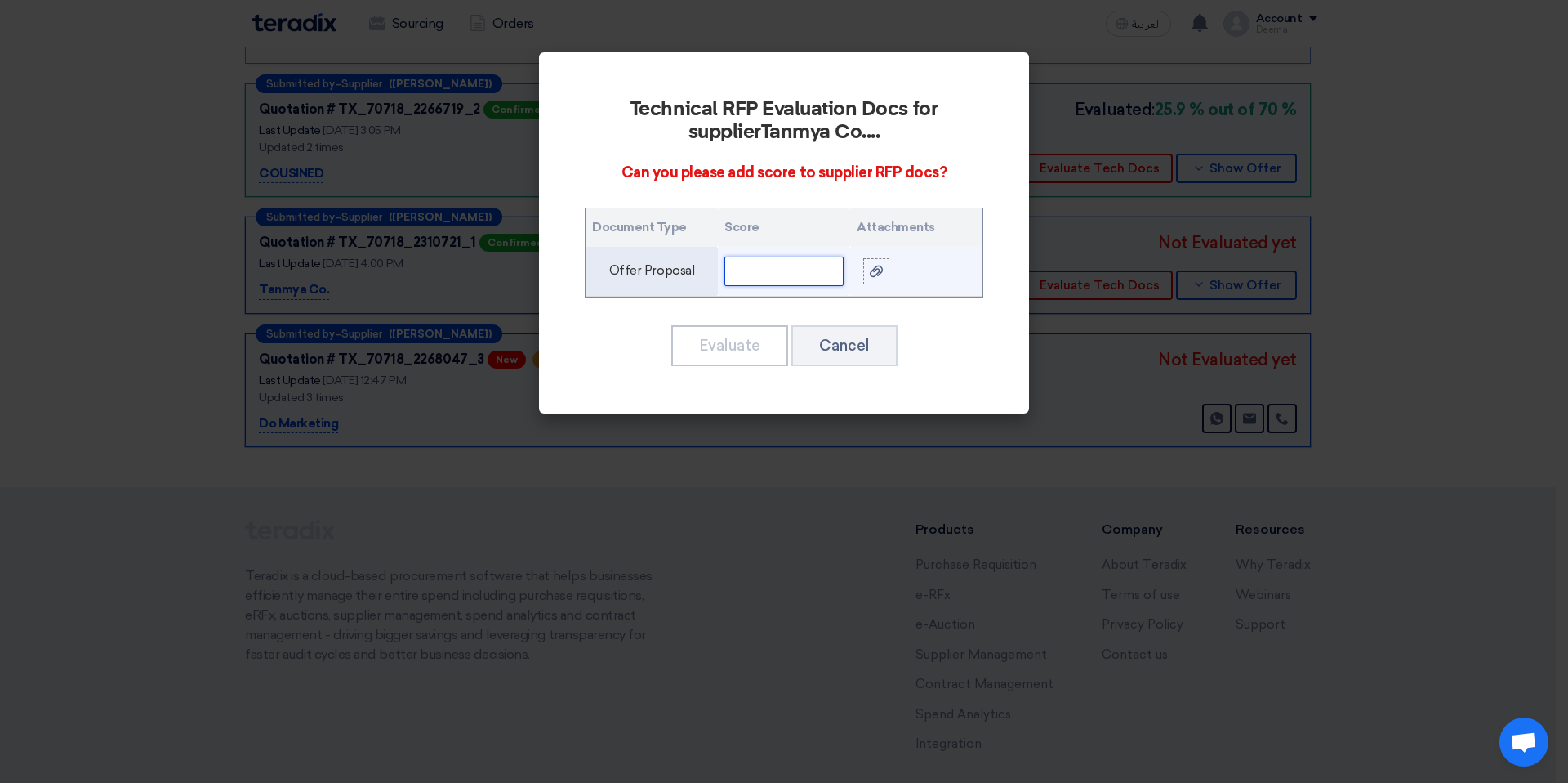
click at [746, 277] on input "text" at bounding box center [784, 271] width 120 height 29
click at [884, 270] on div at bounding box center [877, 271] width 17 height 19
click at [0, 0] on input "file" at bounding box center [0, 0] width 0 height 0
click at [808, 275] on input "text" at bounding box center [784, 271] width 120 height 29
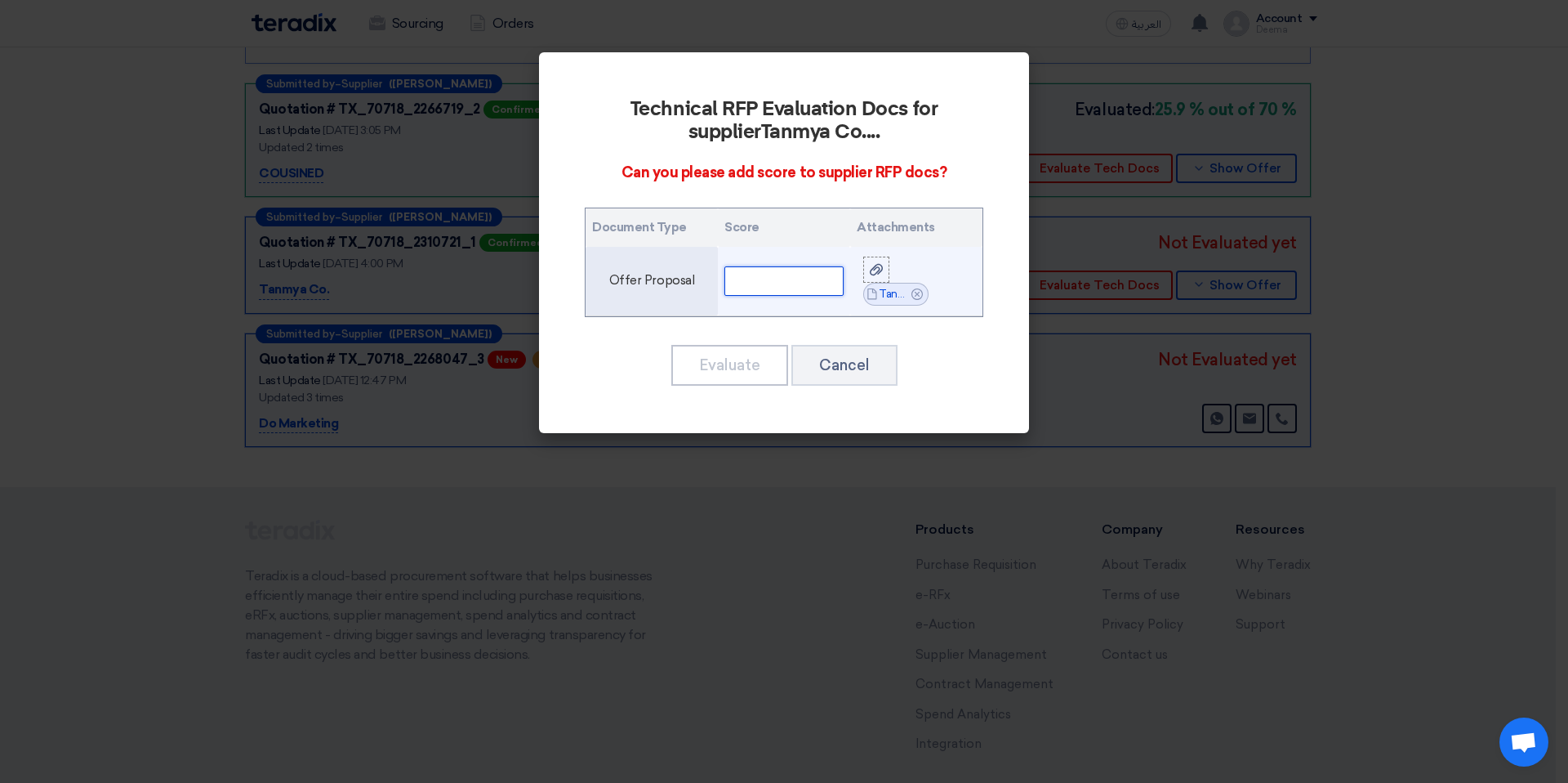
click at [784, 271] on input "text" at bounding box center [784, 281] width 120 height 29
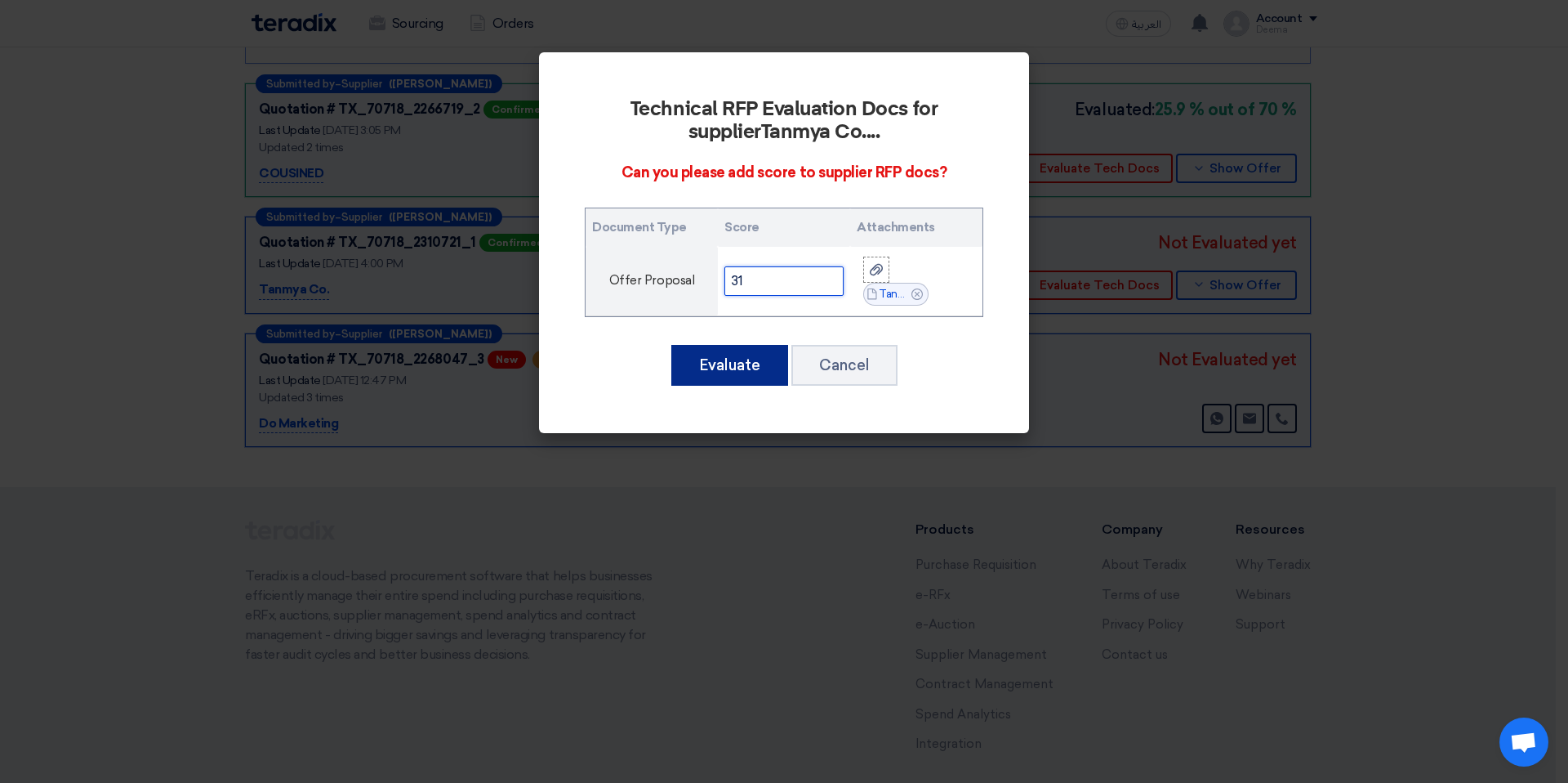
type input "31"
click at [750, 359] on button "Evaluate" at bounding box center [730, 365] width 117 height 41
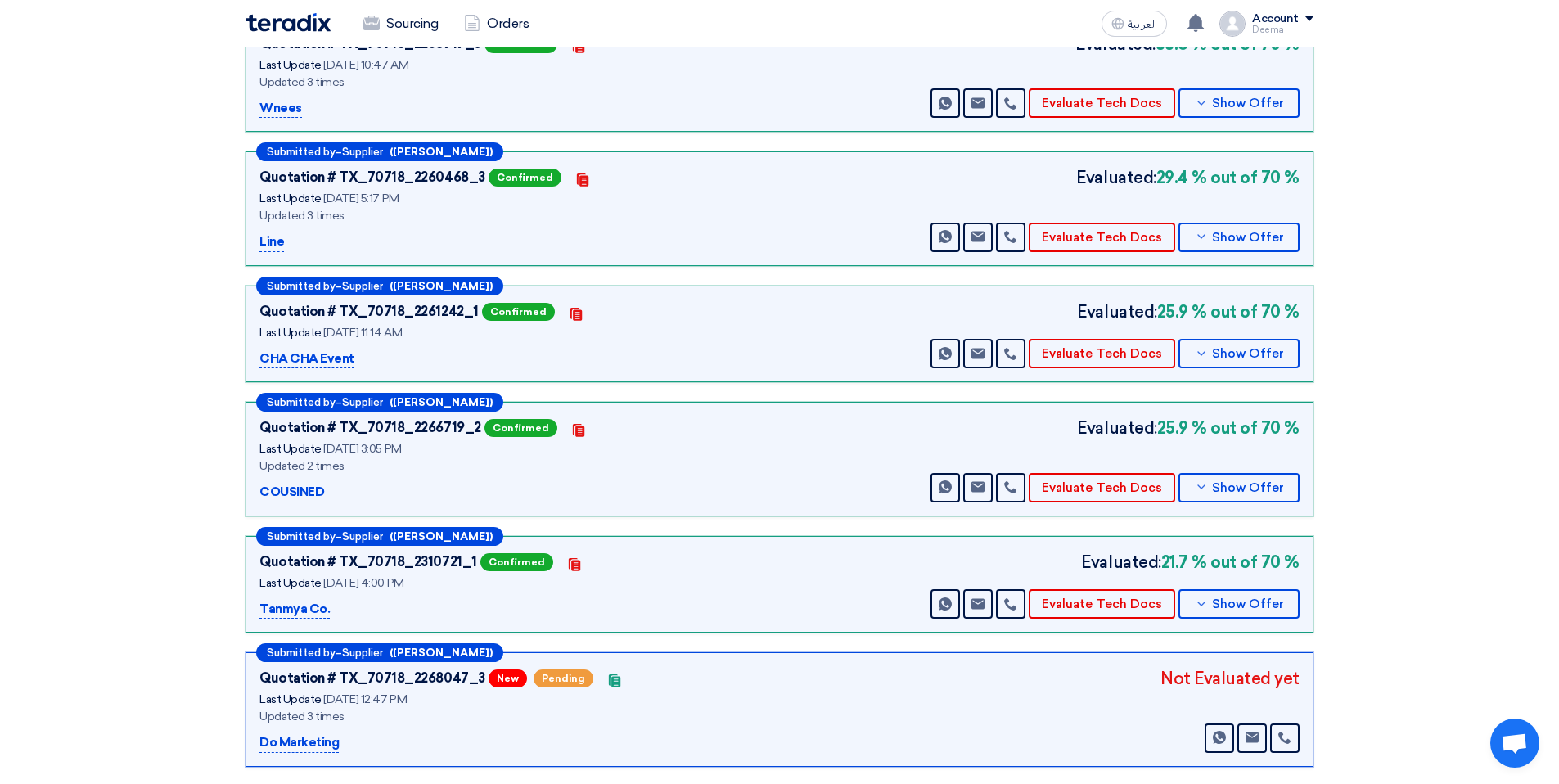
scroll to position [725, 0]
